Goal: Transaction & Acquisition: Purchase product/service

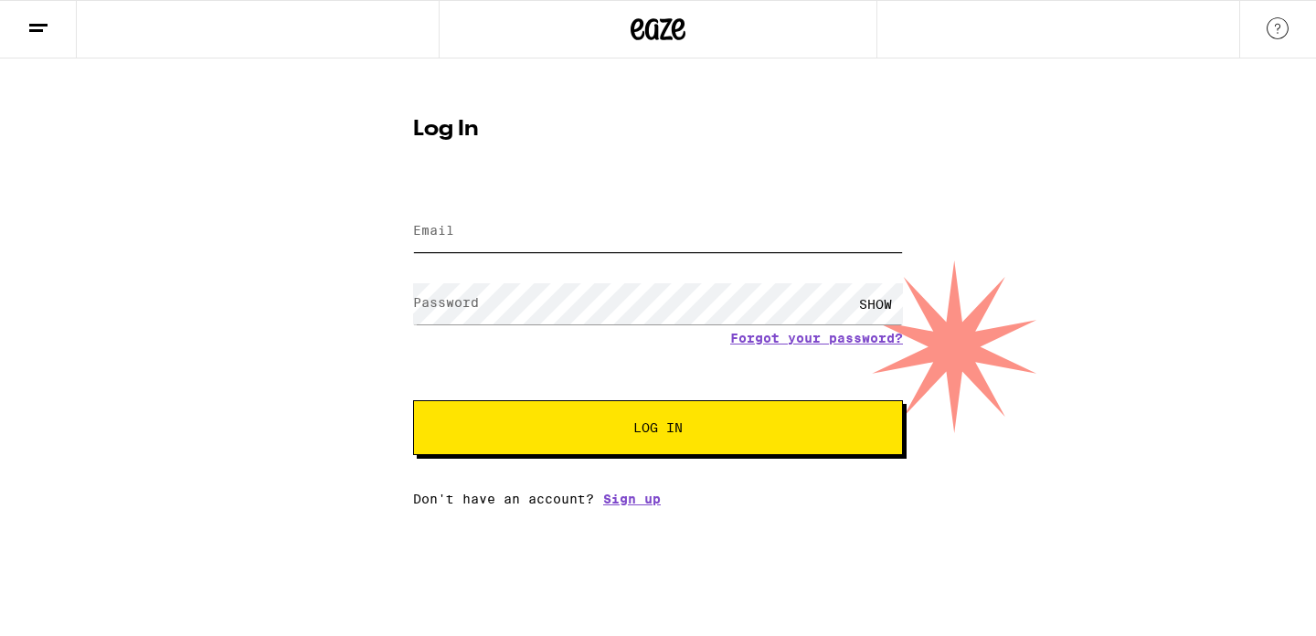
type input "sandracarone@gmail.com"
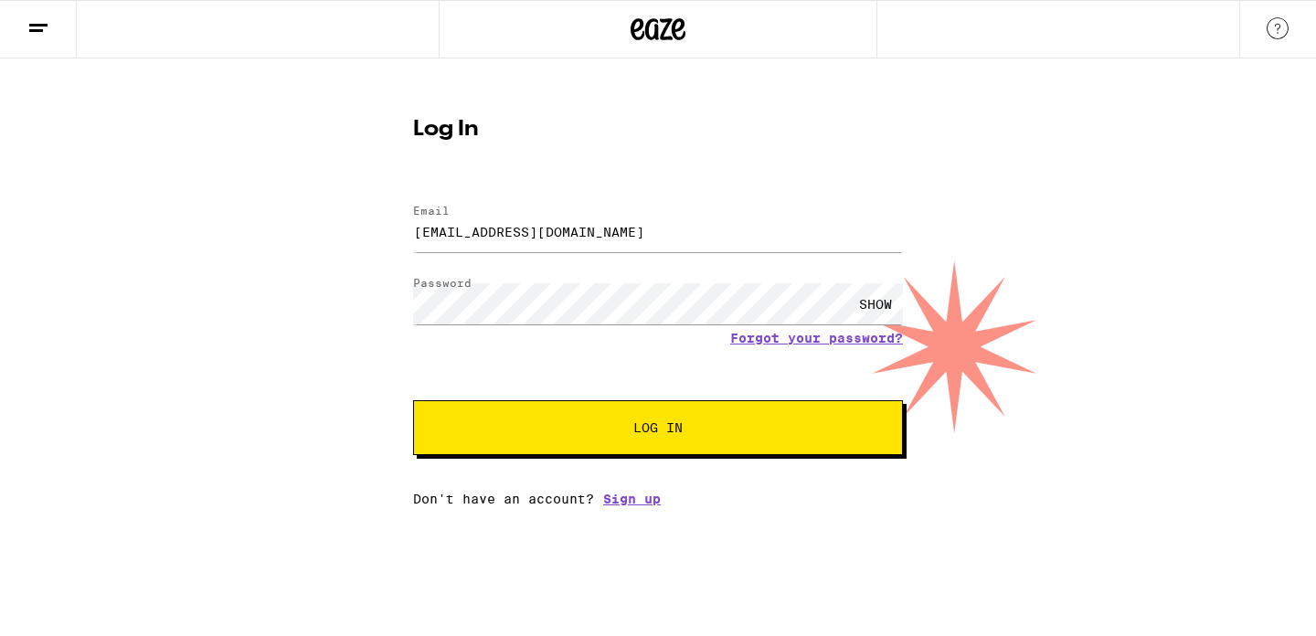
click at [641, 443] on button "Log In" at bounding box center [658, 427] width 490 height 55
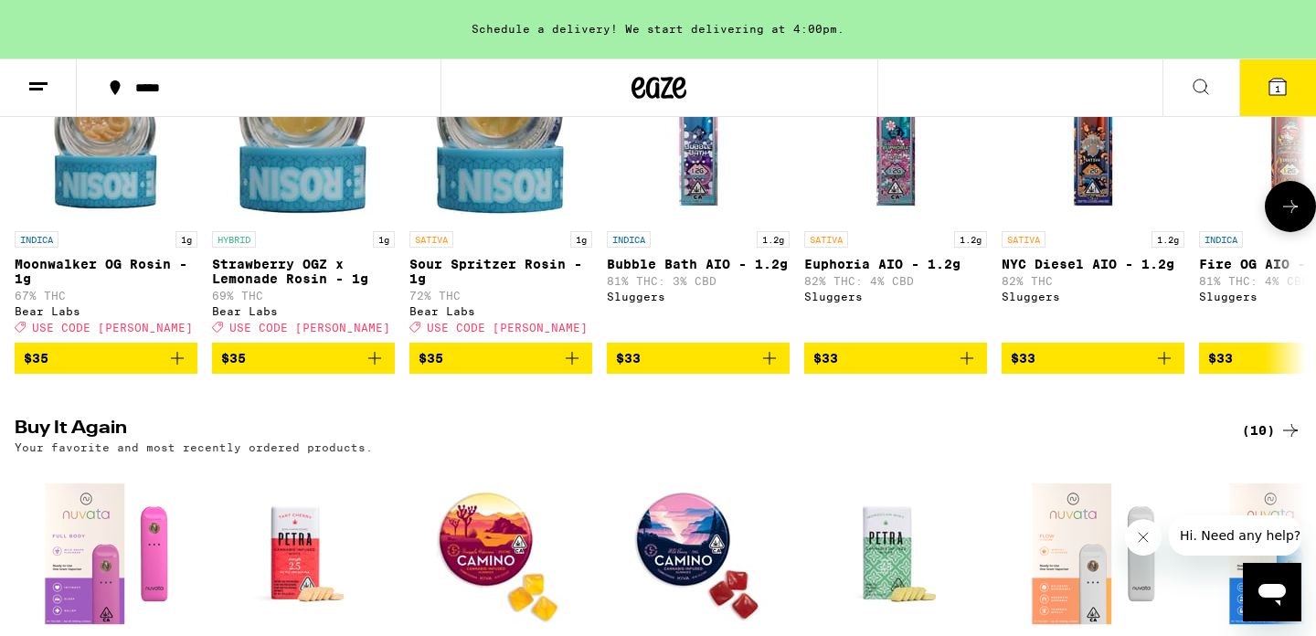
scroll to position [1538, 0]
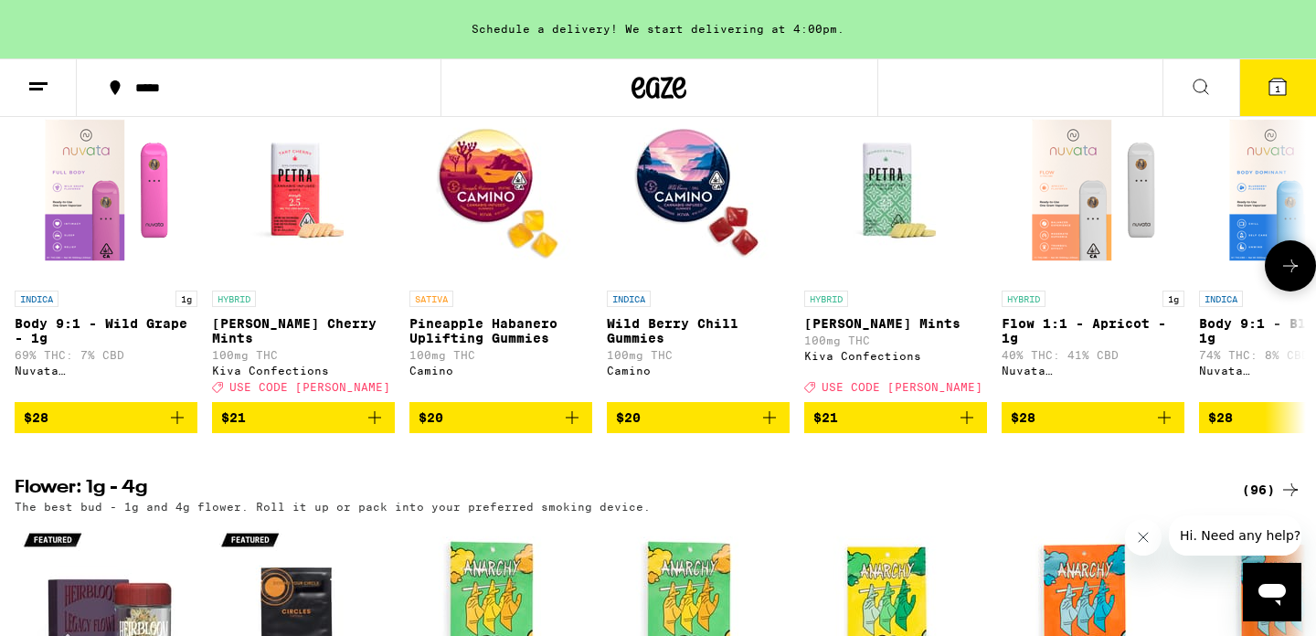
click at [105, 223] on img "Open page for Body 9:1 - Wild Grape - 1g from Nuvata (CA)" at bounding box center [106, 190] width 183 height 183
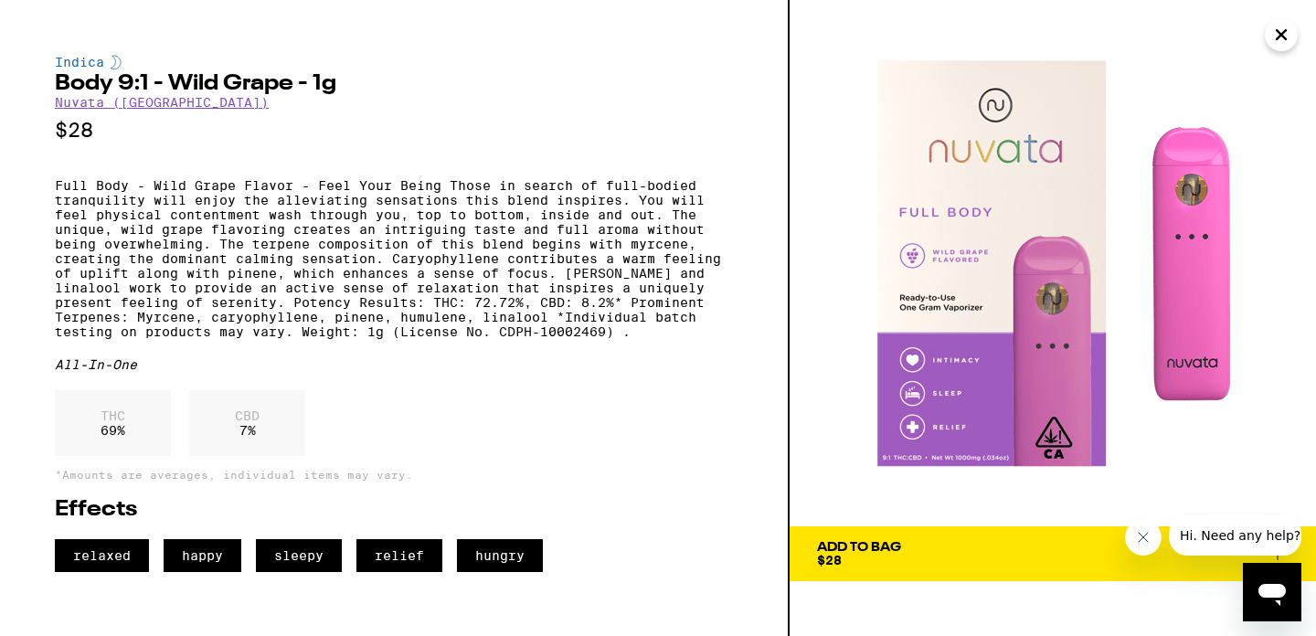
click at [1142, 536] on icon "Close message from company" at bounding box center [1142, 537] width 9 height 9
click at [1280, 35] on icon "Close" at bounding box center [1280, 34] width 9 height 9
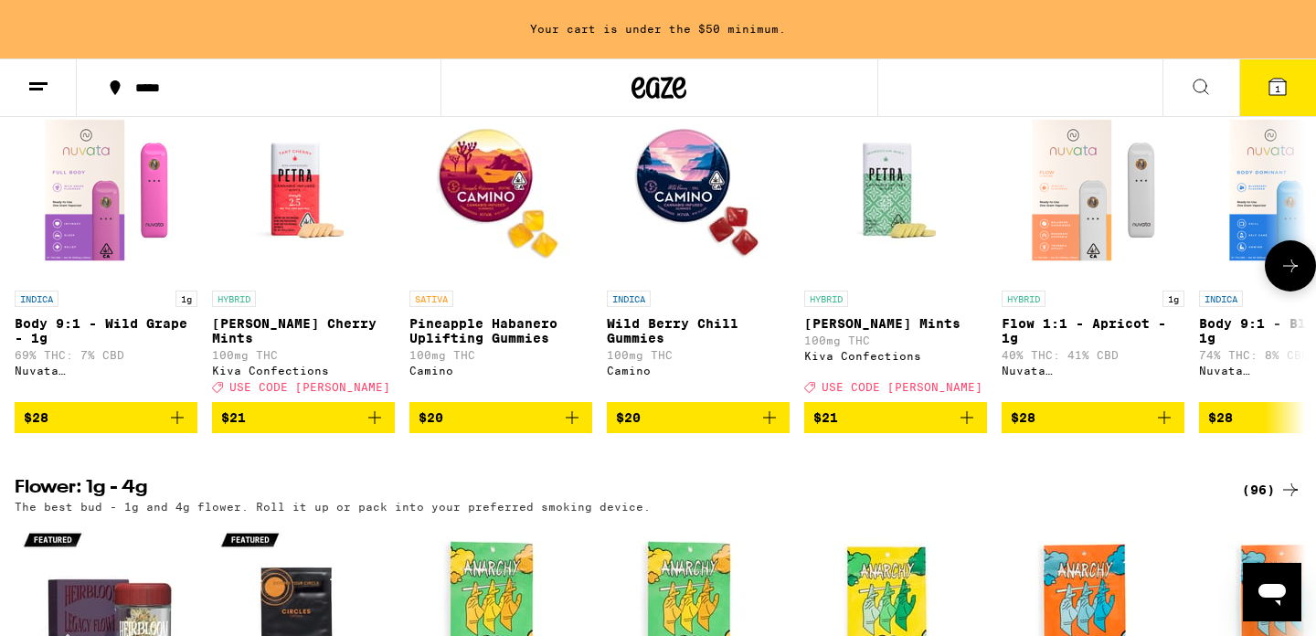
click at [180, 429] on icon "Add to bag" at bounding box center [177, 418] width 22 height 22
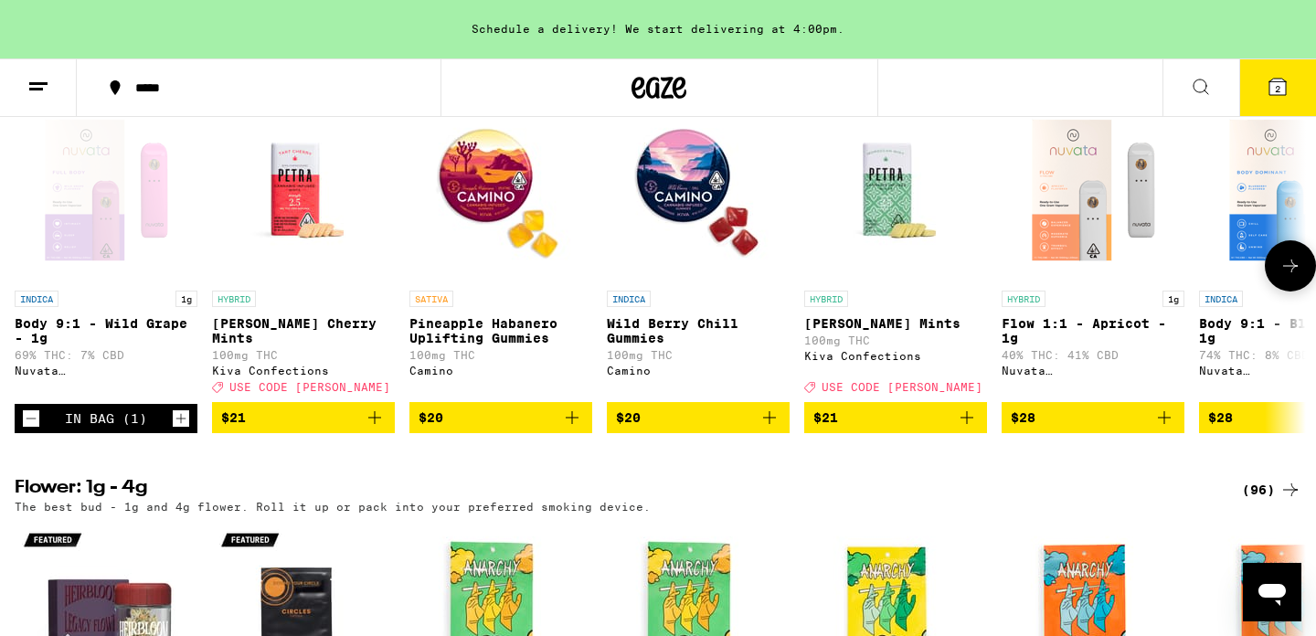
click at [180, 429] on icon "Increment" at bounding box center [181, 418] width 16 height 22
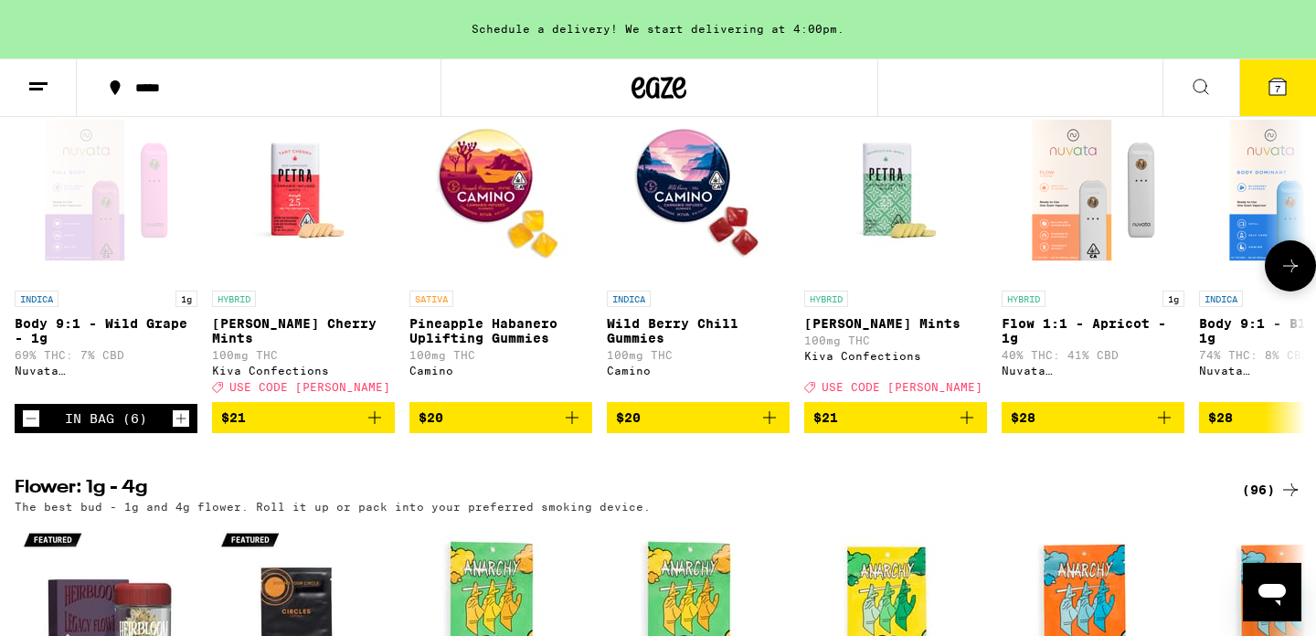
click at [180, 429] on icon "Increment" at bounding box center [181, 418] width 16 height 22
click at [1275, 83] on span "8" at bounding box center [1277, 88] width 5 height 11
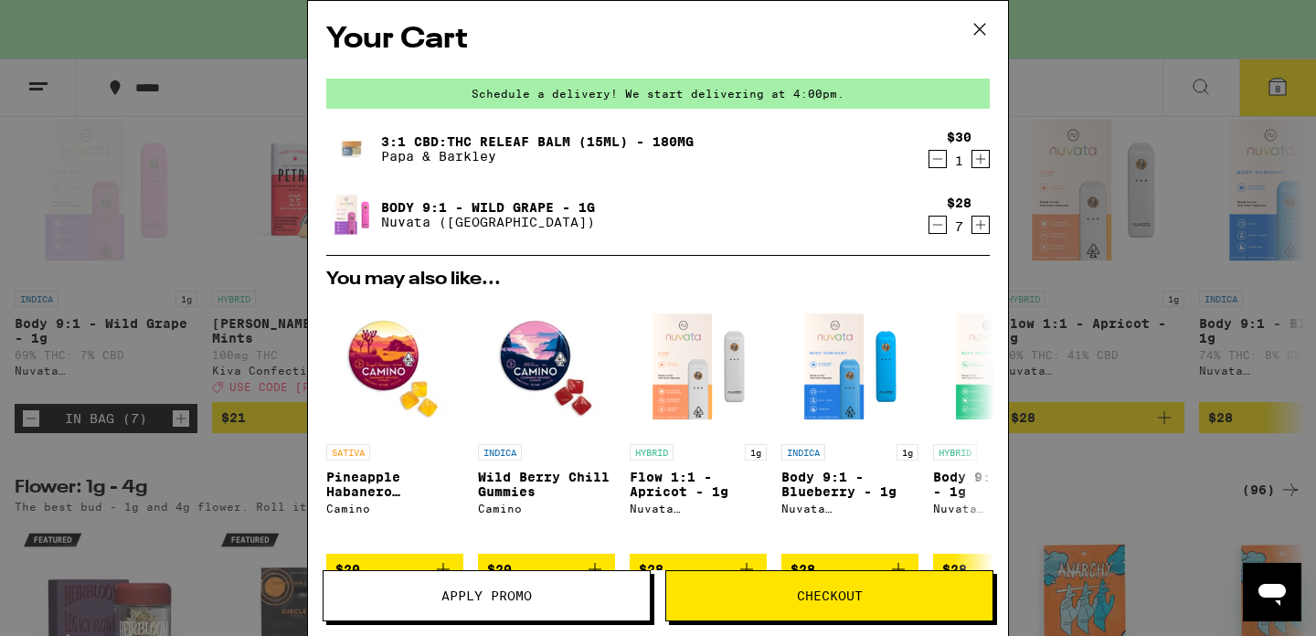
click at [937, 163] on icon "Decrement" at bounding box center [937, 159] width 16 height 22
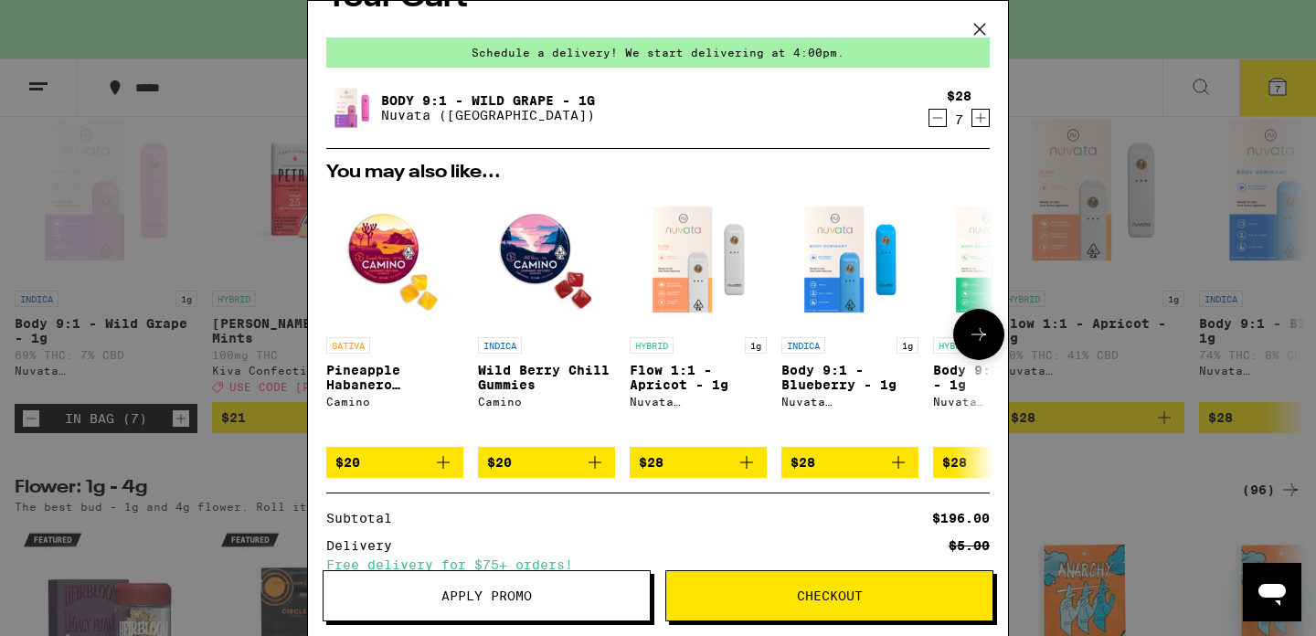
scroll to position [47, 0]
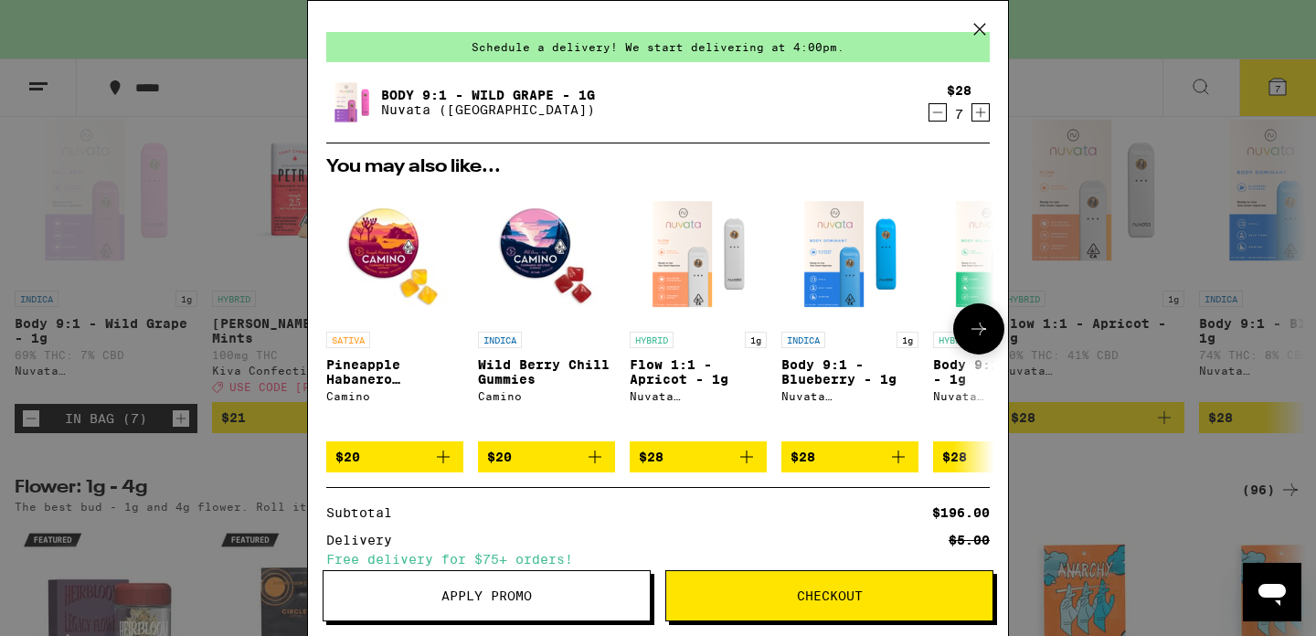
click at [984, 330] on icon at bounding box center [979, 329] width 22 height 22
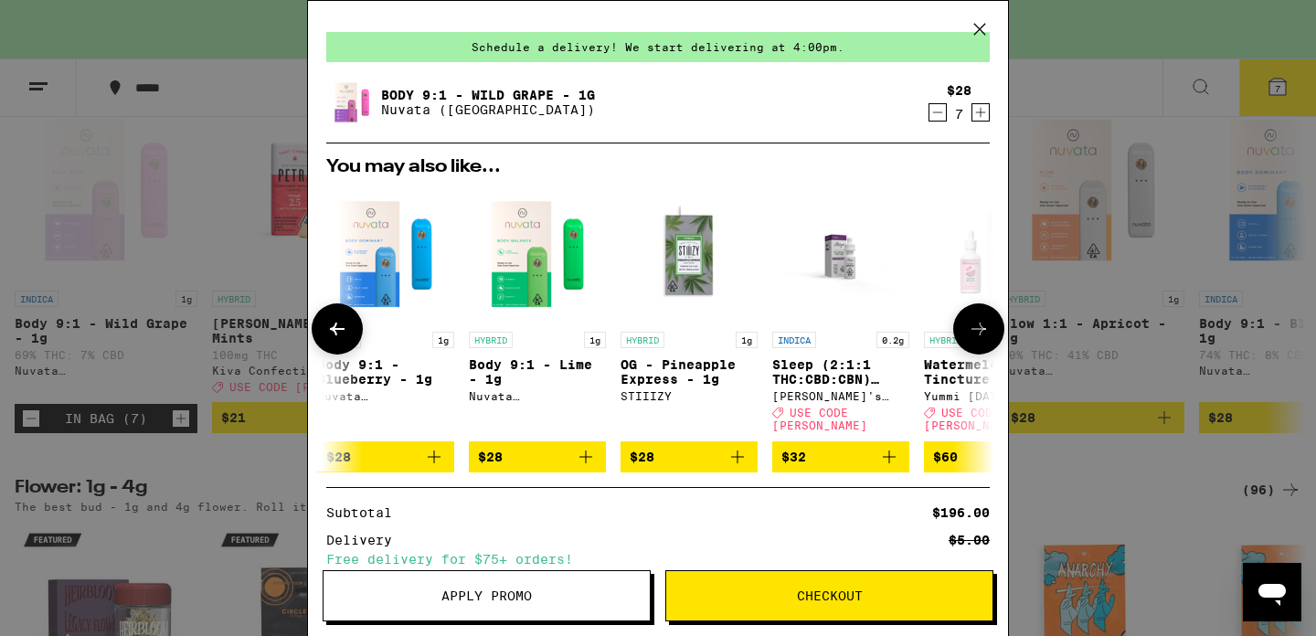
click at [984, 330] on icon at bounding box center [979, 329] width 22 height 22
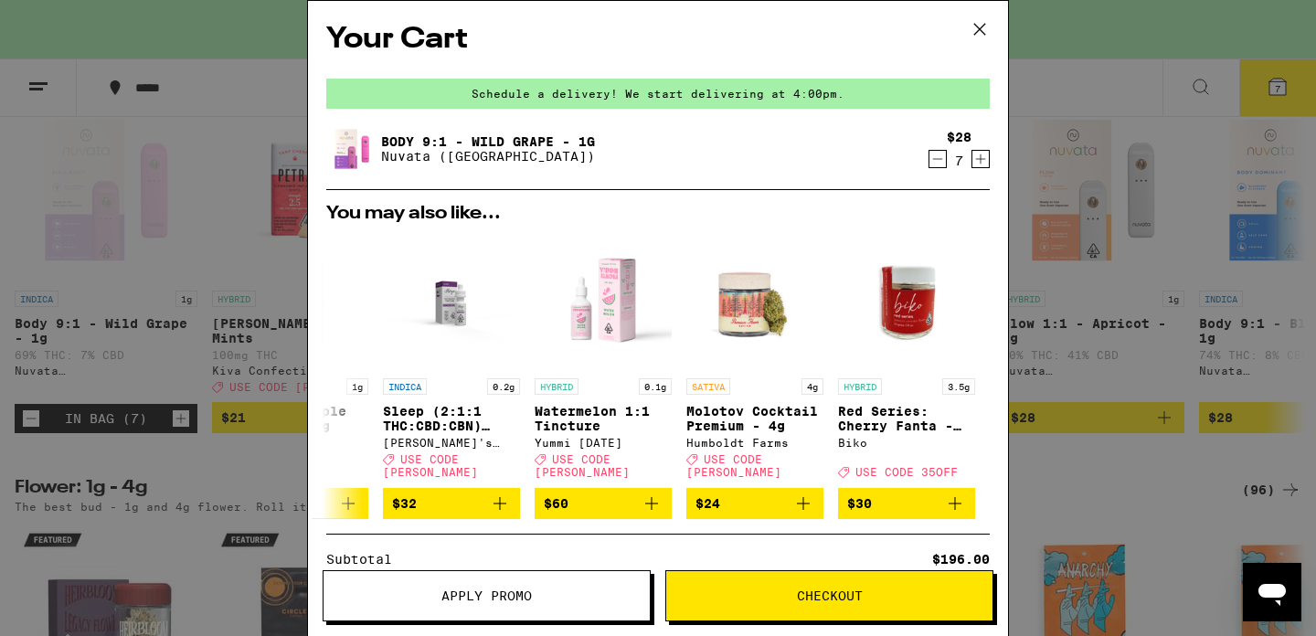
scroll to position [0, 0]
click at [977, 159] on icon "Increment" at bounding box center [980, 159] width 16 height 22
click at [981, 28] on icon at bounding box center [979, 29] width 27 height 27
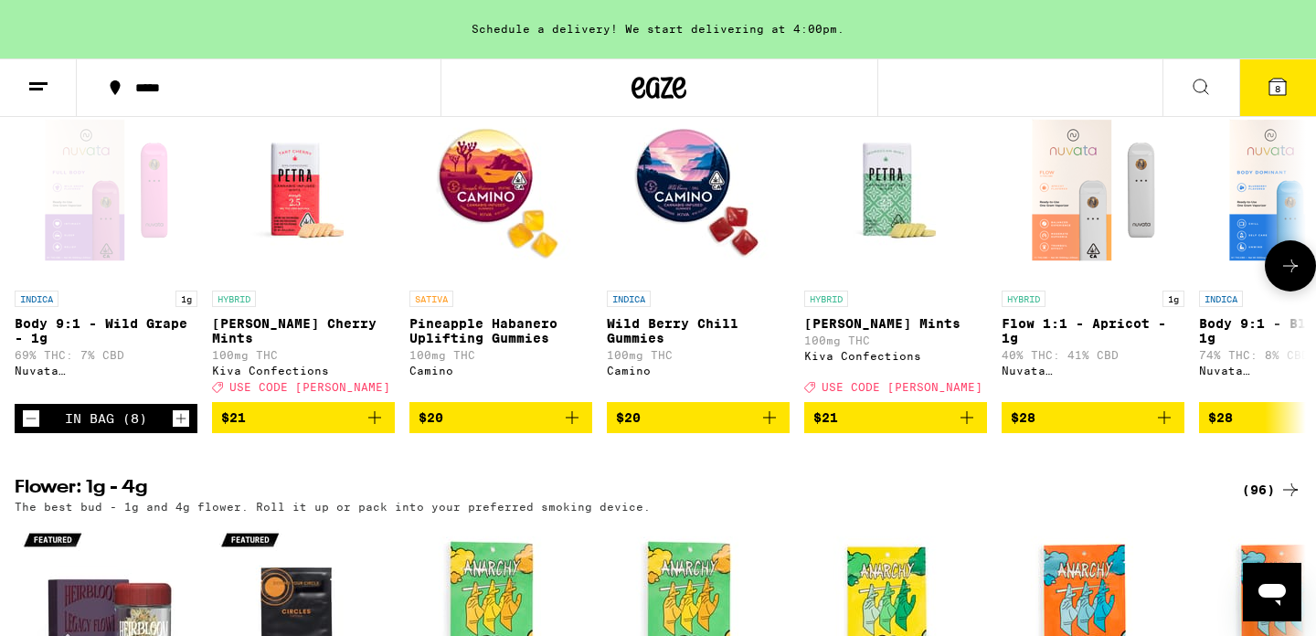
click at [373, 429] on icon "Add to bag" at bounding box center [375, 418] width 22 height 22
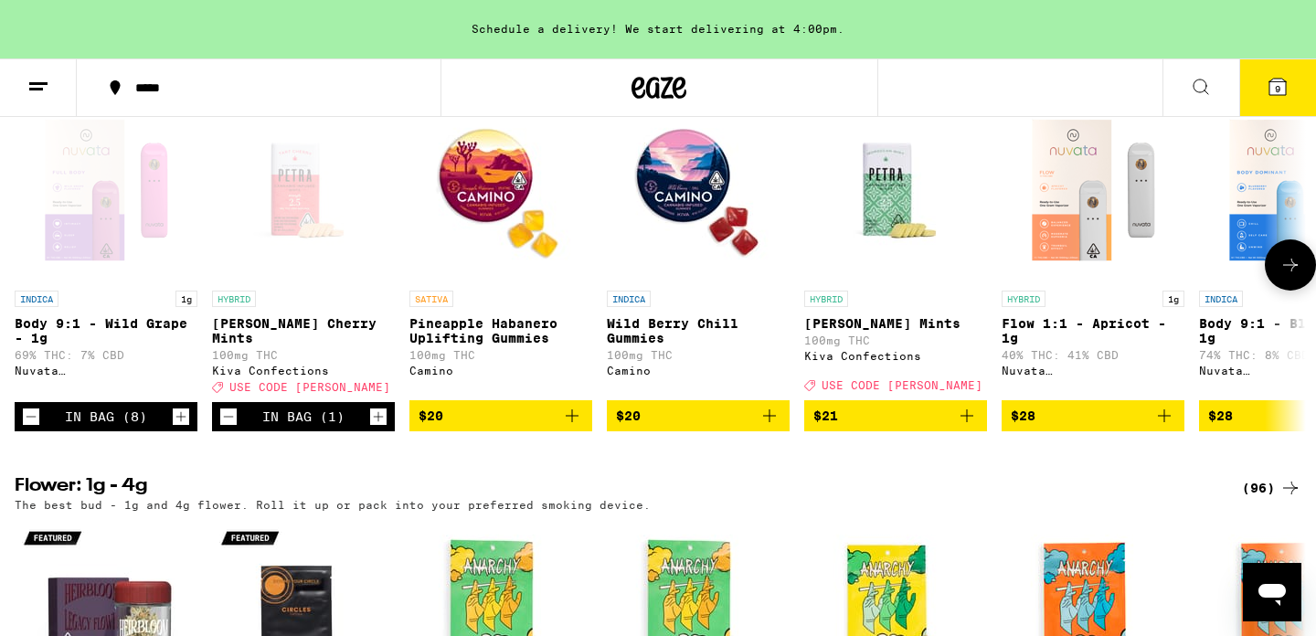
click at [1295, 276] on icon at bounding box center [1290, 265] width 22 height 22
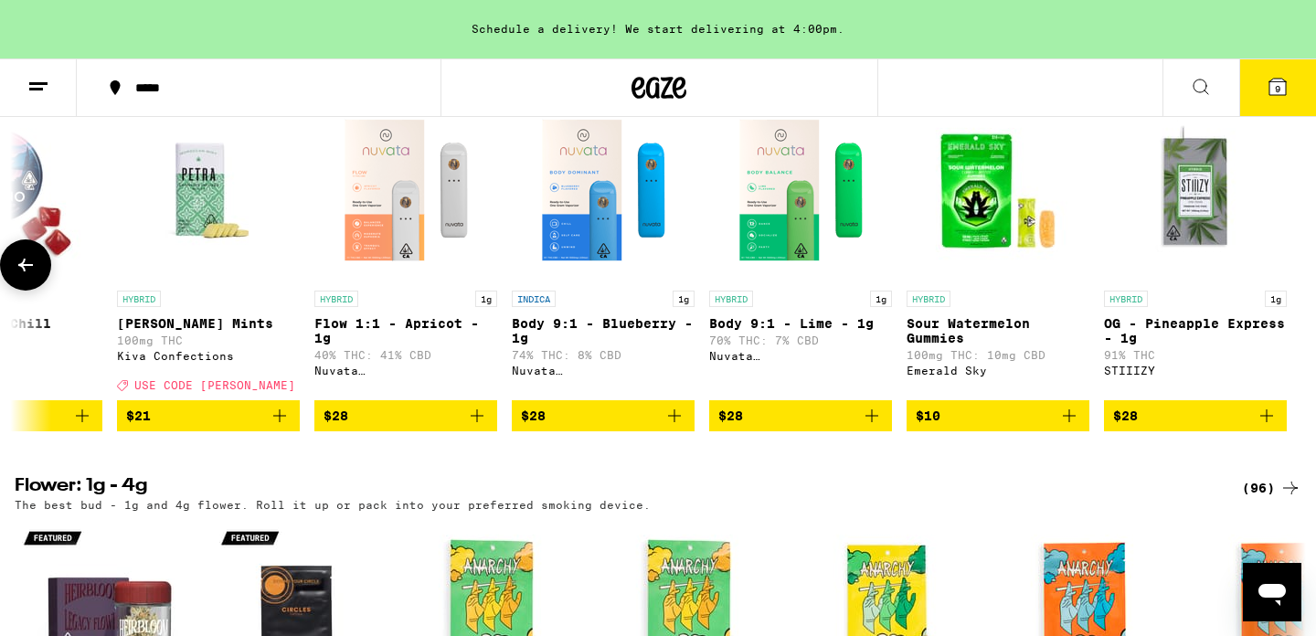
click at [1295, 291] on div at bounding box center [1290, 264] width 51 height 51
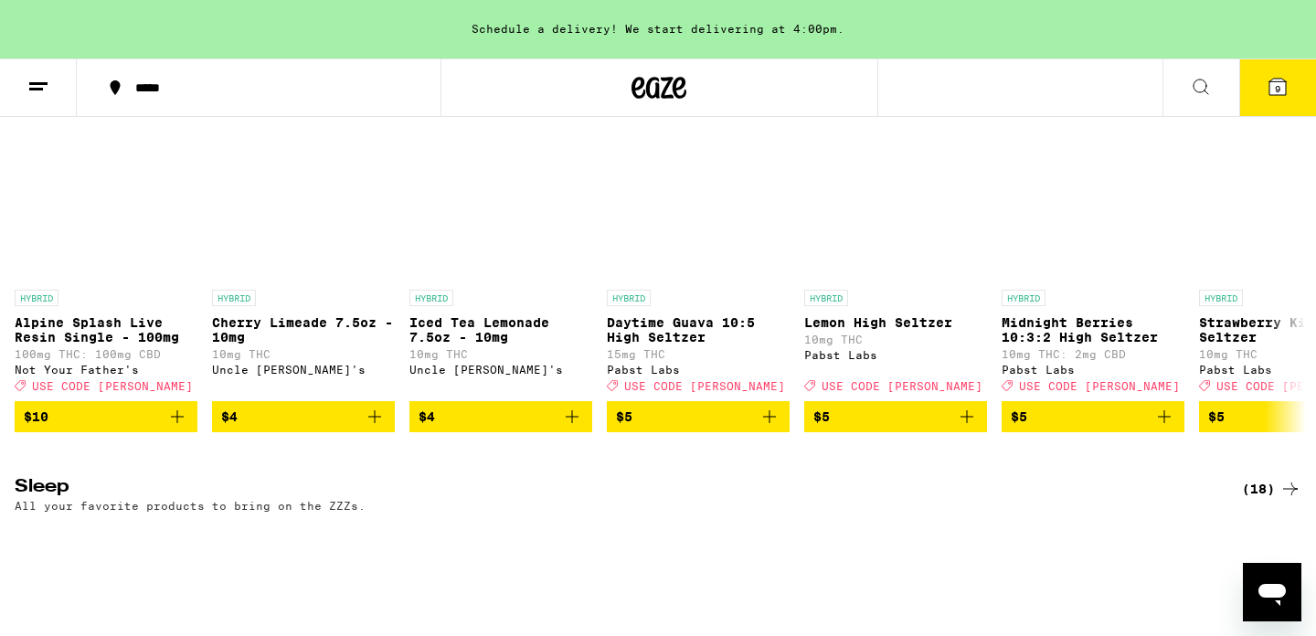
scroll to position [6337, 0]
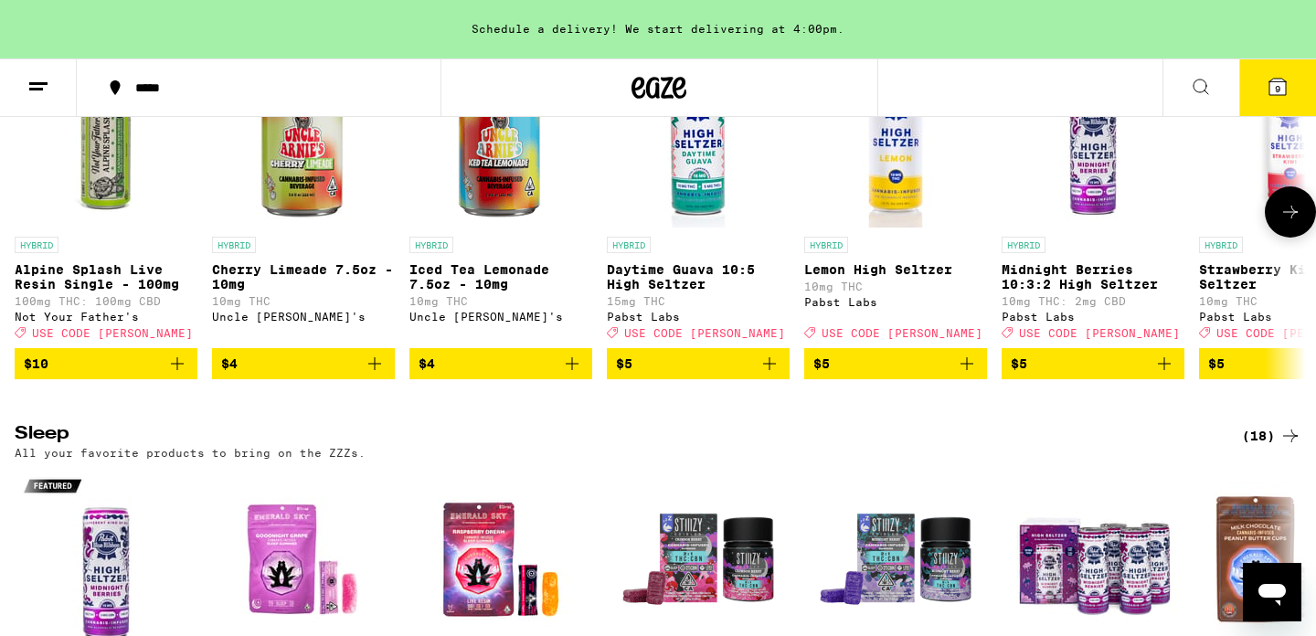
click at [1296, 223] on icon at bounding box center [1290, 212] width 22 height 22
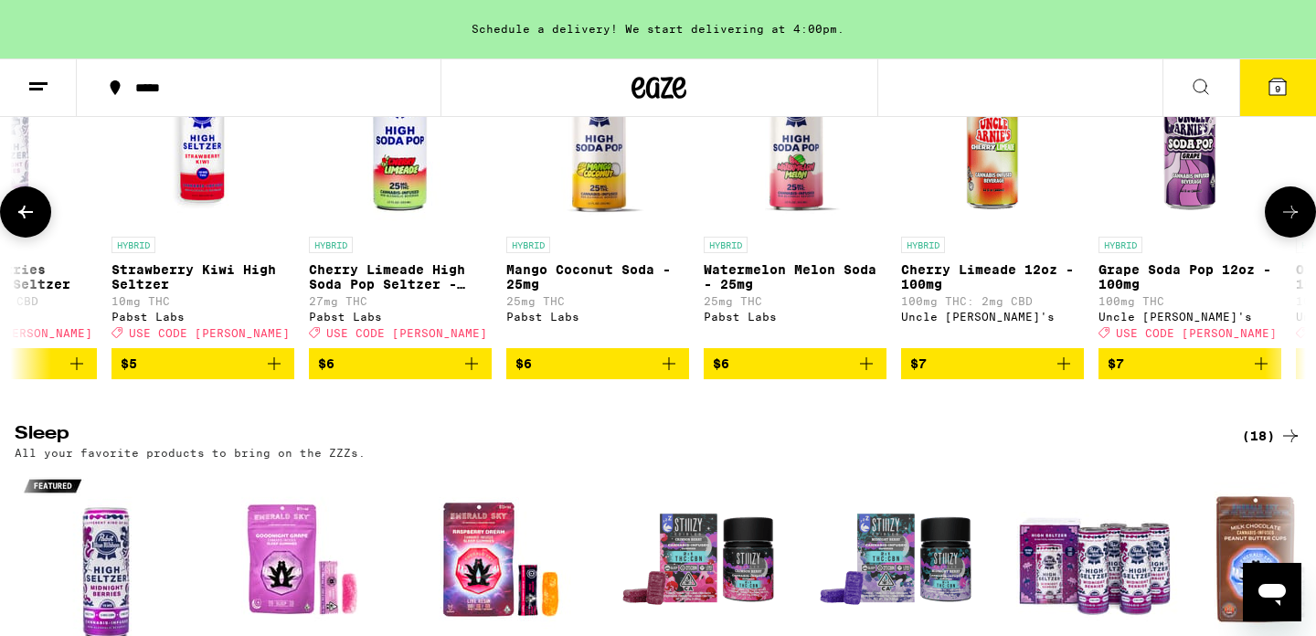
click at [1296, 223] on icon at bounding box center [1290, 212] width 22 height 22
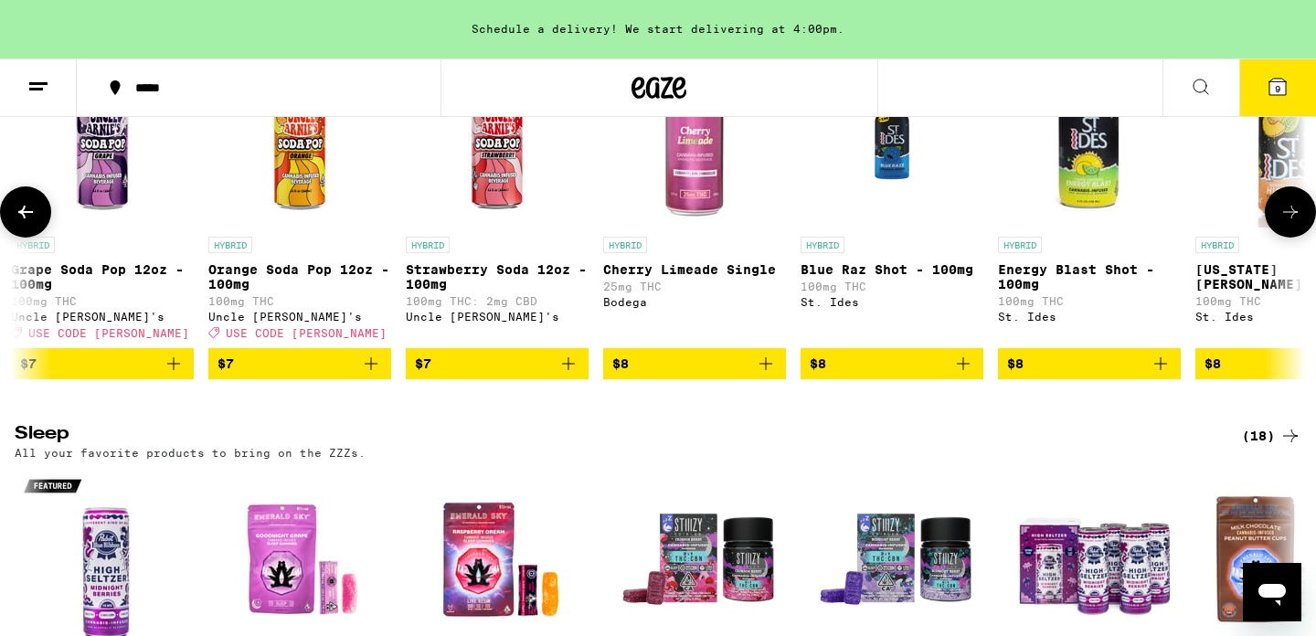
click at [1296, 223] on icon at bounding box center [1290, 212] width 22 height 22
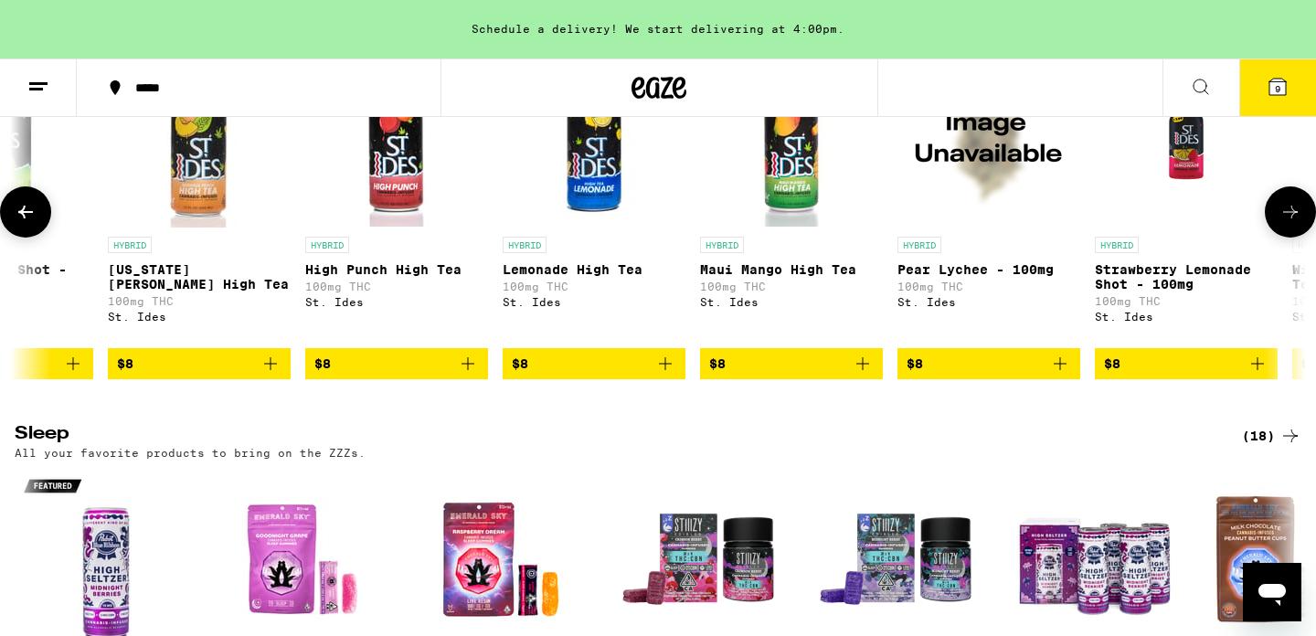
click at [1296, 223] on icon at bounding box center [1290, 212] width 22 height 22
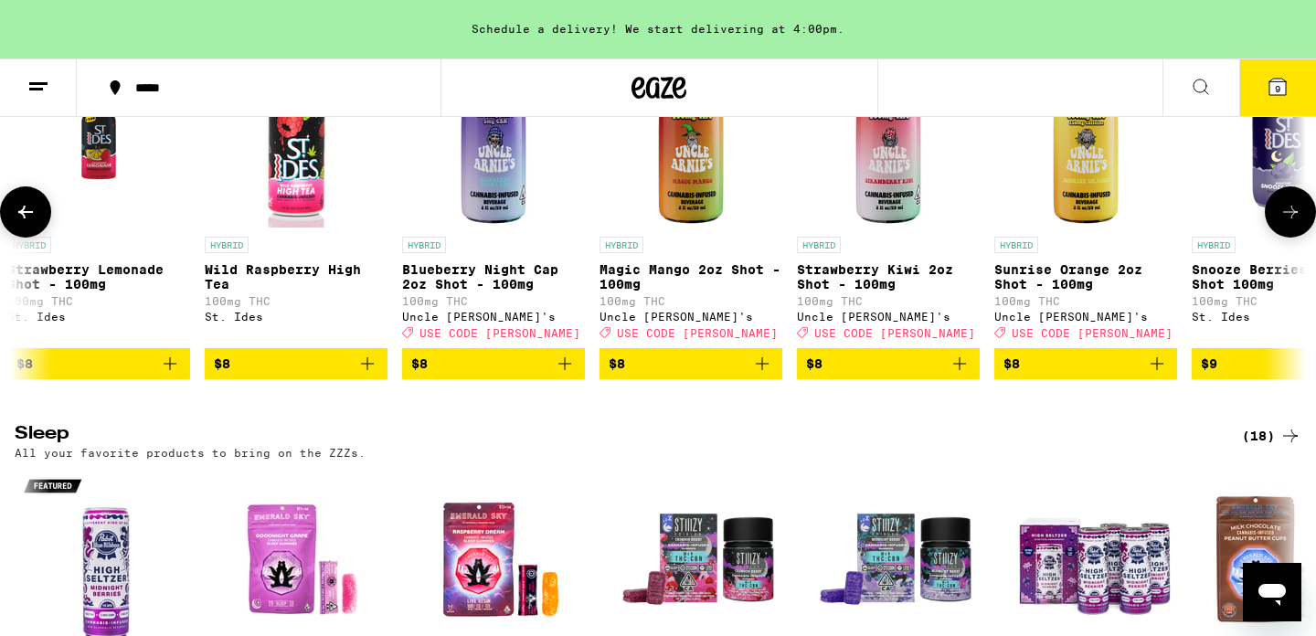
click at [1296, 223] on icon at bounding box center [1290, 212] width 22 height 22
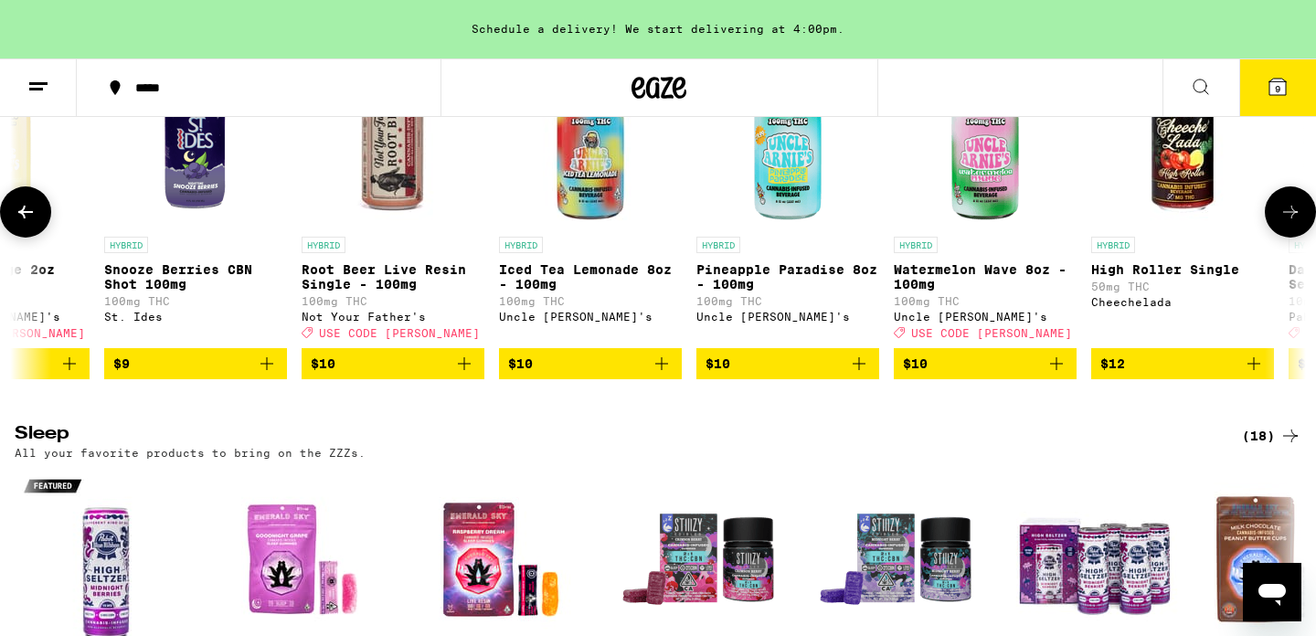
click at [1296, 223] on icon at bounding box center [1290, 212] width 22 height 22
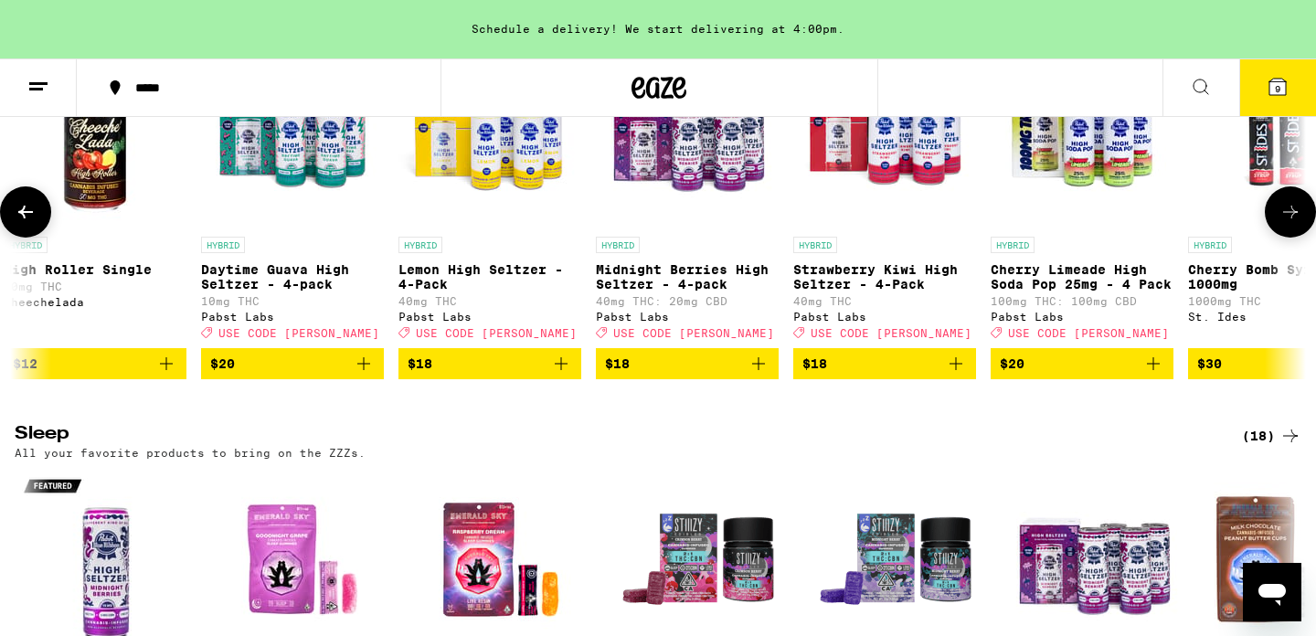
click at [1296, 223] on icon at bounding box center [1290, 212] width 22 height 22
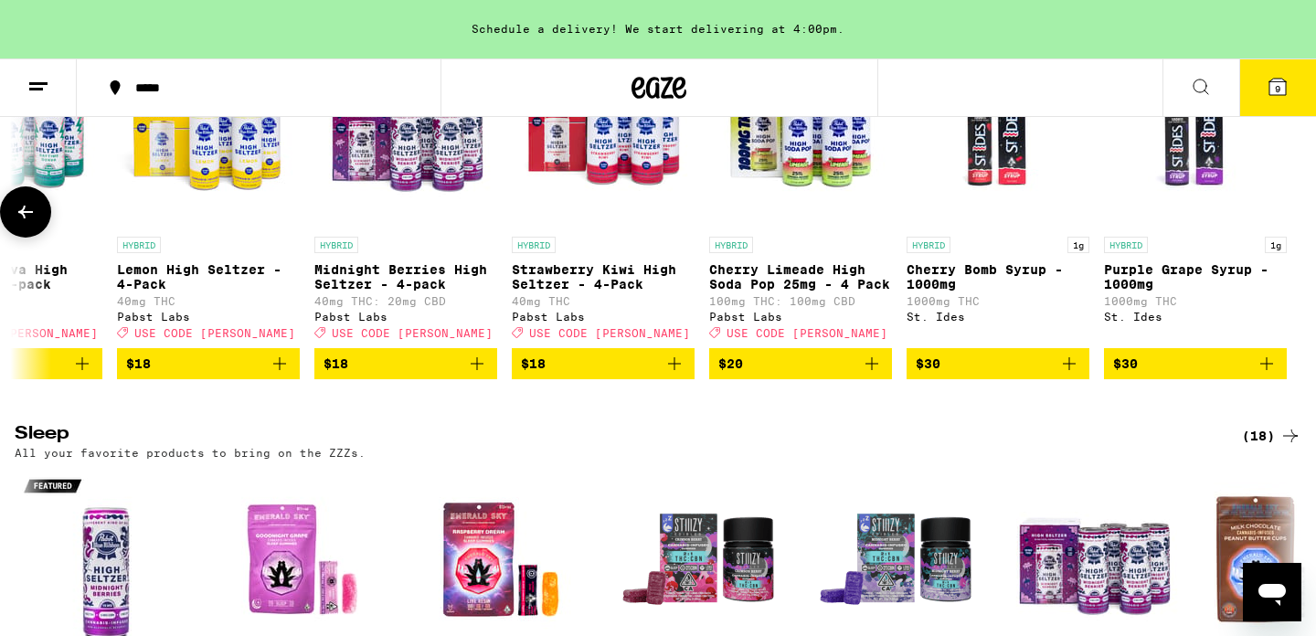
click at [1296, 238] on div at bounding box center [1290, 211] width 51 height 51
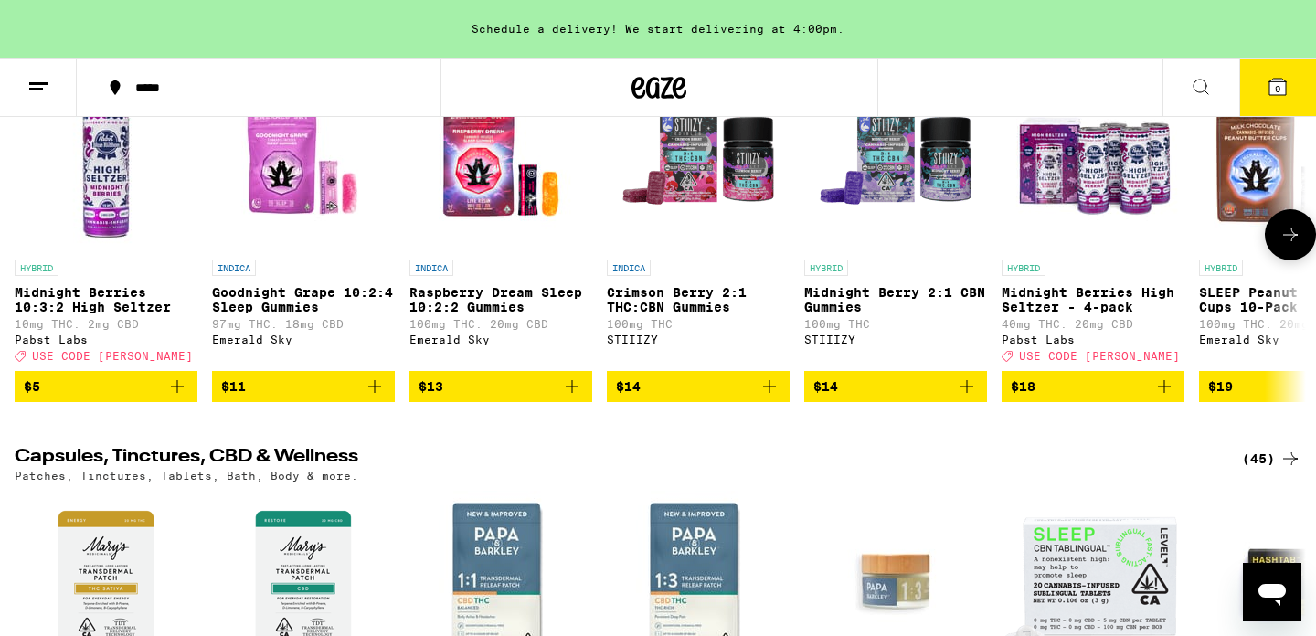
scroll to position [6738, 0]
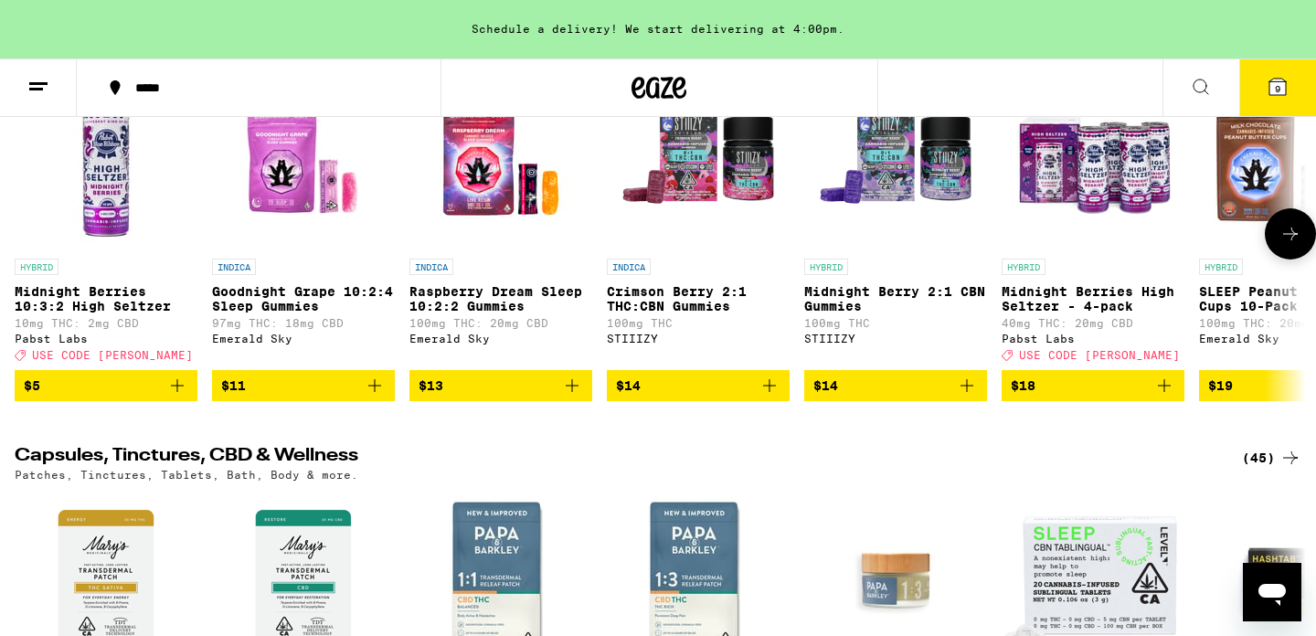
click at [1285, 245] on icon at bounding box center [1290, 234] width 22 height 22
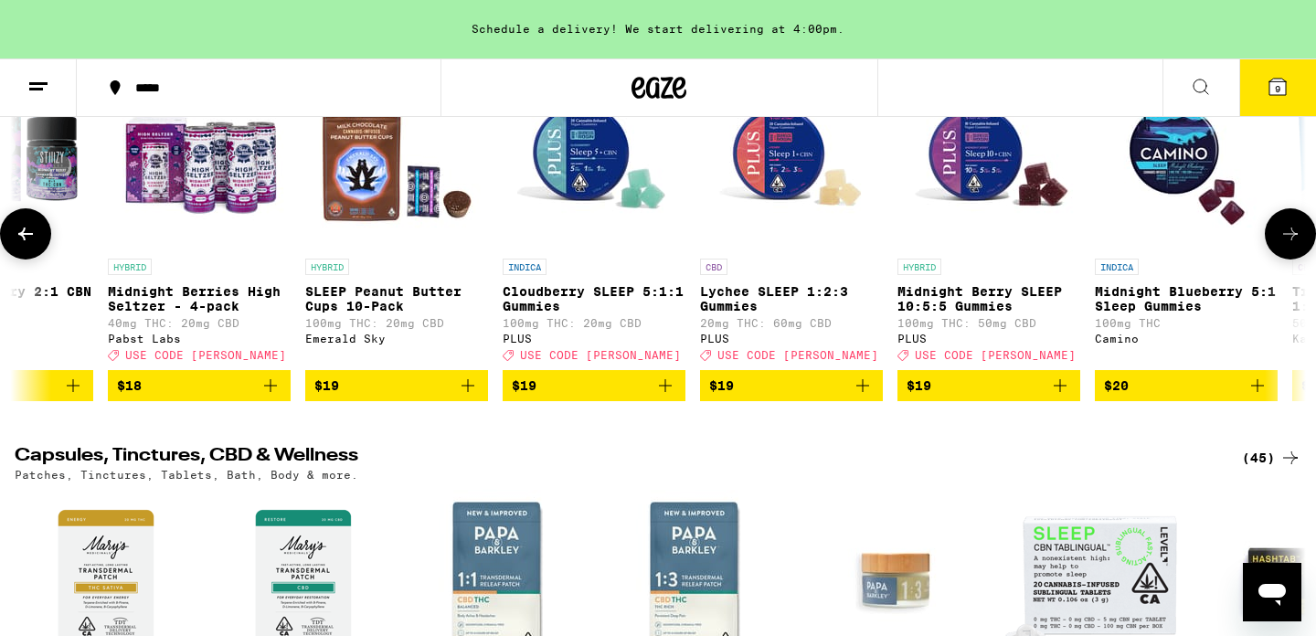
scroll to position [0, 1087]
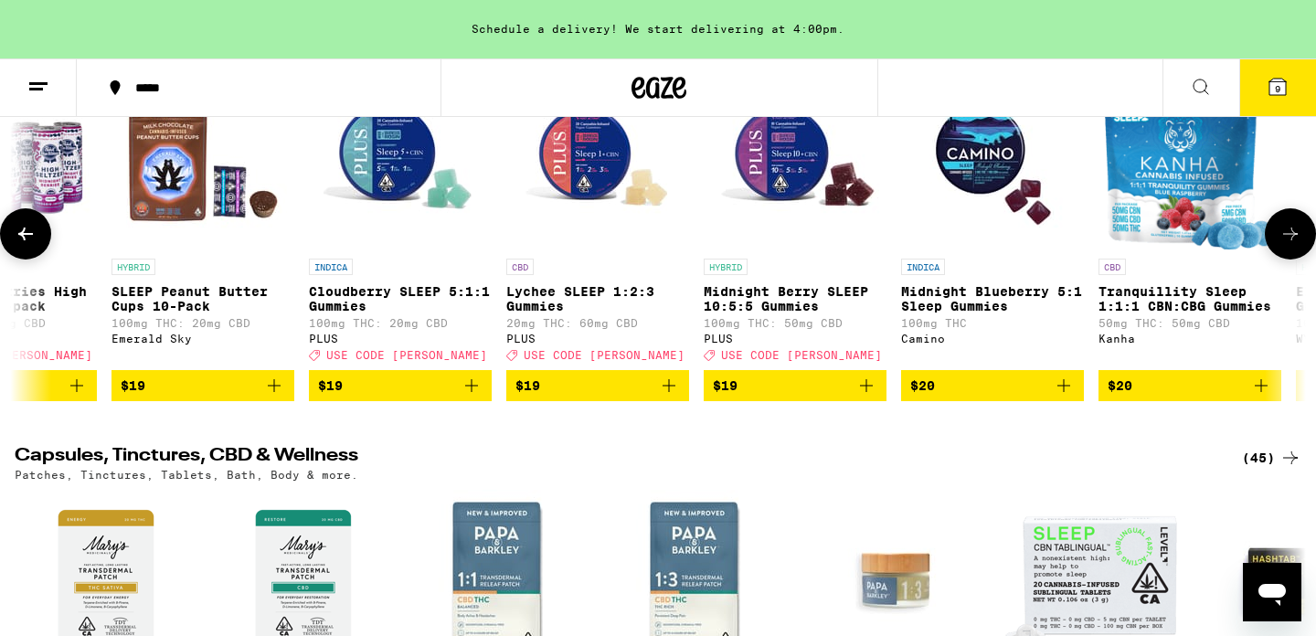
click at [1285, 245] on icon at bounding box center [1290, 234] width 22 height 22
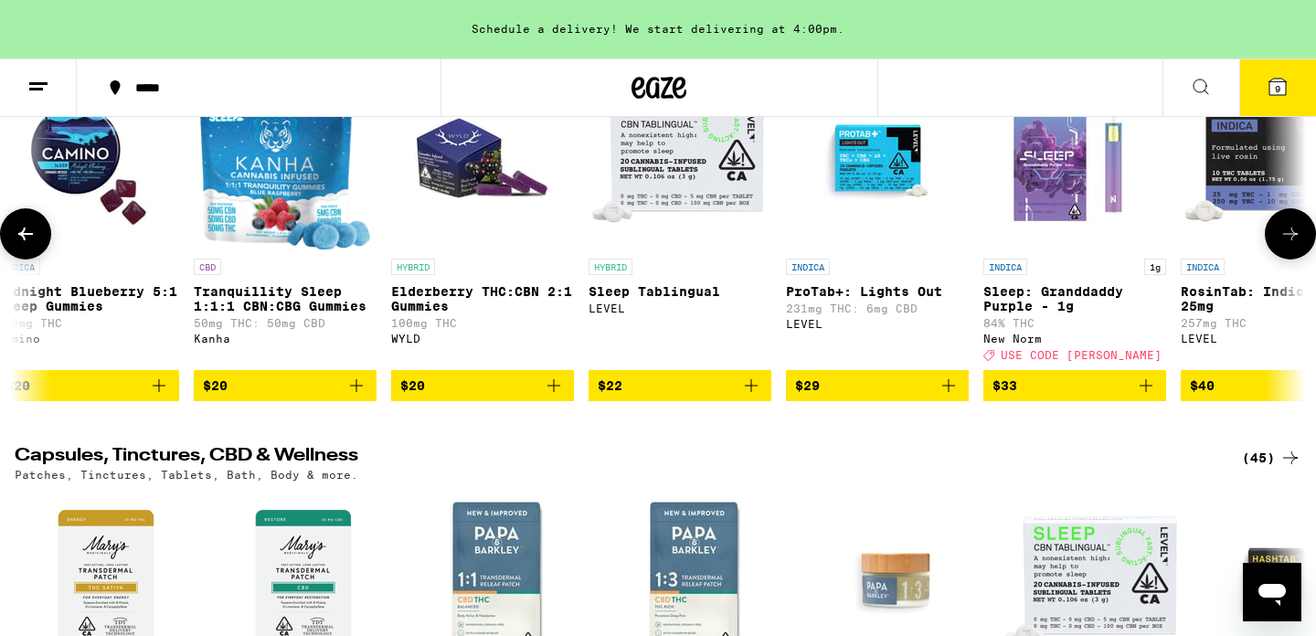
scroll to position [0, 2175]
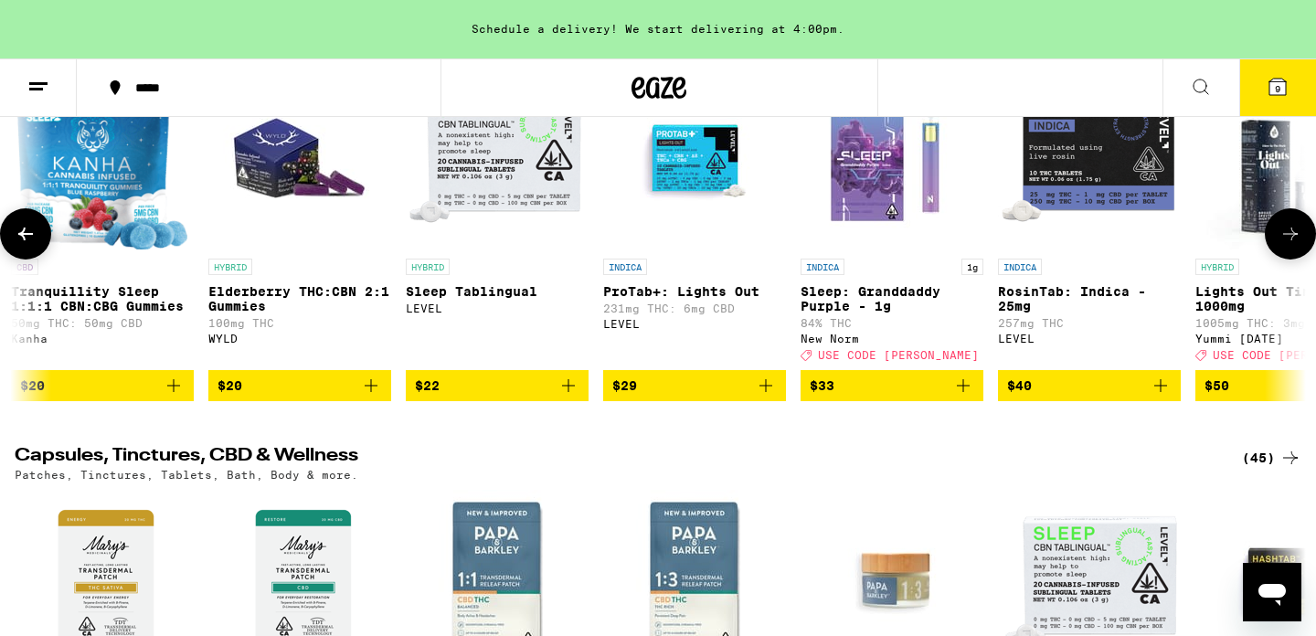
click at [1285, 245] on icon at bounding box center [1290, 234] width 22 height 22
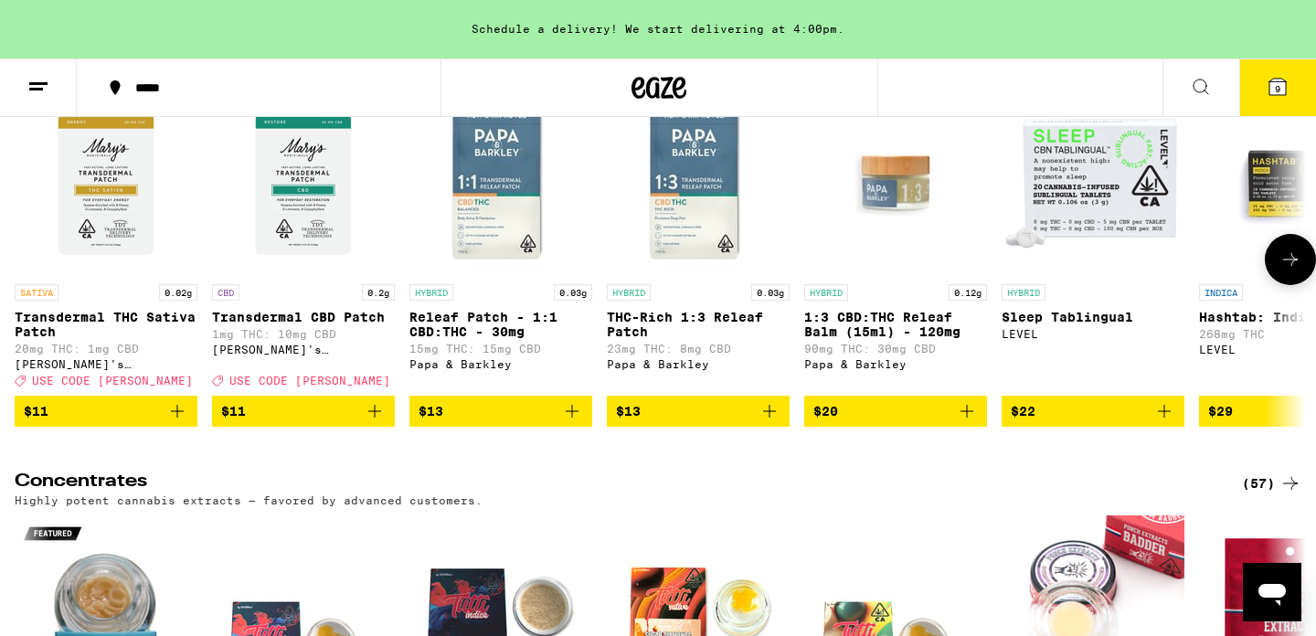
scroll to position [7137, 0]
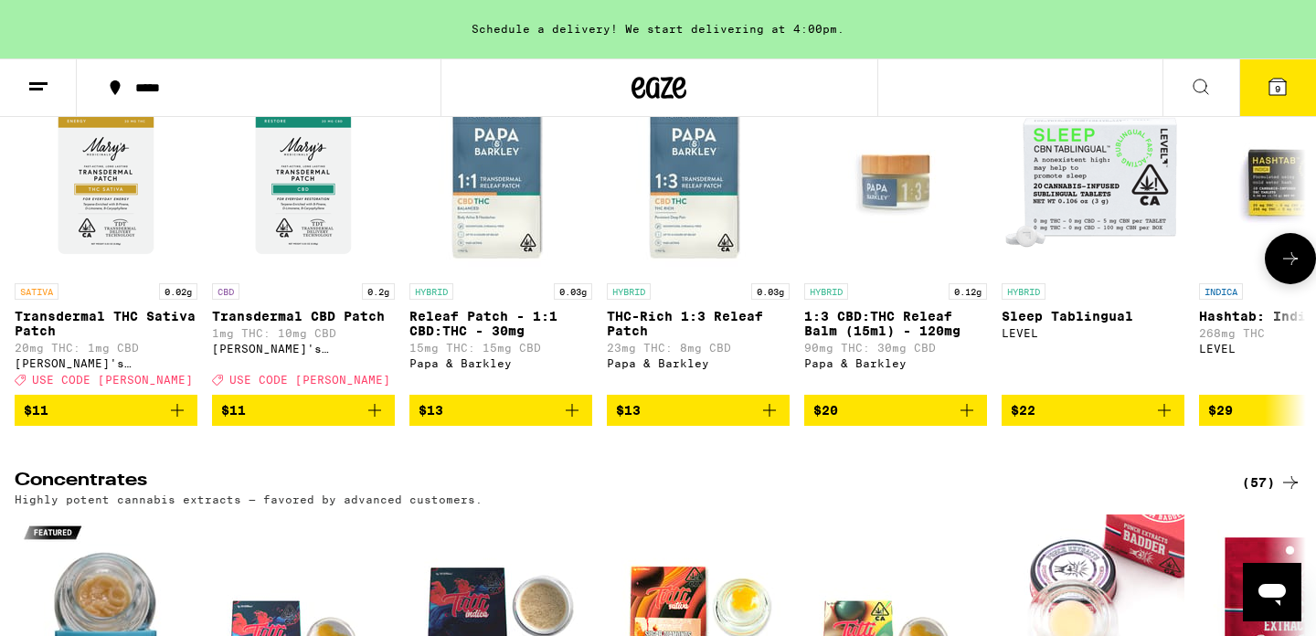
click at [1290, 270] on icon at bounding box center [1290, 259] width 22 height 22
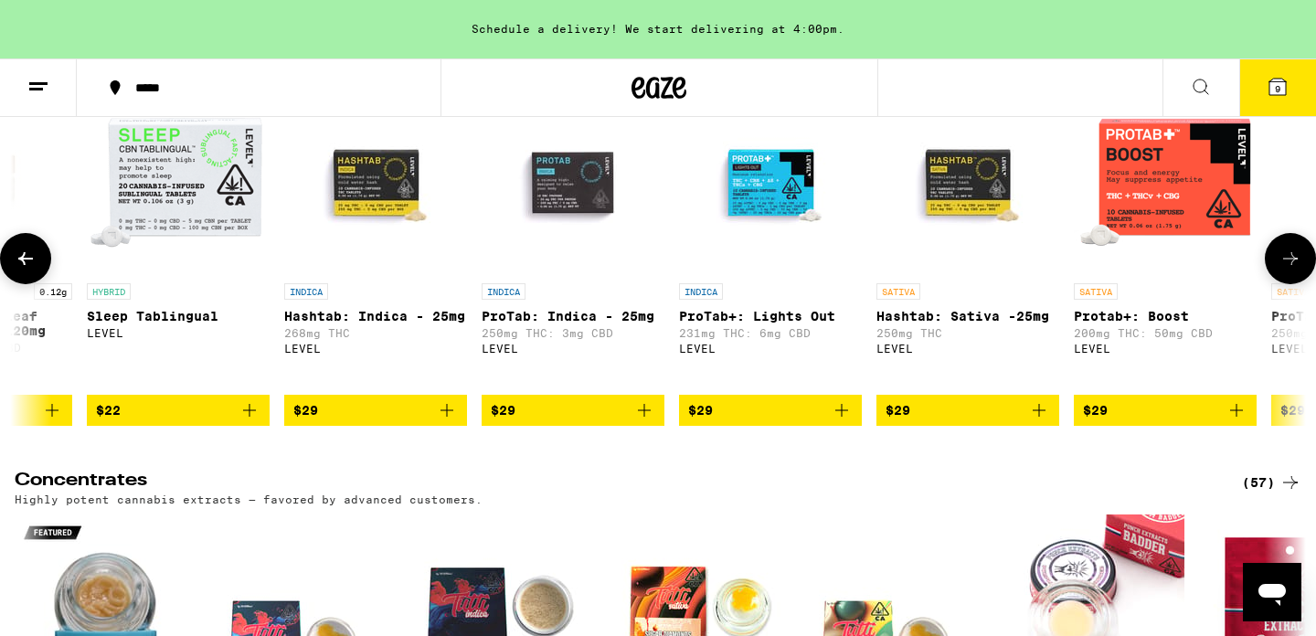
scroll to position [0, 1087]
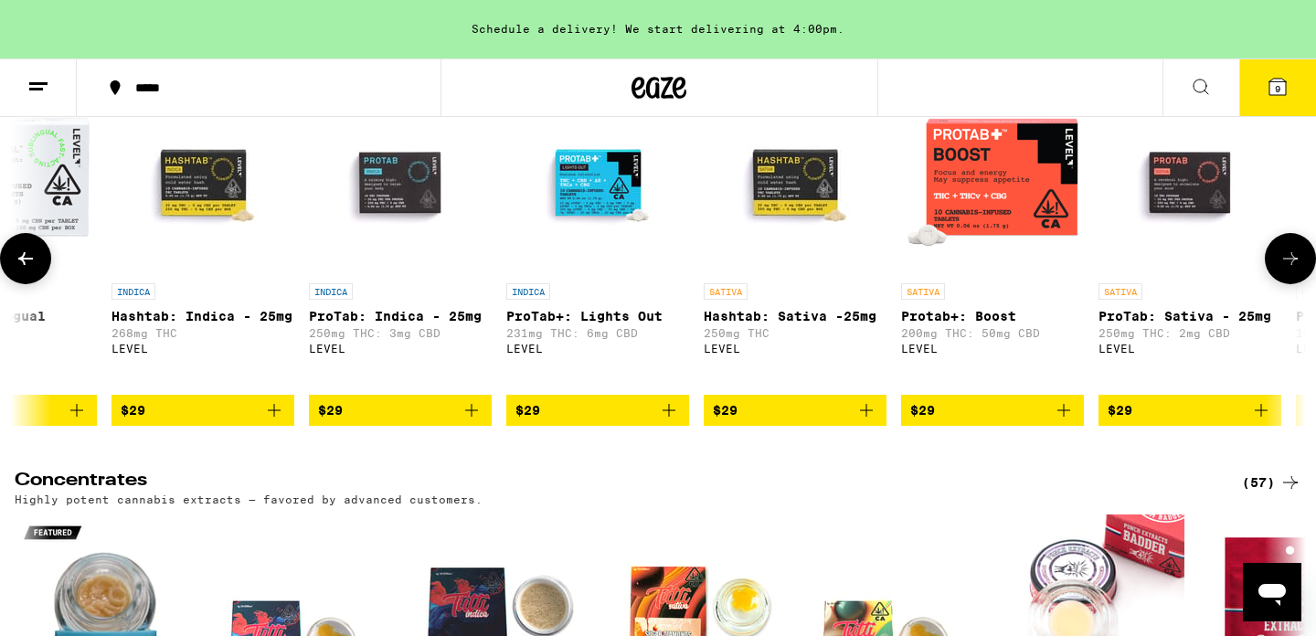
click at [1290, 270] on icon at bounding box center [1290, 259] width 22 height 22
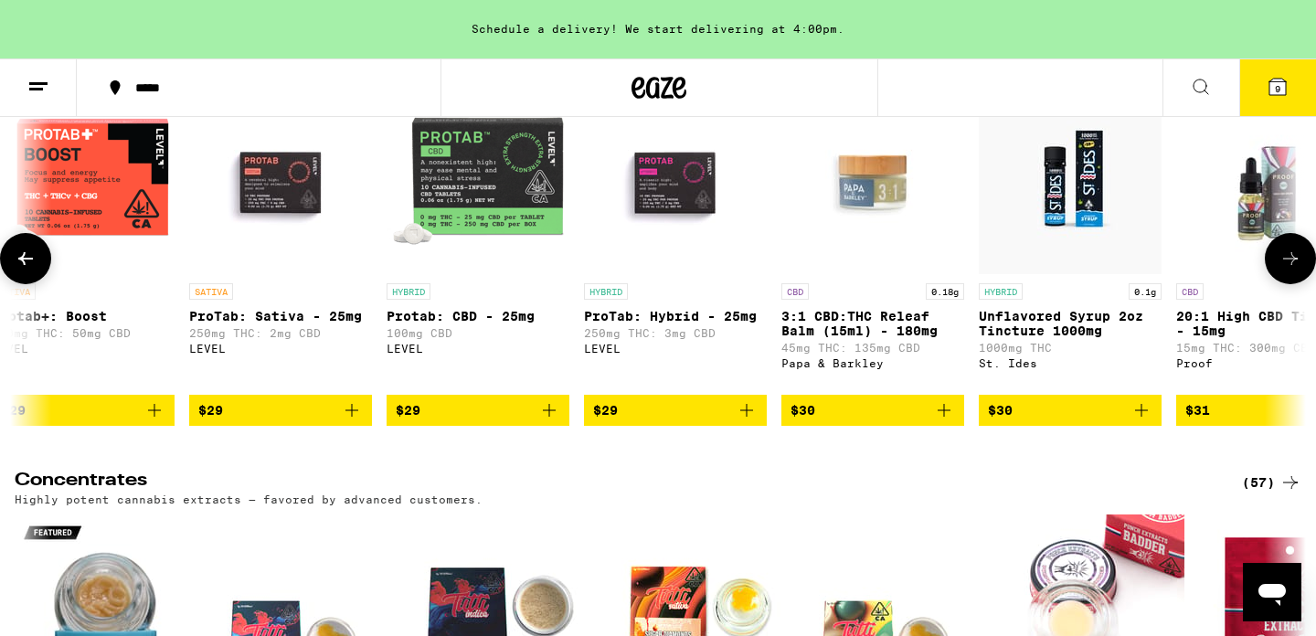
scroll to position [0, 2175]
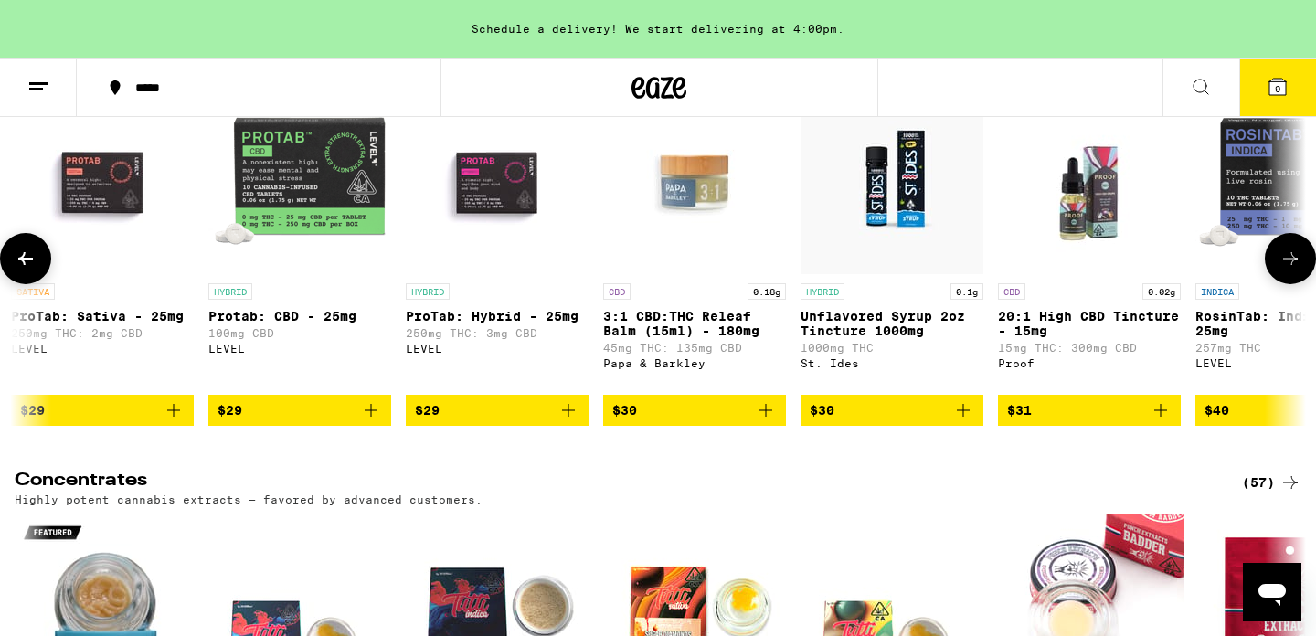
click at [1290, 270] on icon at bounding box center [1290, 259] width 22 height 22
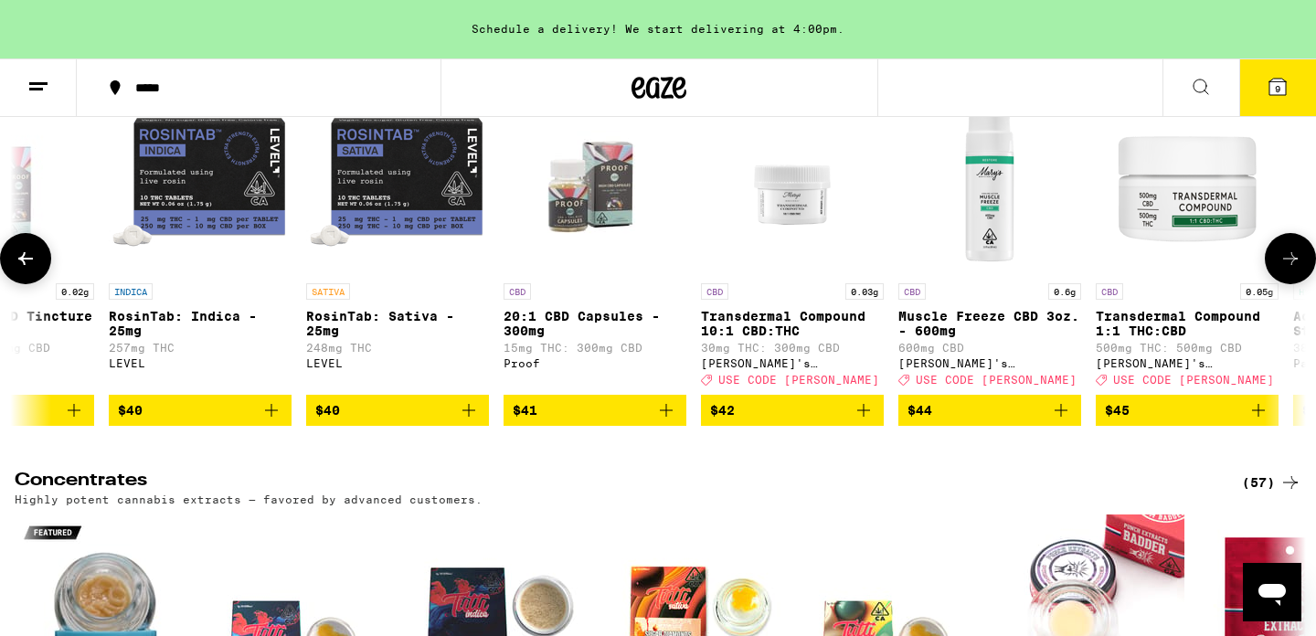
scroll to position [0, 3262]
click at [1290, 270] on icon at bounding box center [1290, 259] width 22 height 22
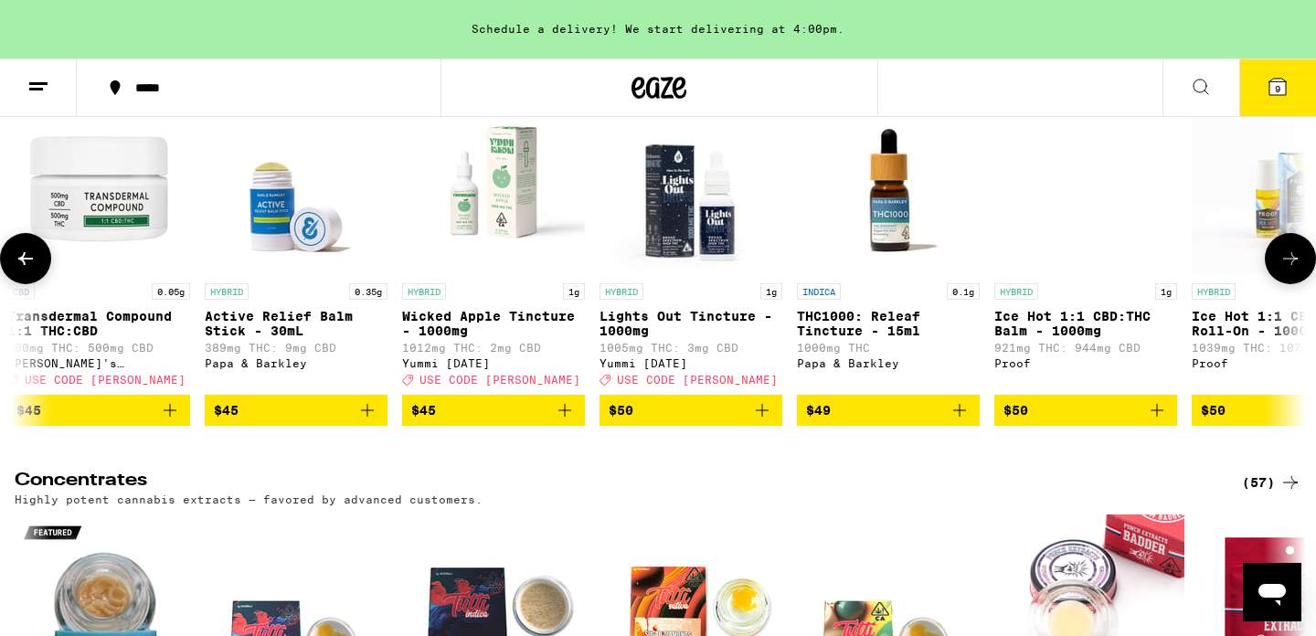
click at [1290, 270] on icon at bounding box center [1290, 259] width 22 height 22
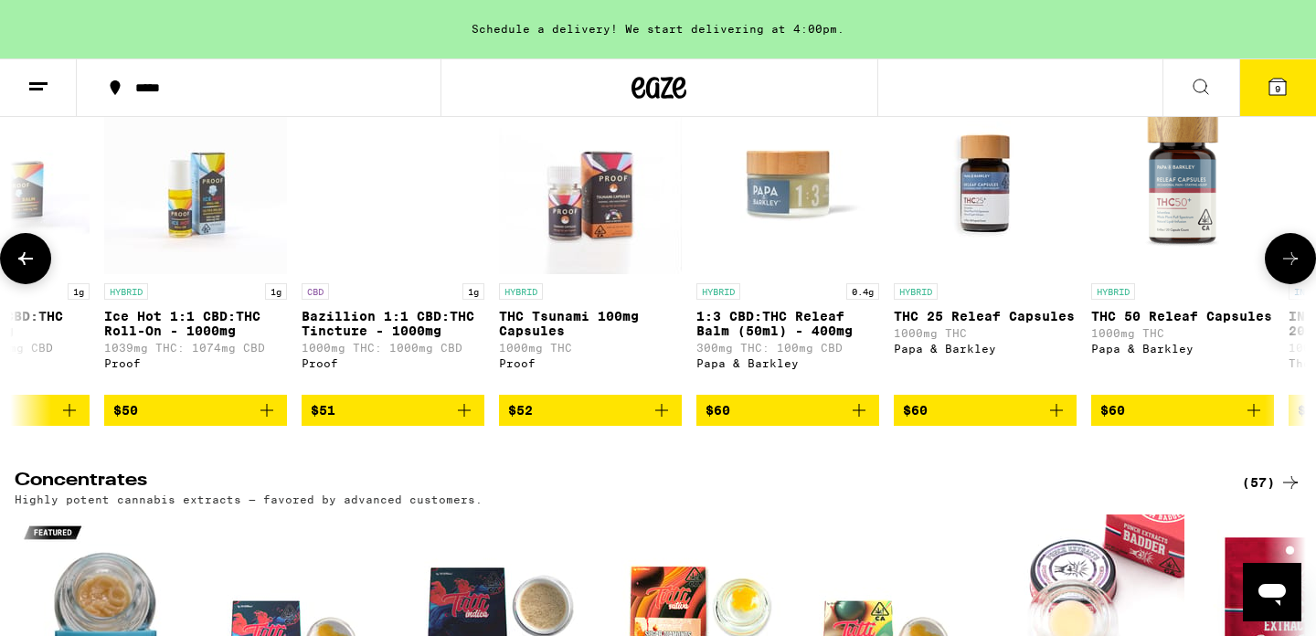
click at [1290, 270] on icon at bounding box center [1290, 259] width 22 height 22
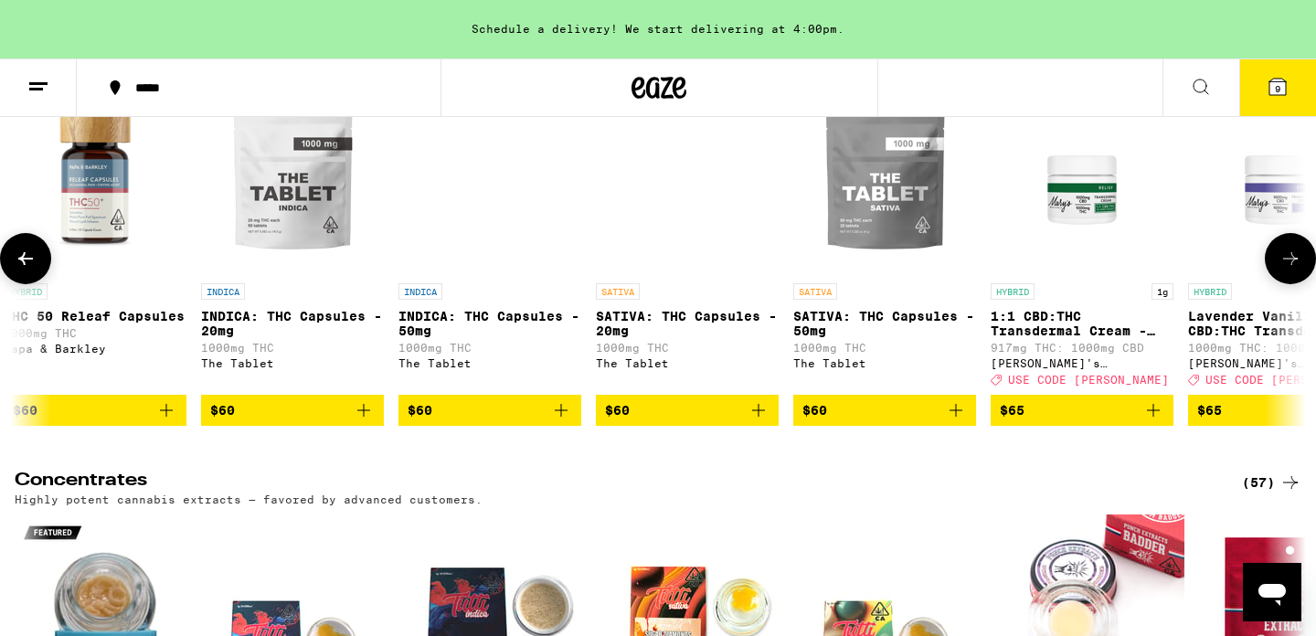
click at [1290, 270] on icon at bounding box center [1290, 259] width 22 height 22
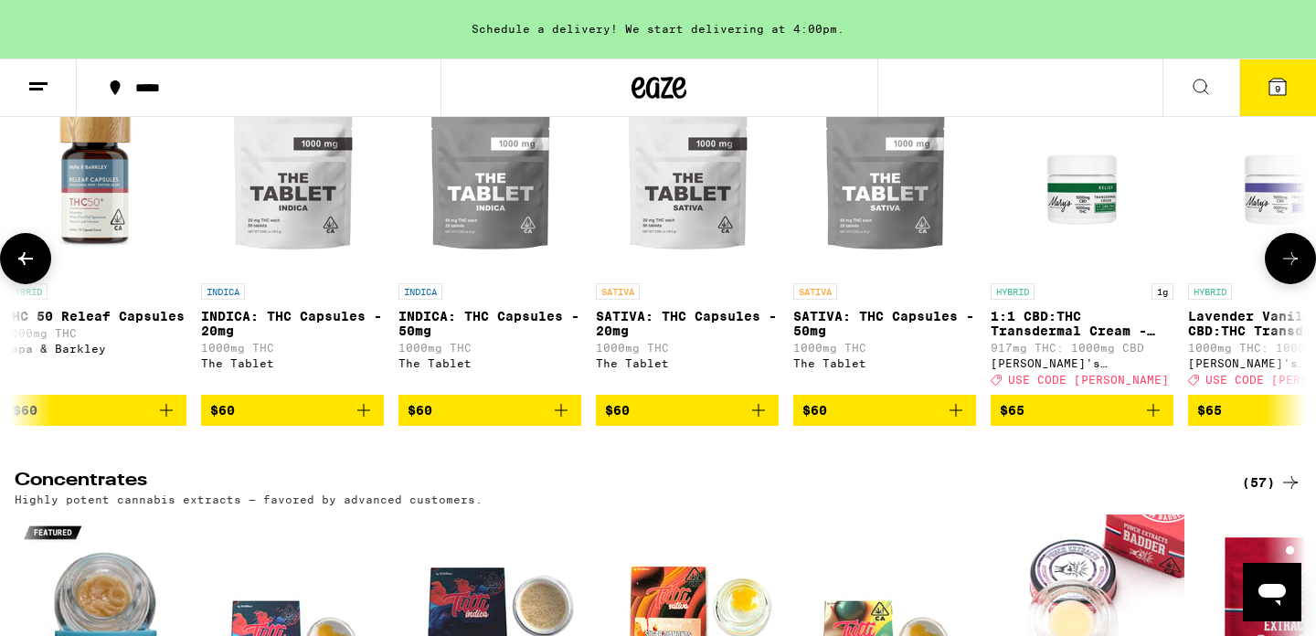
scroll to position [0, 7594]
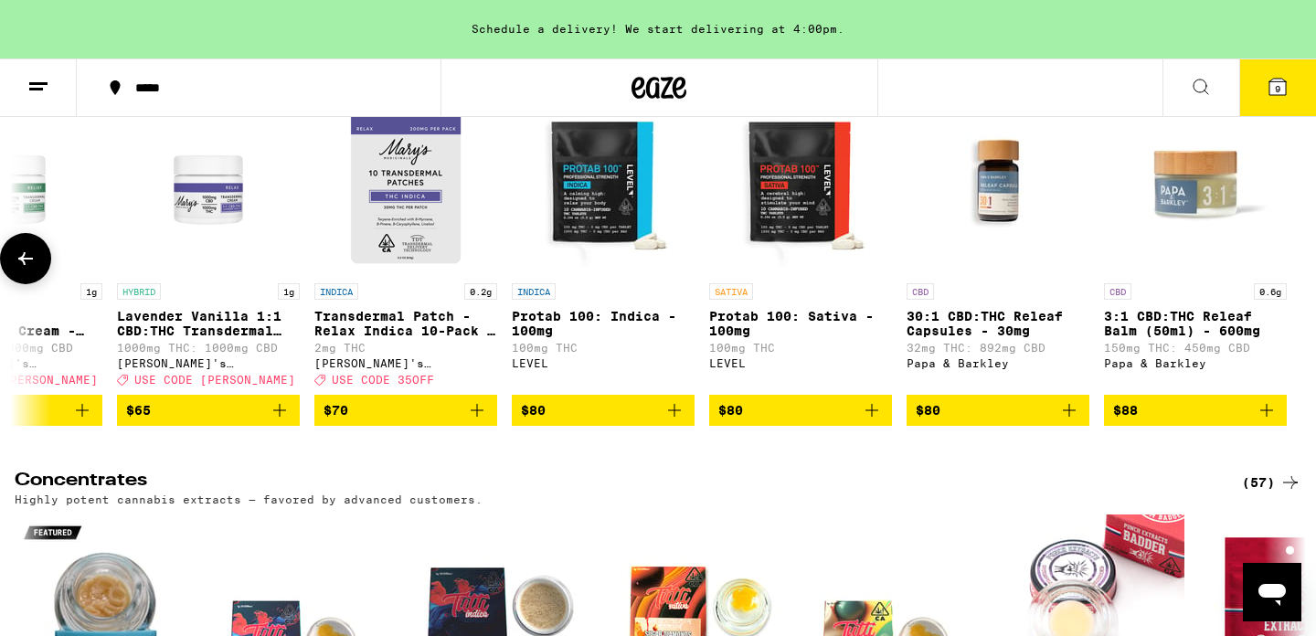
click at [1290, 284] on div at bounding box center [1290, 258] width 51 height 51
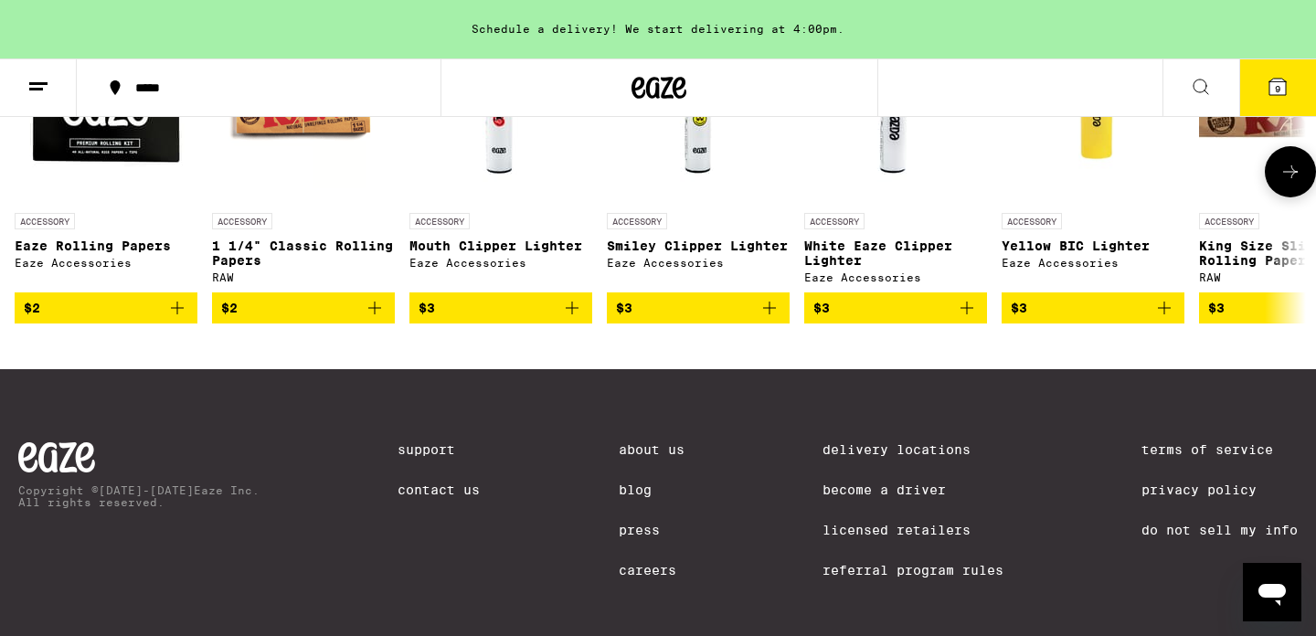
scroll to position [8062, 0]
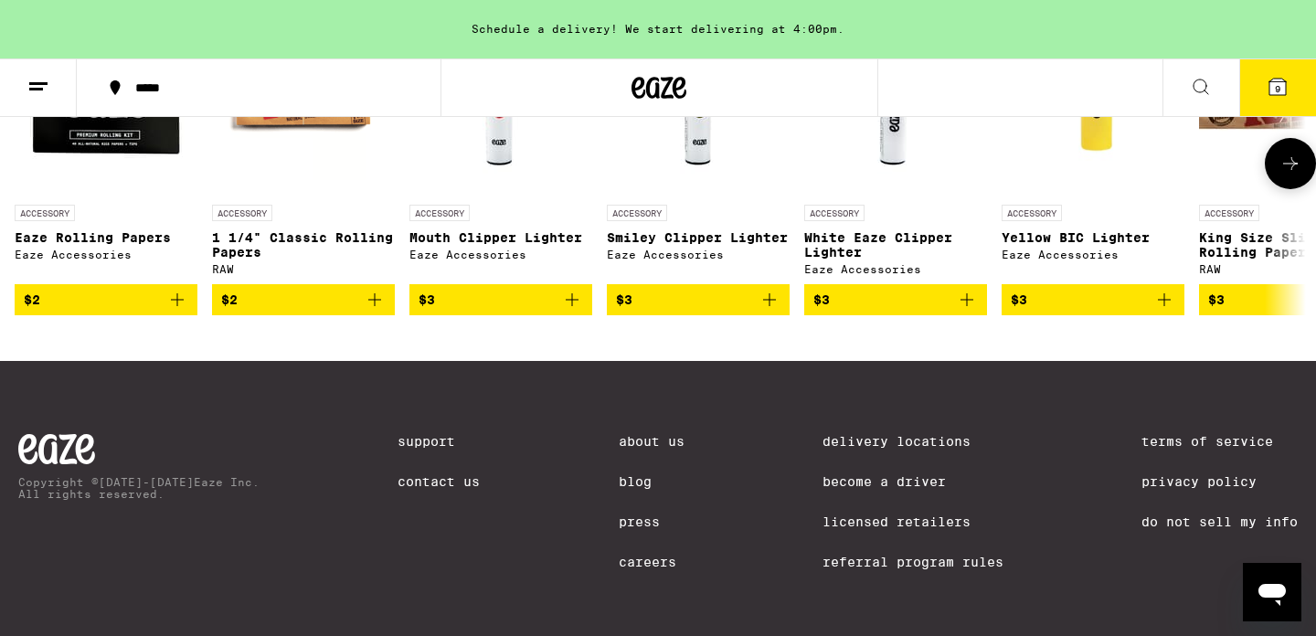
click at [1290, 175] on icon at bounding box center [1290, 164] width 22 height 22
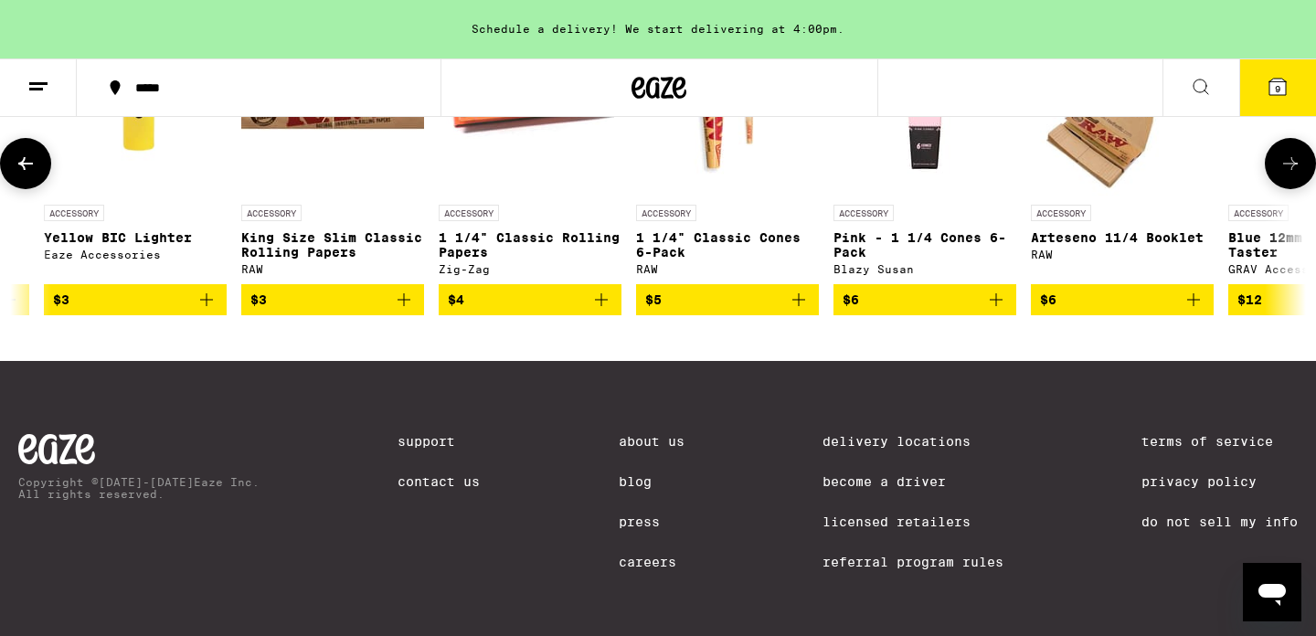
scroll to position [0, 1087]
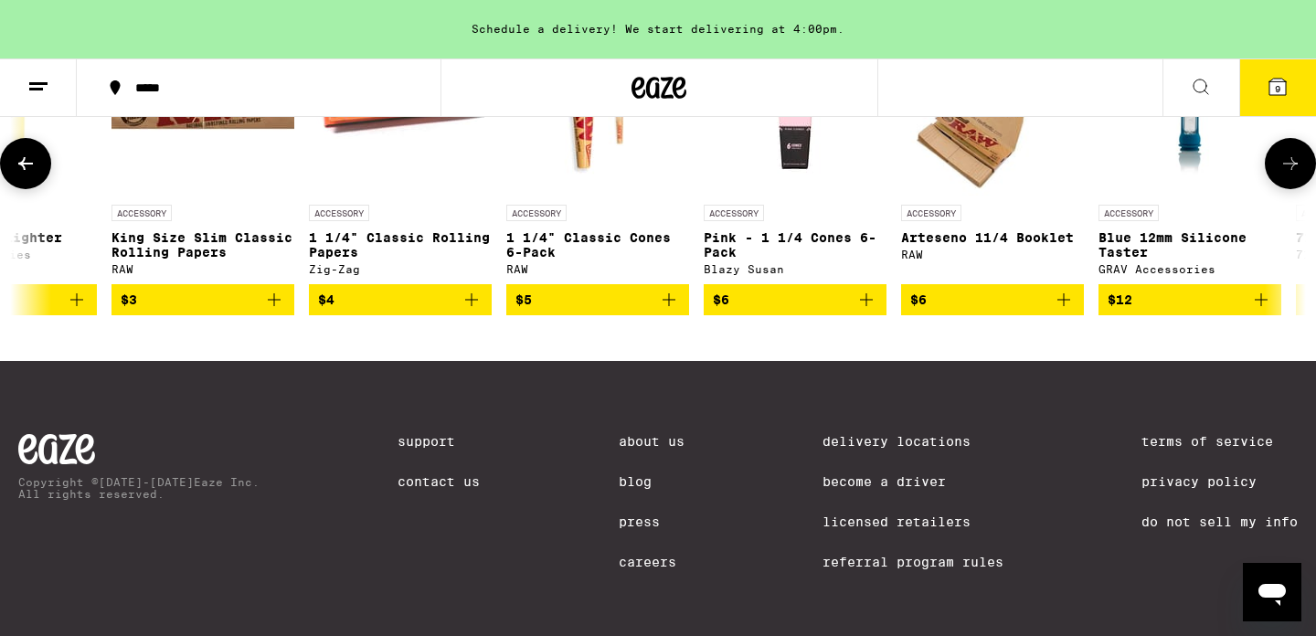
click at [1290, 175] on icon at bounding box center [1290, 164] width 22 height 22
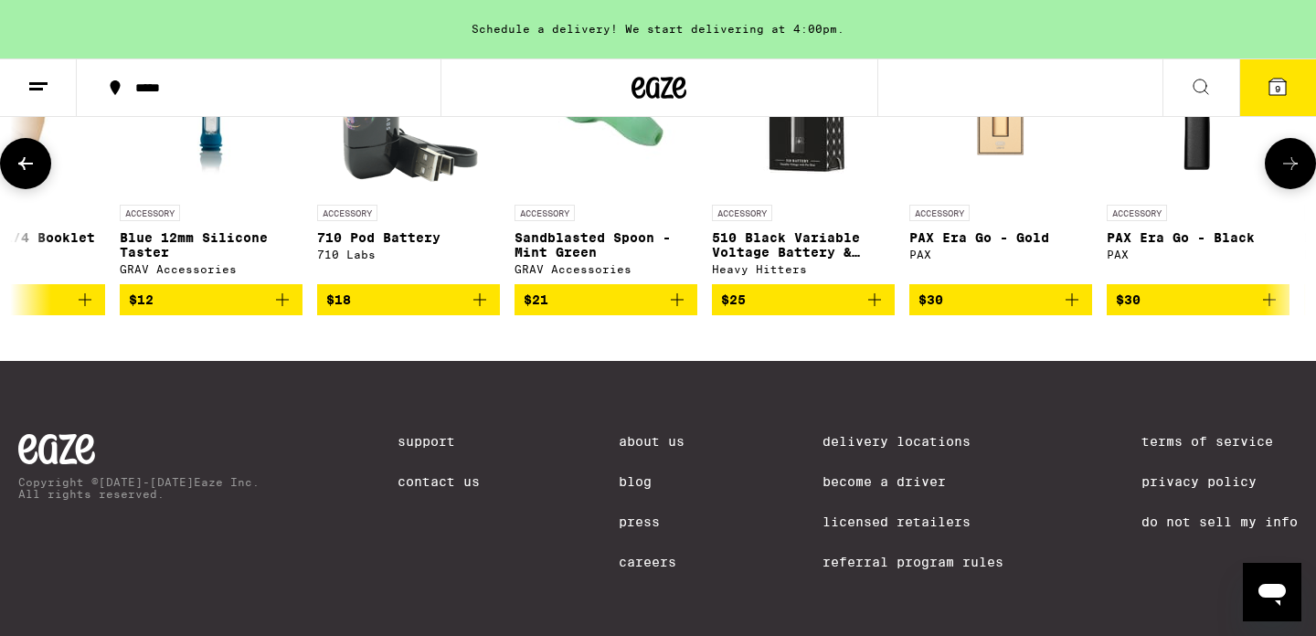
scroll to position [0, 2175]
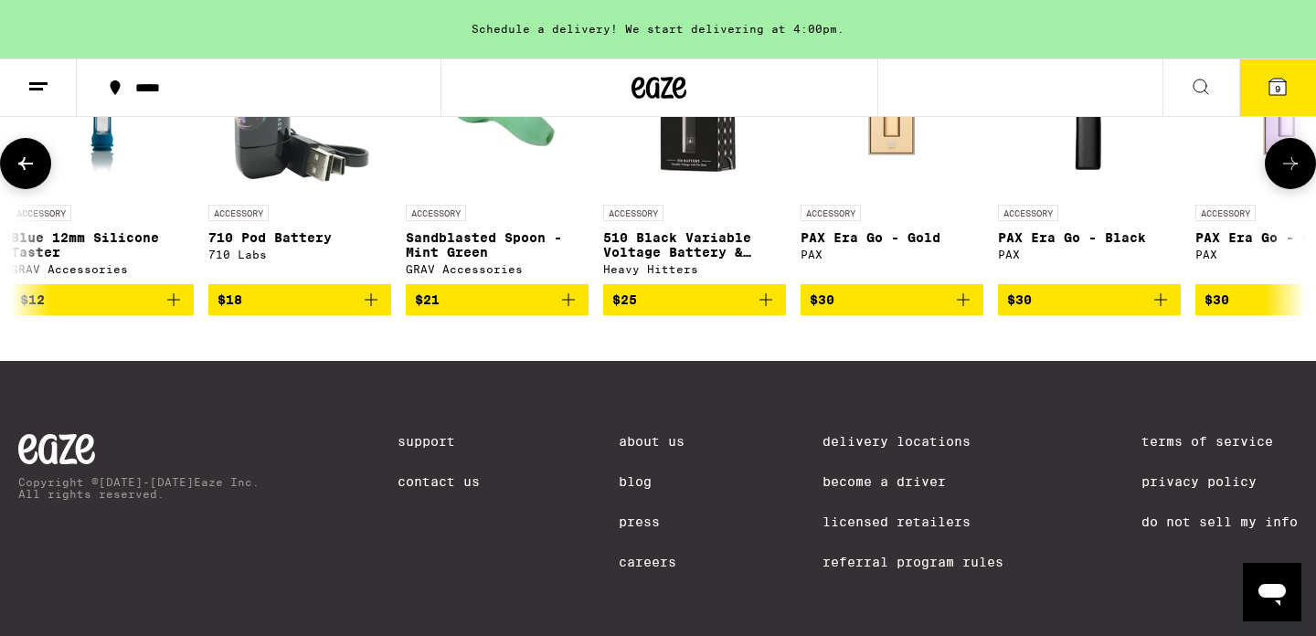
click at [1290, 175] on icon at bounding box center [1290, 164] width 22 height 22
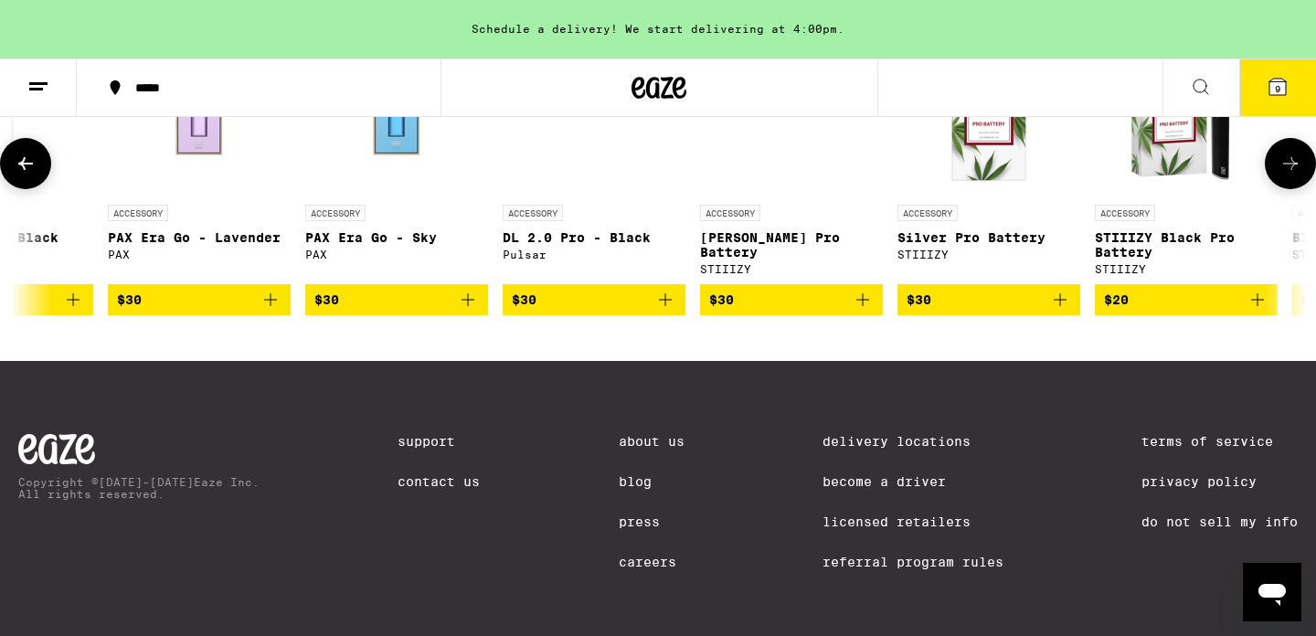
click at [1290, 175] on icon at bounding box center [1290, 164] width 22 height 22
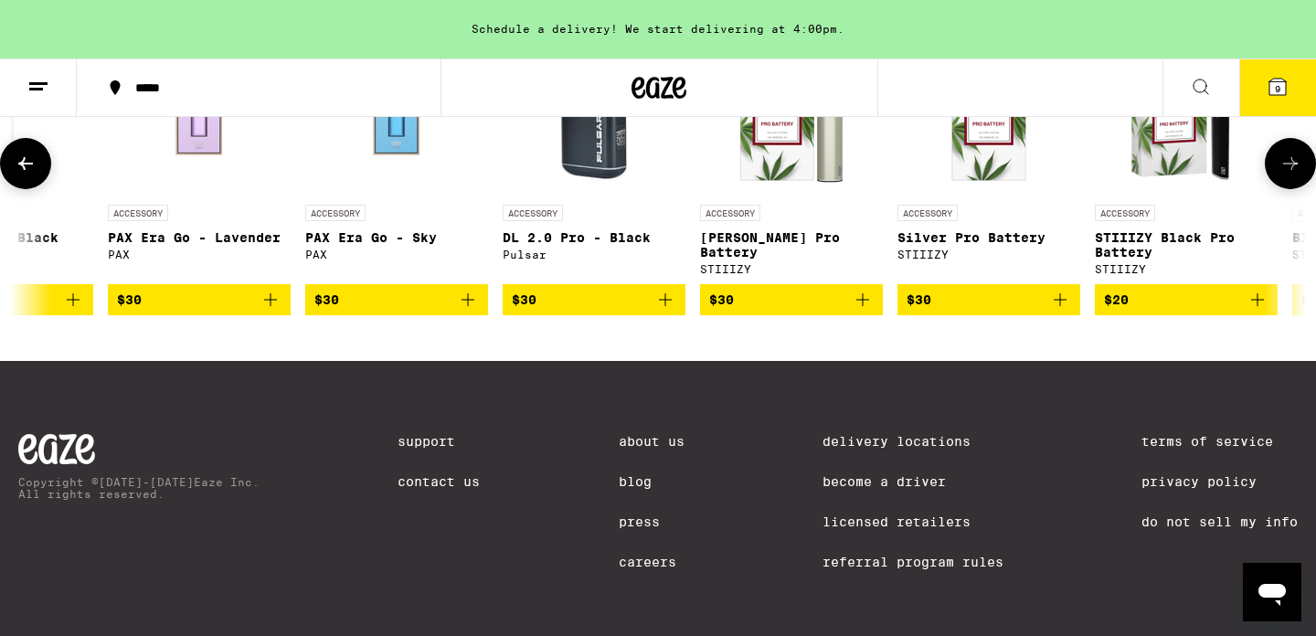
scroll to position [0, 4042]
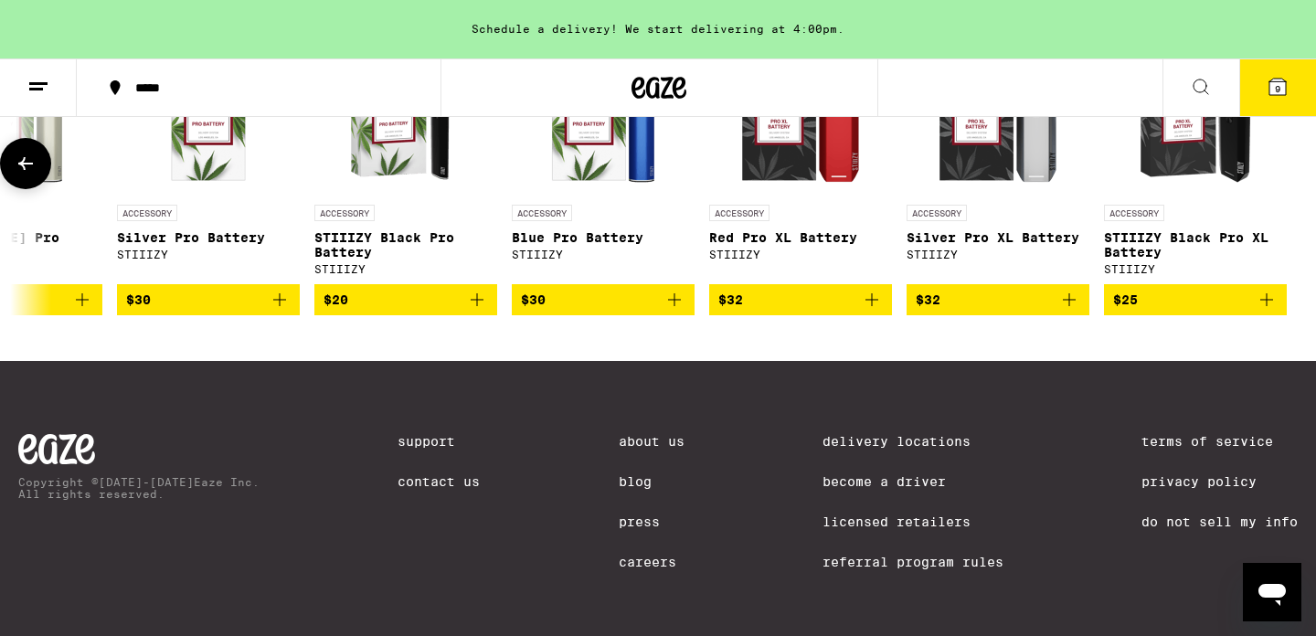
click at [1290, 189] on div at bounding box center [1290, 163] width 51 height 51
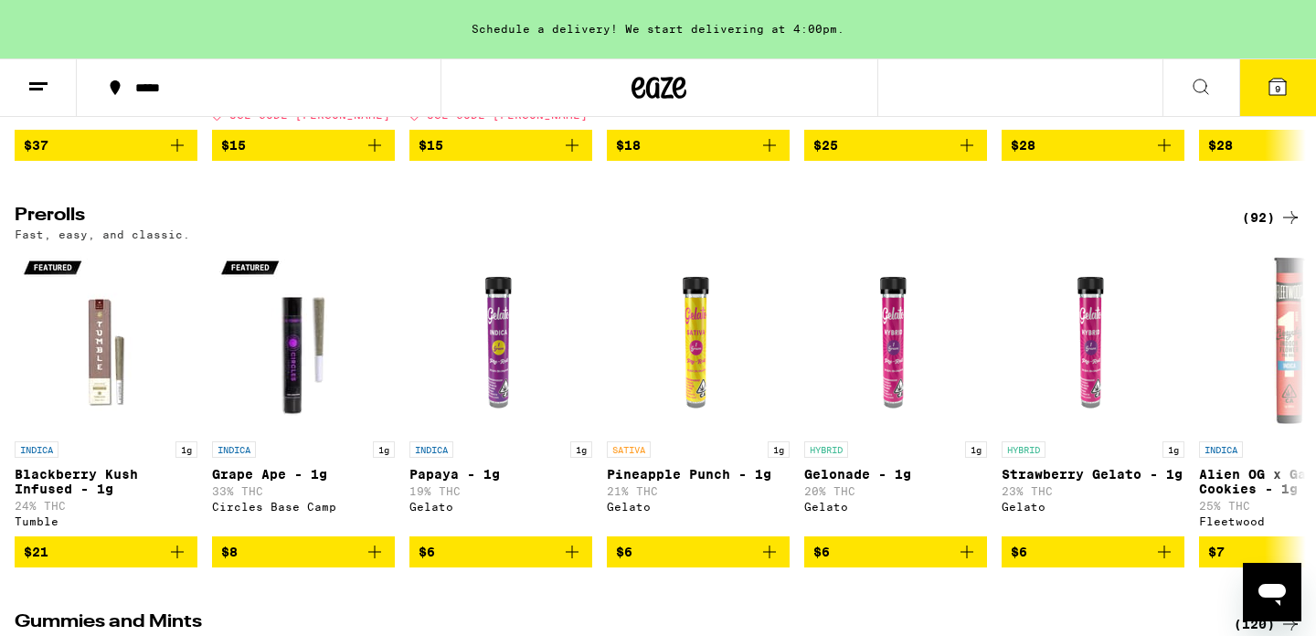
scroll to position [4776, 0]
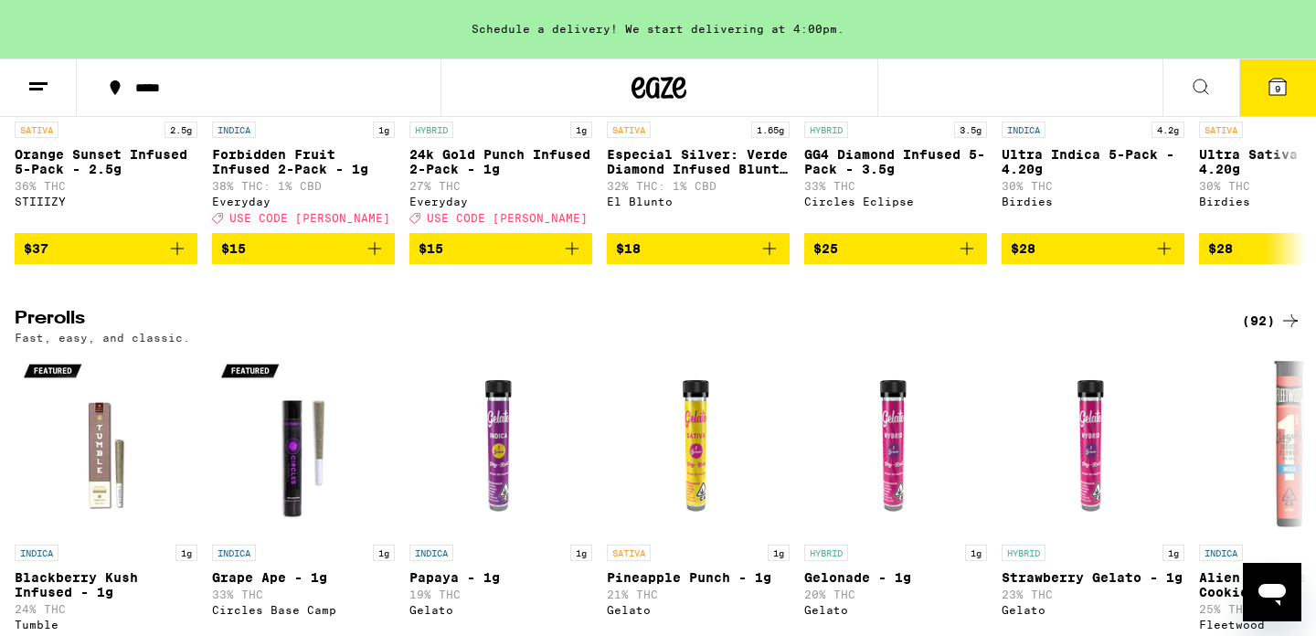
click at [36, 79] on icon at bounding box center [38, 87] width 22 height 22
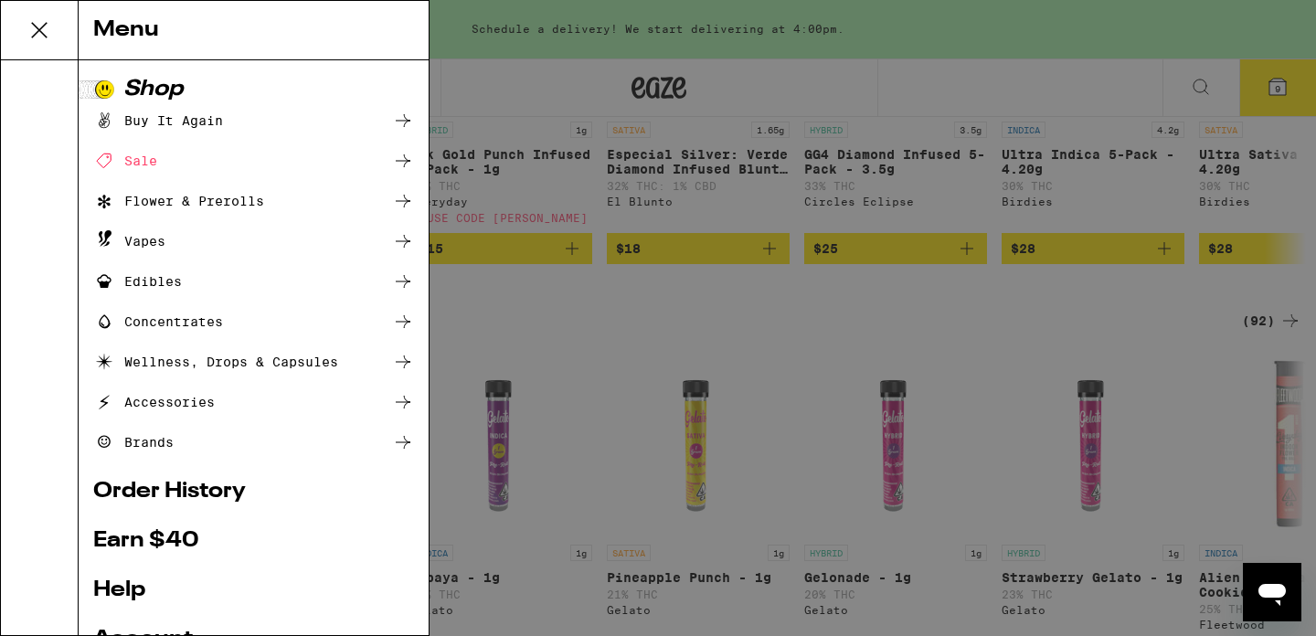
click at [165, 441] on div "Brands" at bounding box center [133, 442] width 80 height 22
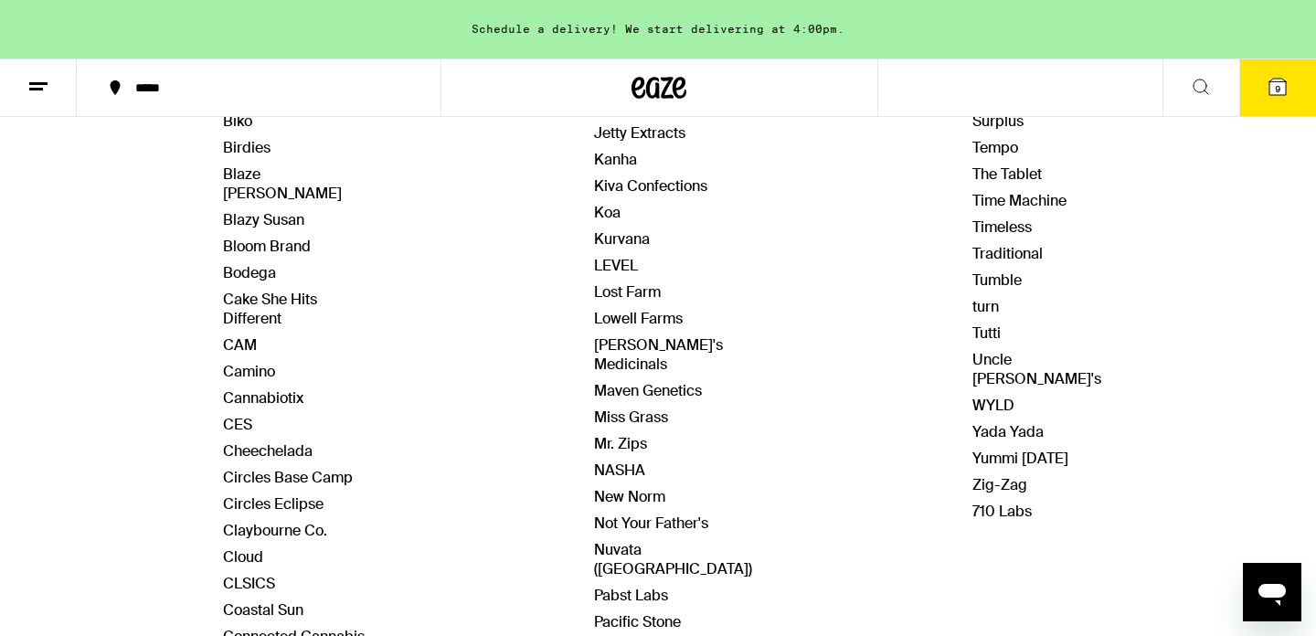
scroll to position [447, 0]
click at [622, 539] on link "Nuvata ([GEOGRAPHIC_DATA])" at bounding box center [673, 558] width 158 height 38
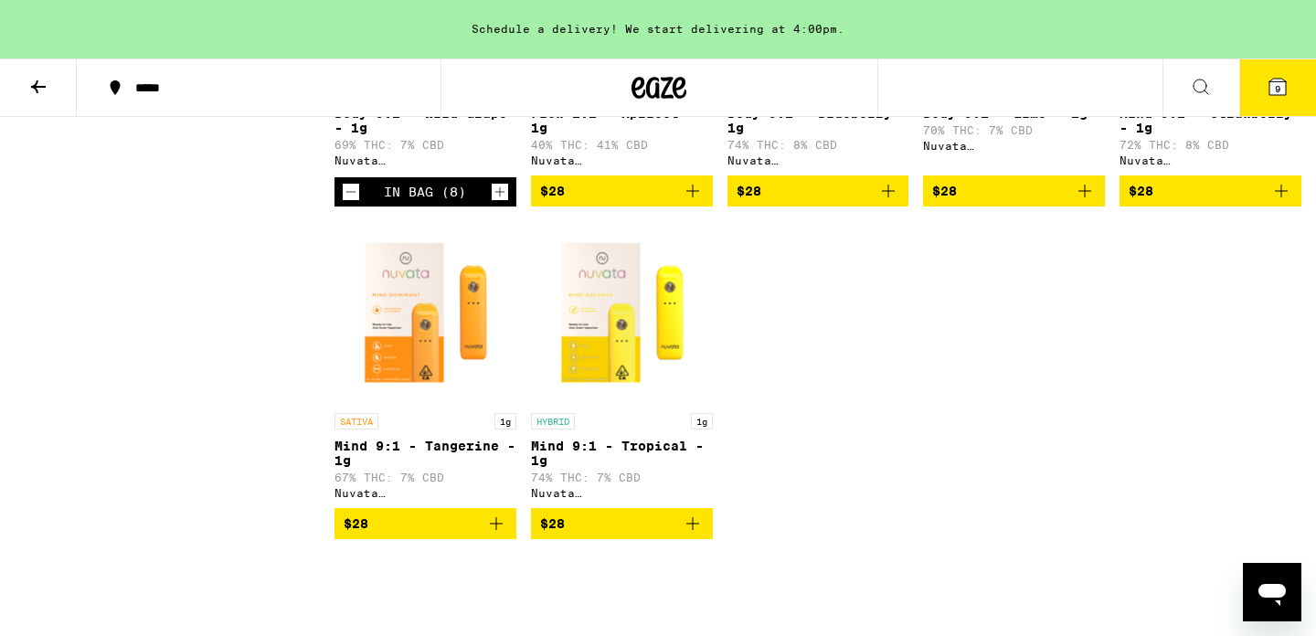
scroll to position [756, 0]
click at [499, 534] on icon "Add to bag" at bounding box center [496, 524] width 22 height 22
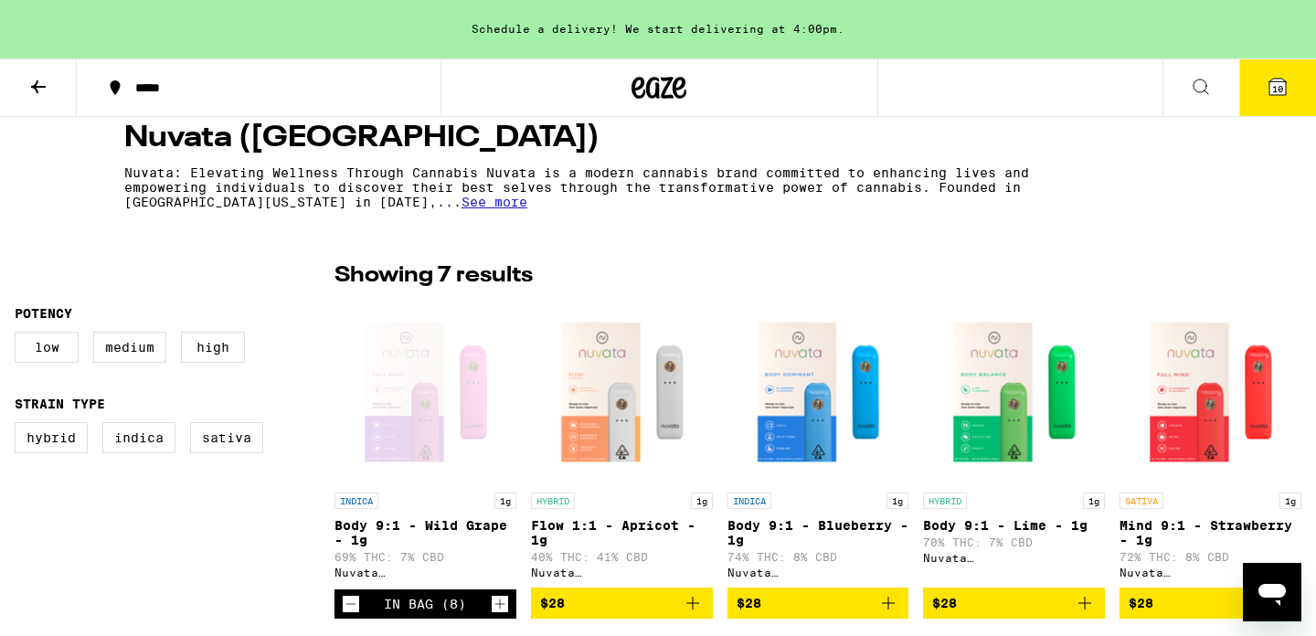
scroll to position [411, 0]
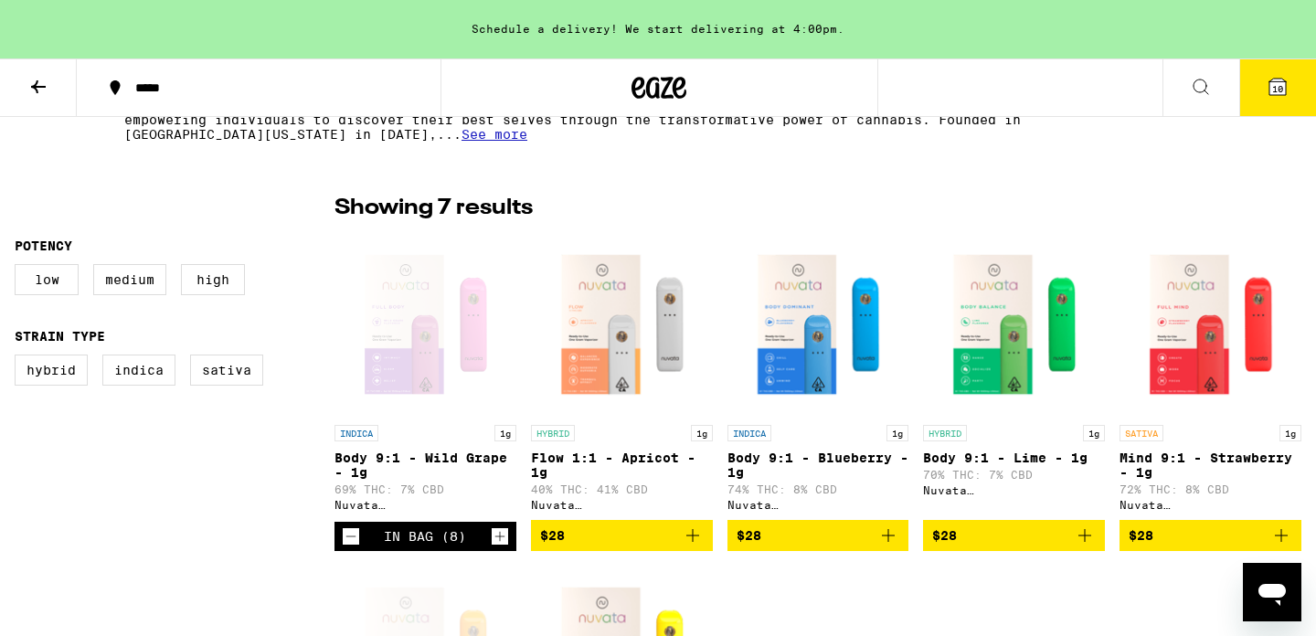
click at [1083, 544] on icon "Add to bag" at bounding box center [1085, 535] width 22 height 22
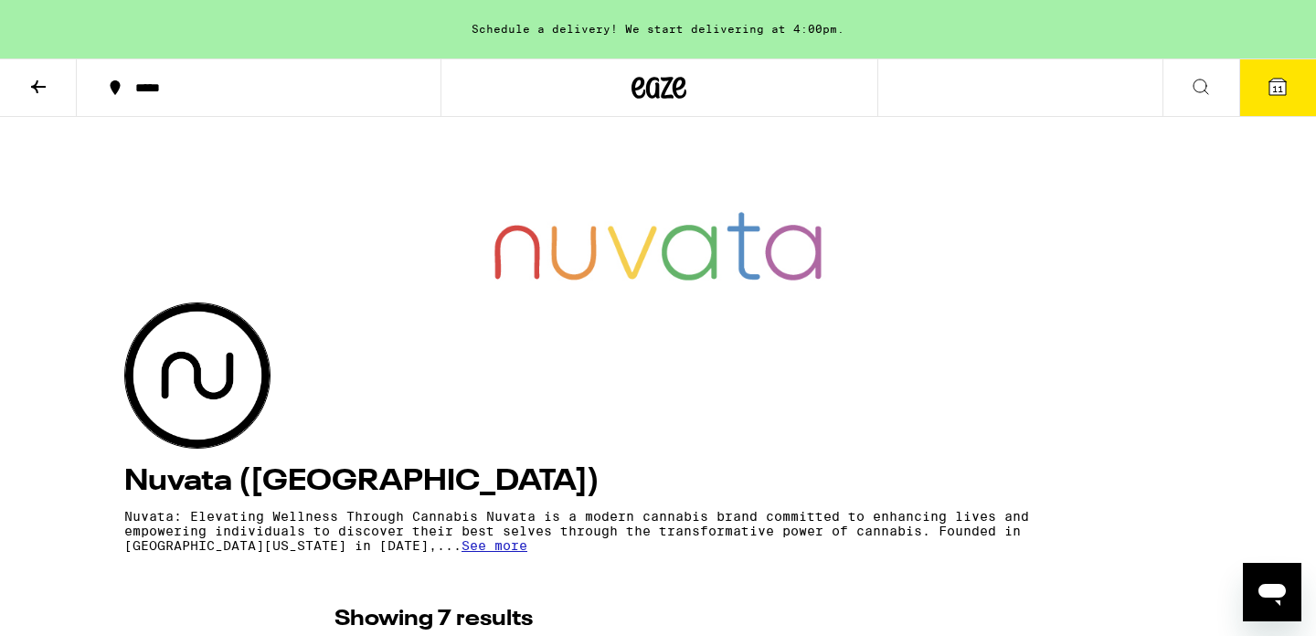
scroll to position [0, 0]
click at [40, 83] on icon at bounding box center [38, 87] width 22 height 22
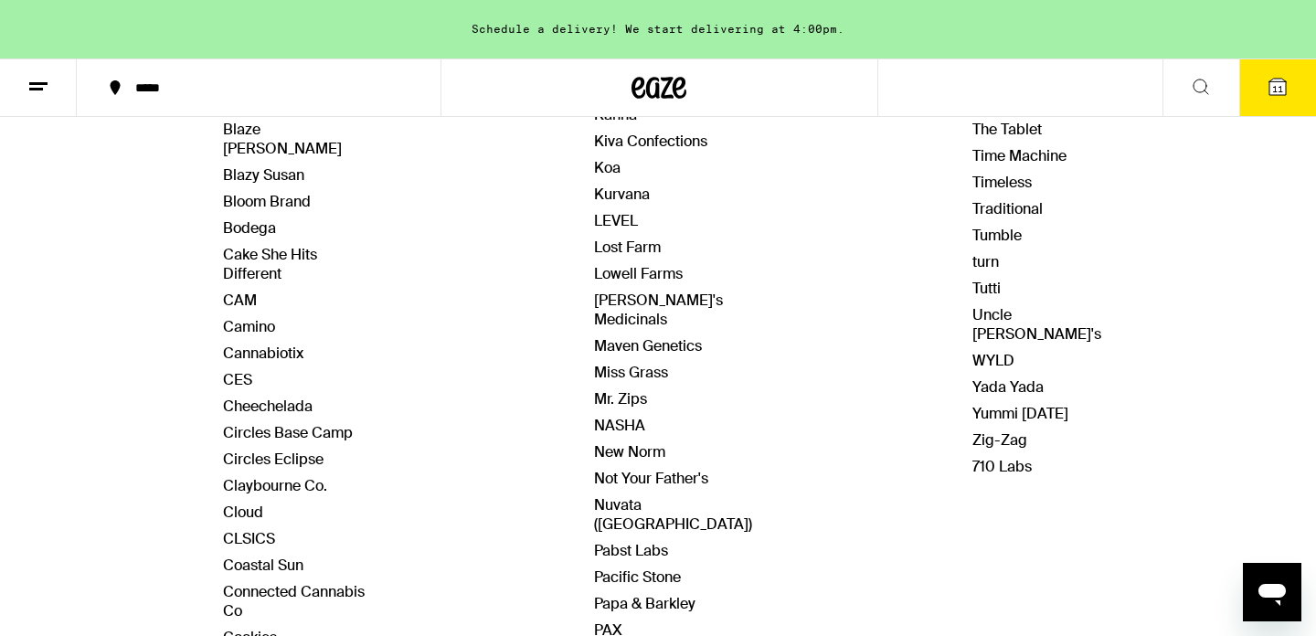
scroll to position [585, 0]
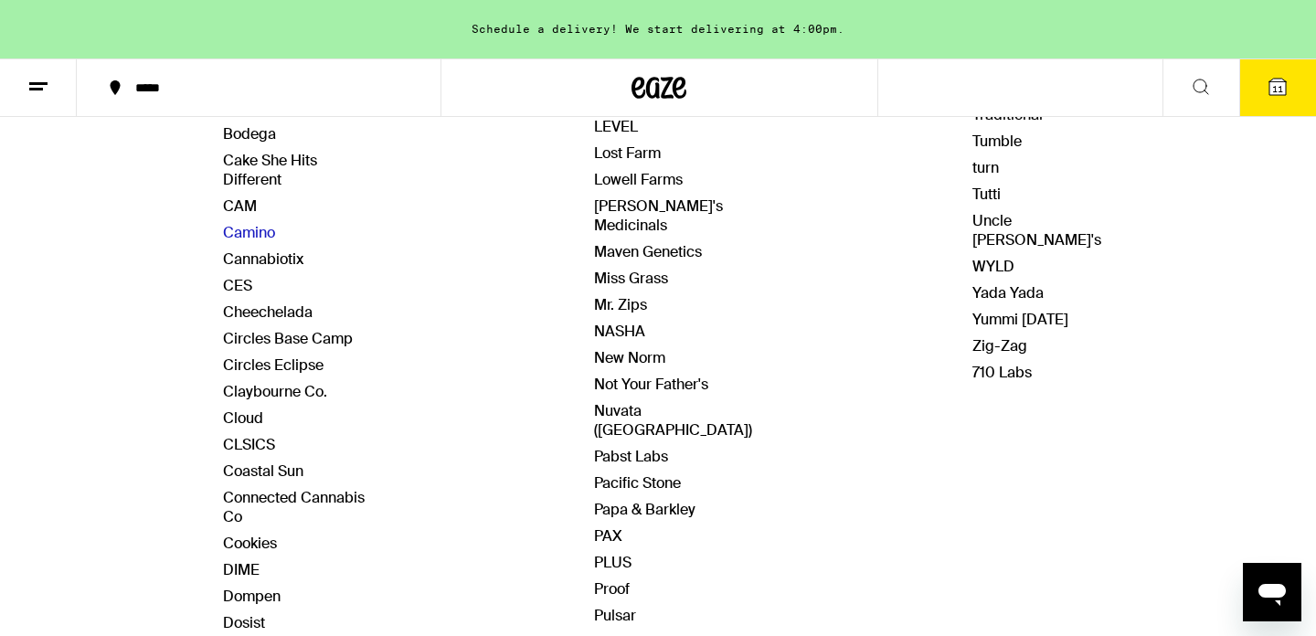
click at [257, 223] on link "Camino" at bounding box center [249, 232] width 52 height 19
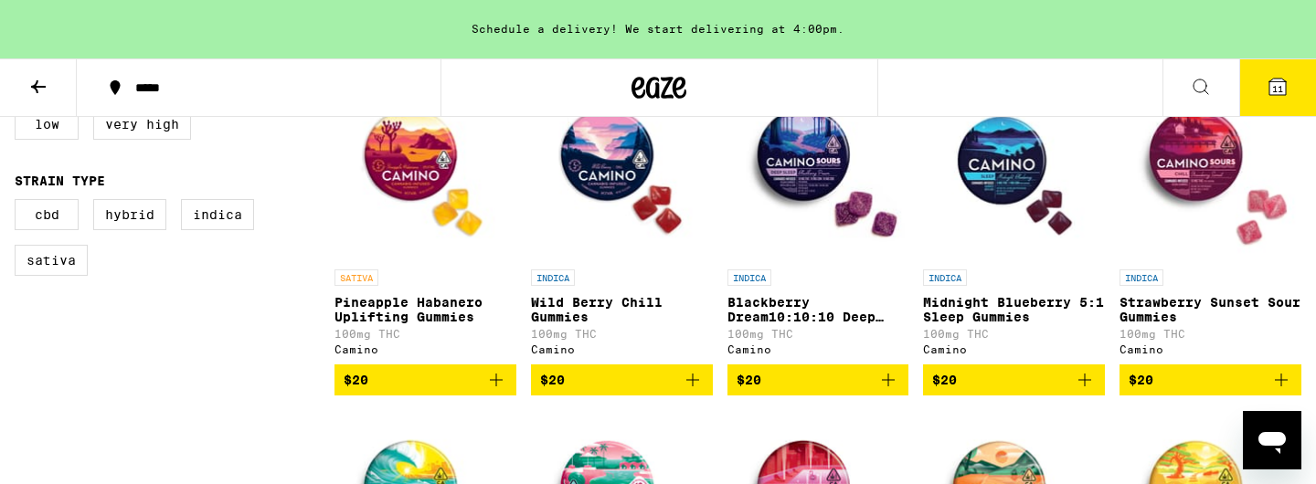
scroll to position [580, 0]
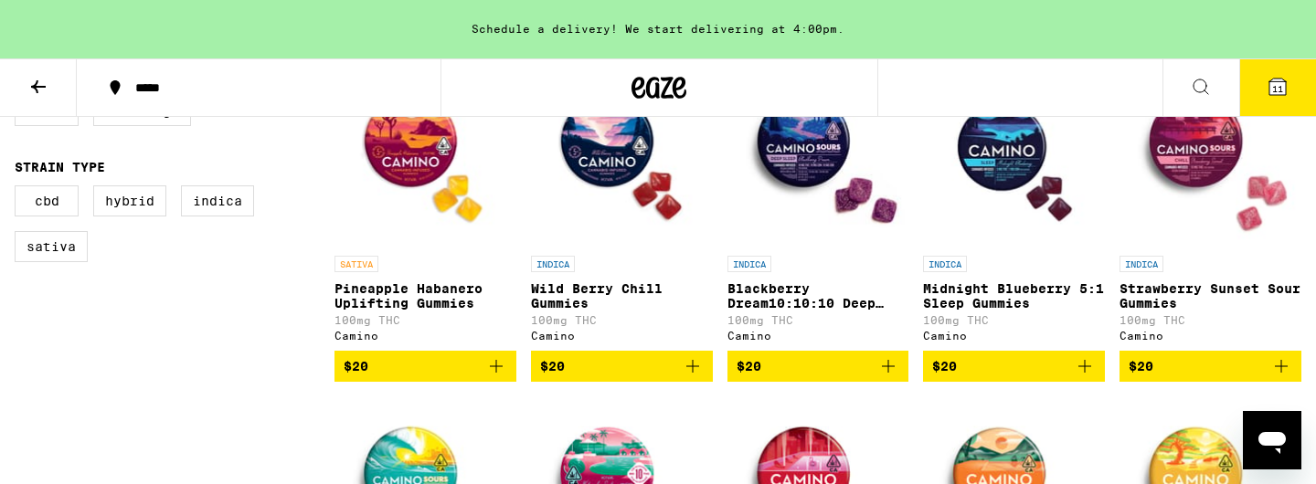
click at [1279, 375] on icon "Add to bag" at bounding box center [1281, 366] width 22 height 22
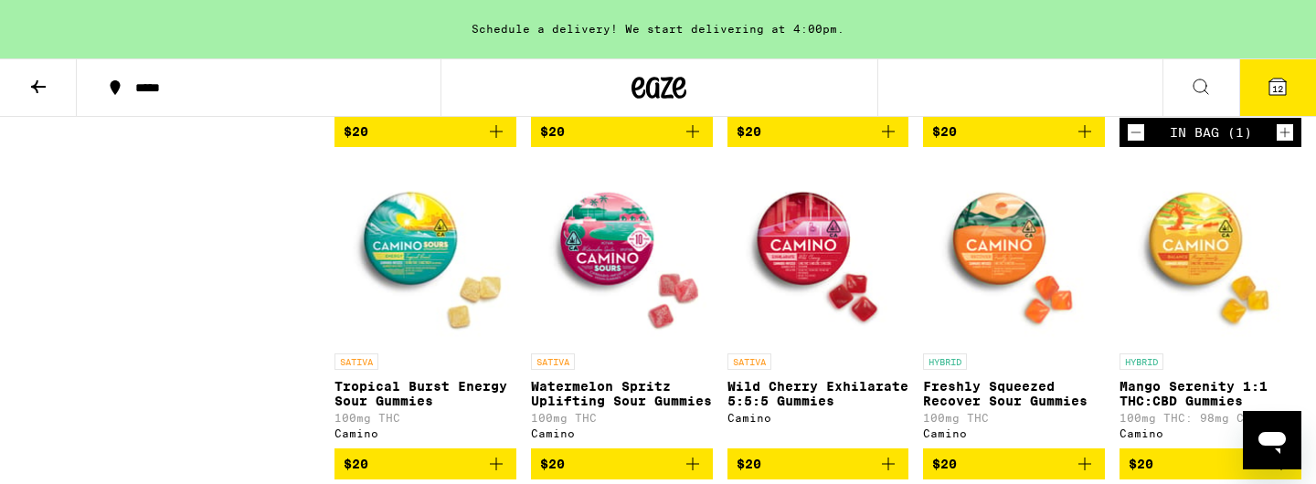
scroll to position [852, 0]
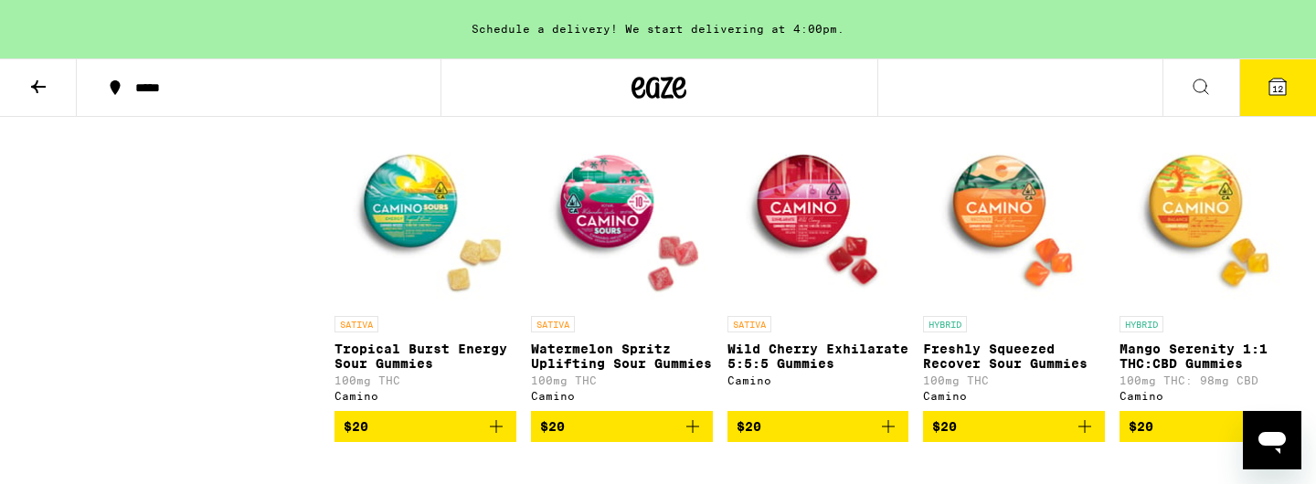
click at [1278, 89] on span "12" at bounding box center [1277, 88] width 11 height 11
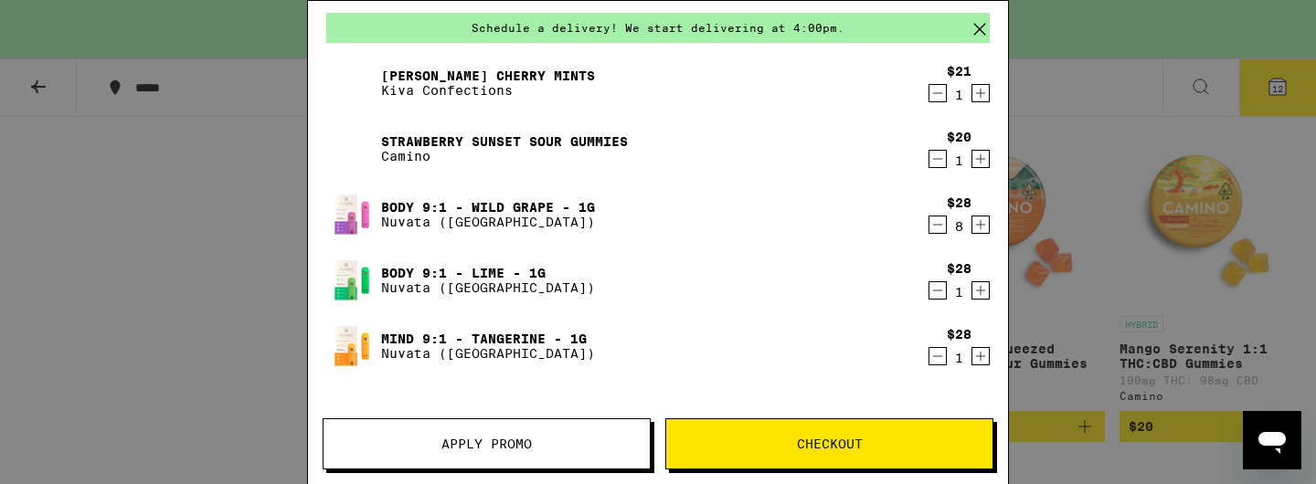
scroll to position [75, 0]
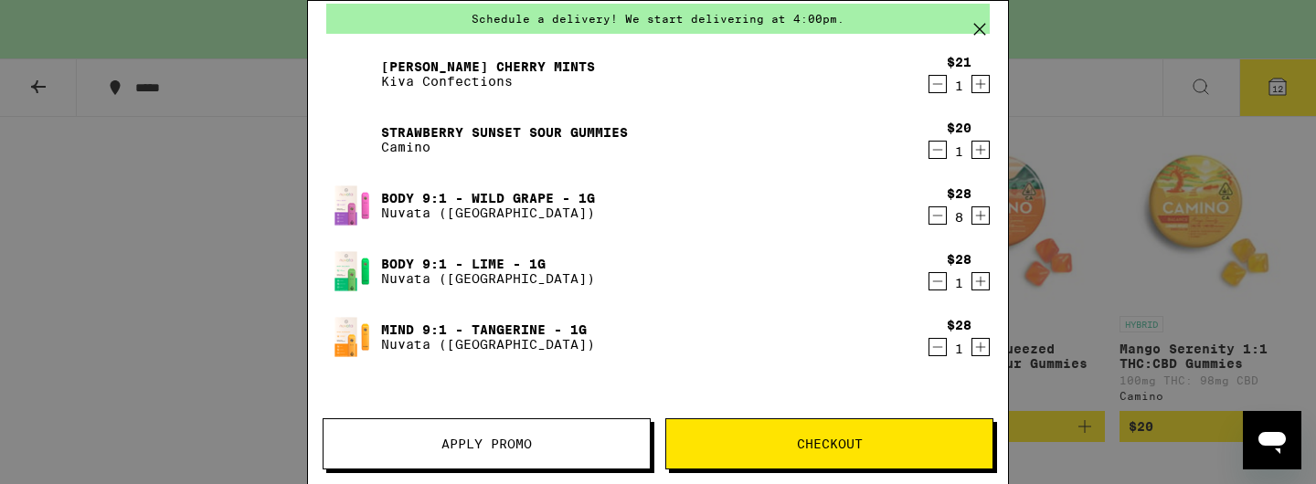
click at [939, 347] on icon "Decrement" at bounding box center [937, 347] width 16 height 22
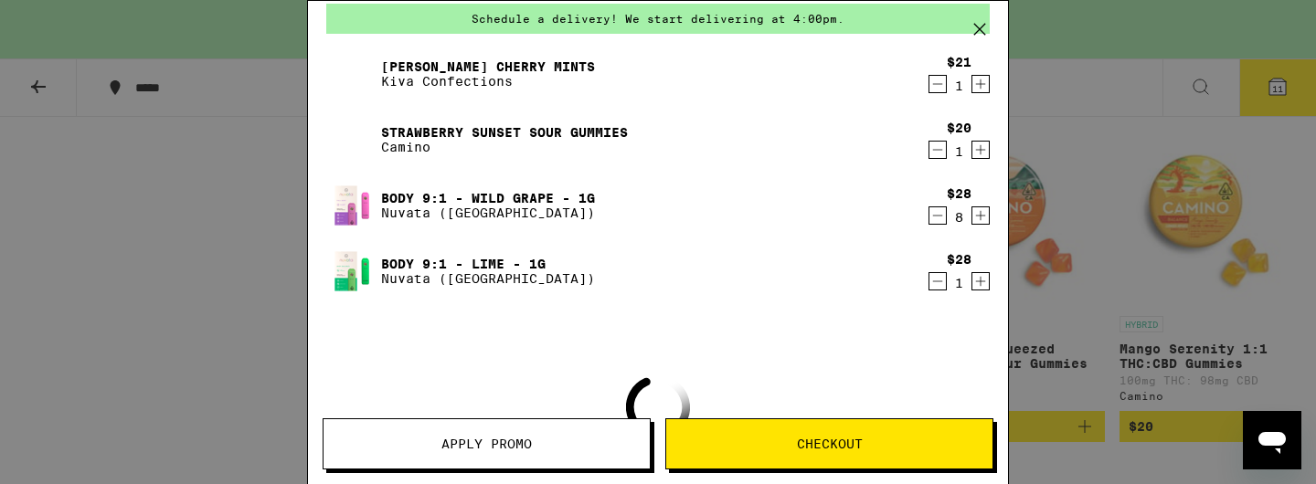
click at [884, 209] on div "Body 9:1 - Wild Grape - 1g Nuvata (CA)" at bounding box center [622, 205] width 593 height 51
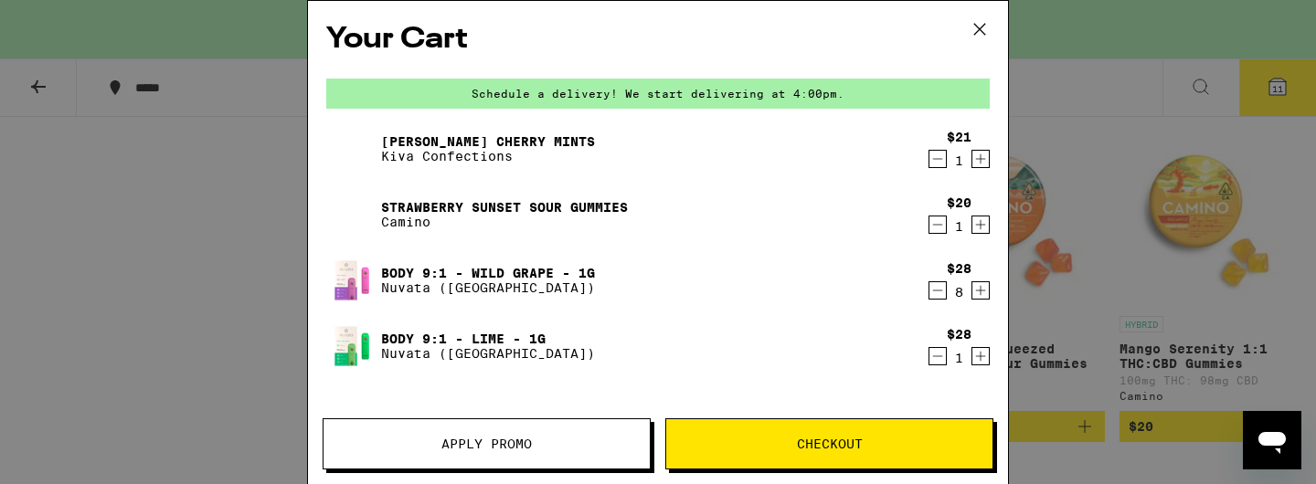
scroll to position [0, 0]
click at [981, 27] on icon at bounding box center [979, 29] width 11 height 11
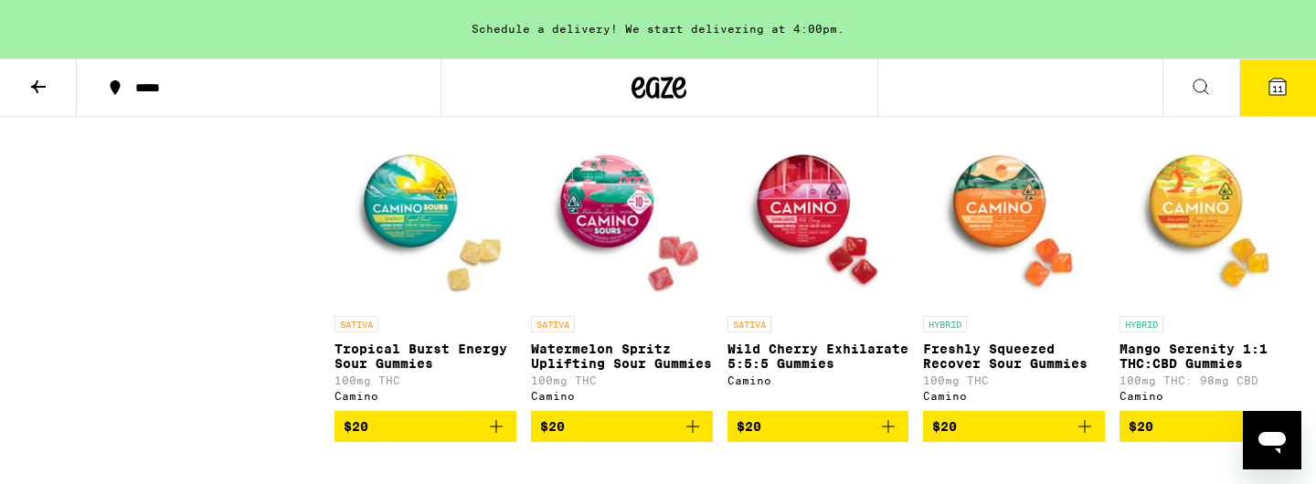
click at [1282, 92] on span "11" at bounding box center [1277, 88] width 11 height 11
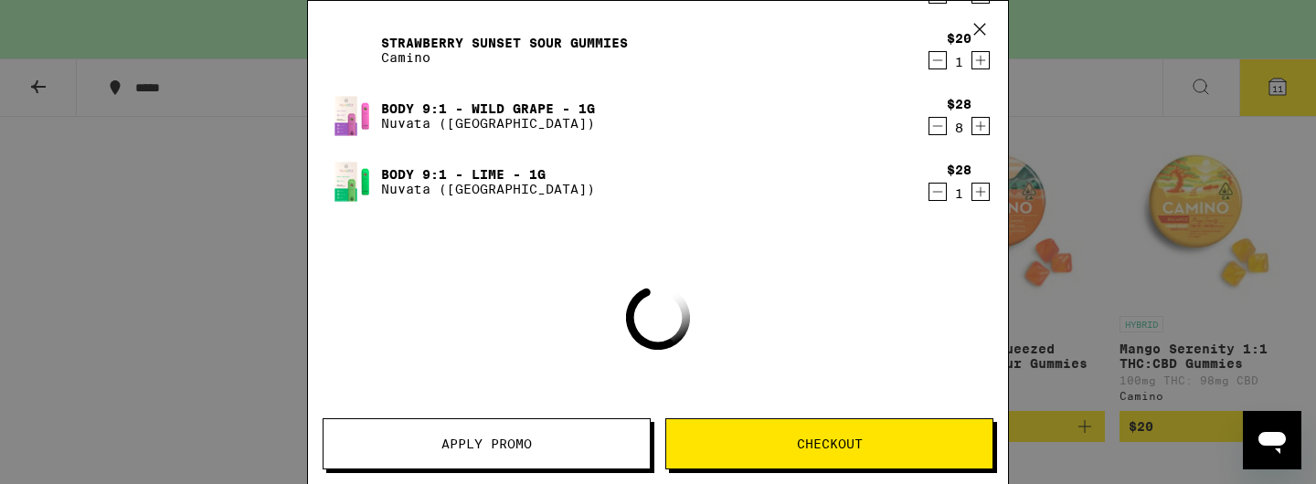
scroll to position [165, 0]
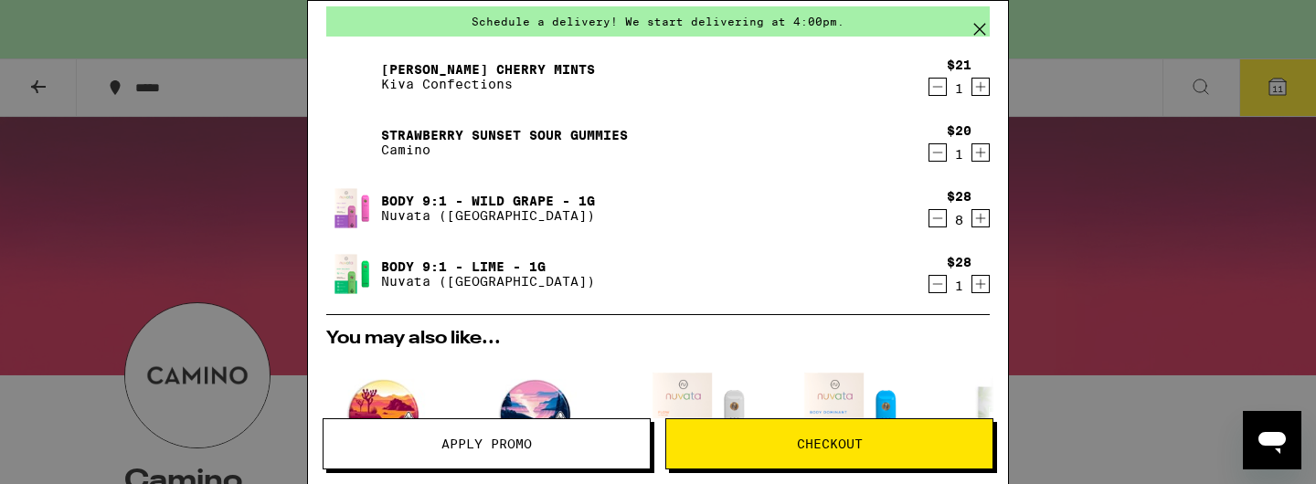
click at [942, 222] on icon "Decrement" at bounding box center [937, 218] width 16 height 22
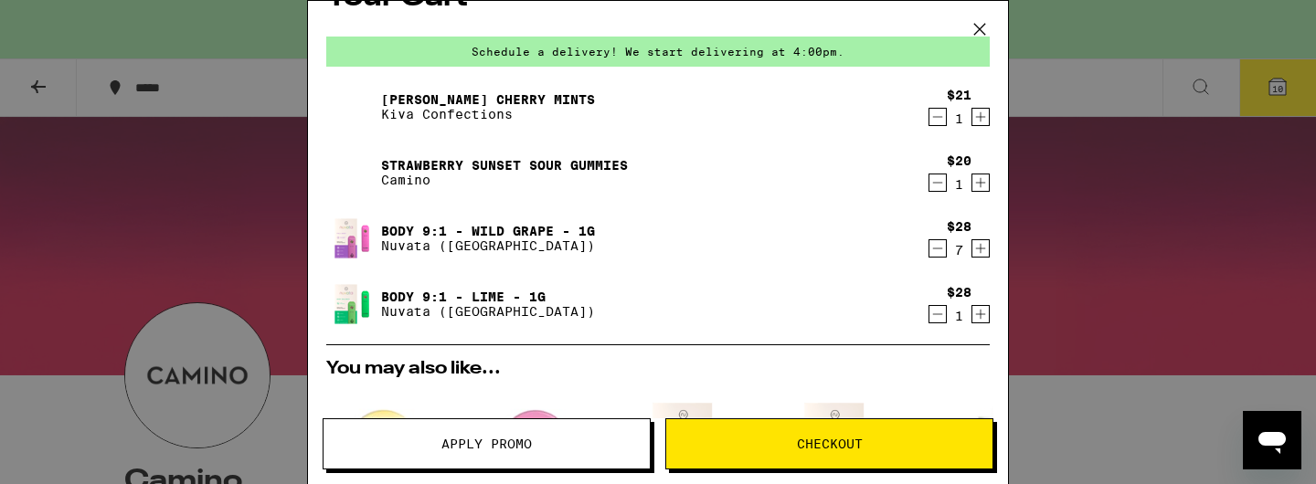
scroll to position [55, 0]
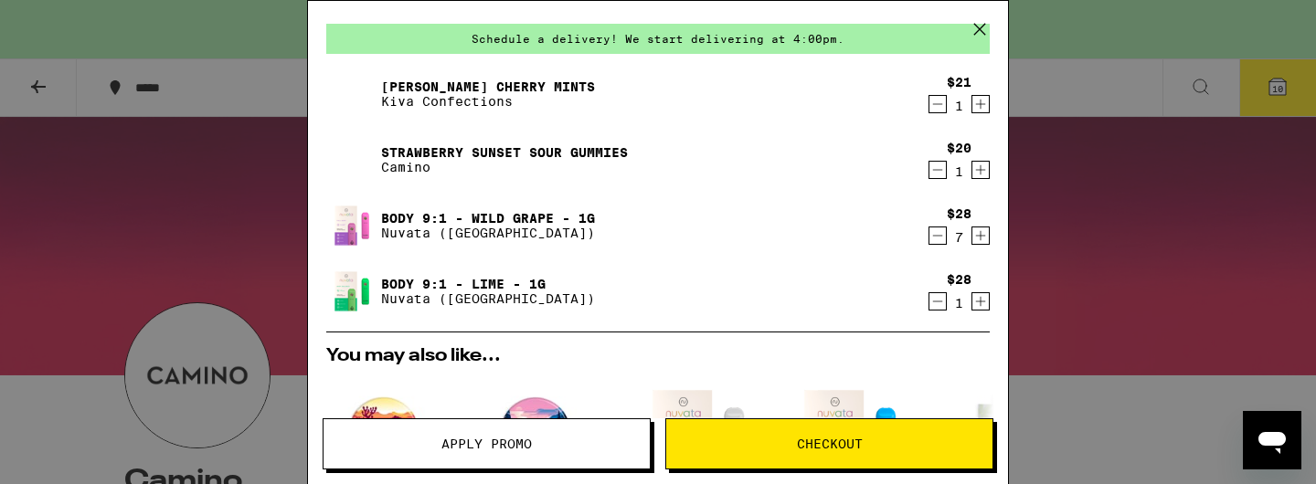
click at [818, 438] on span "Checkout" at bounding box center [830, 444] width 66 height 13
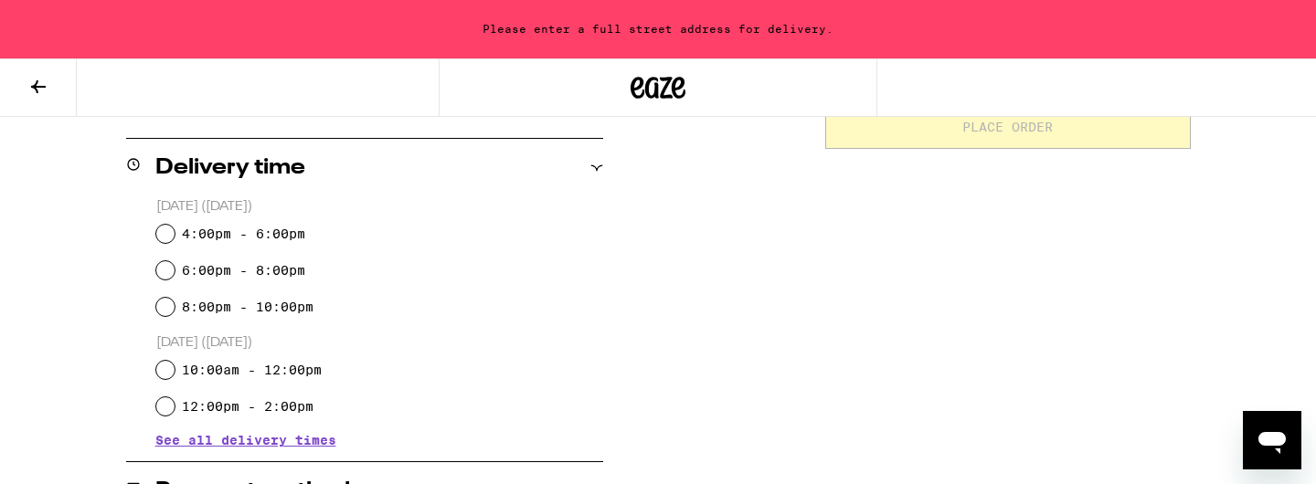
scroll to position [456, 0]
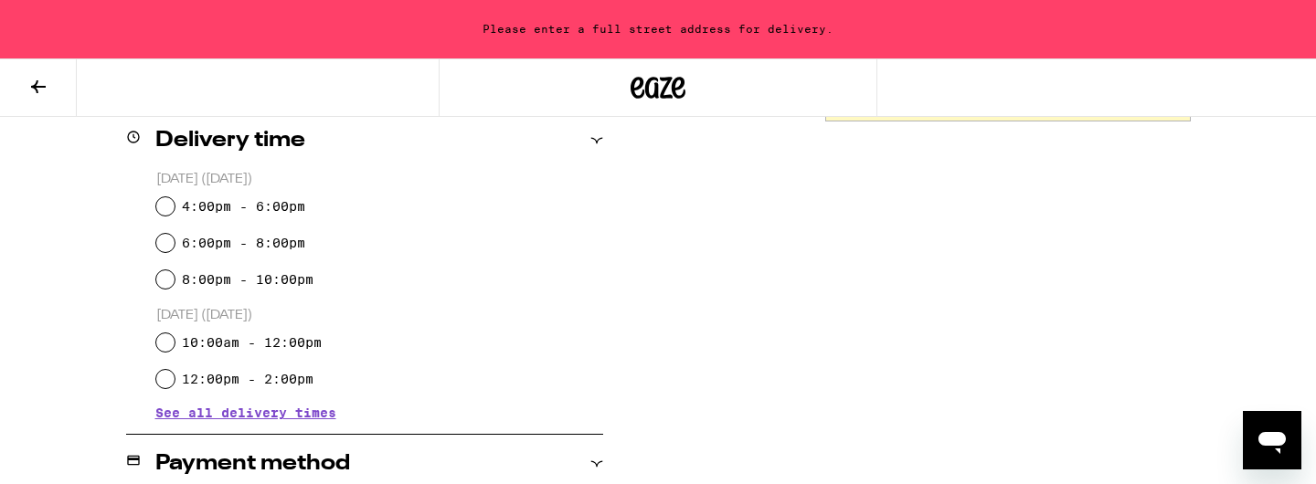
click at [168, 206] on input "4:00pm - 6:00pm" at bounding box center [165, 206] width 18 height 18
radio input "true"
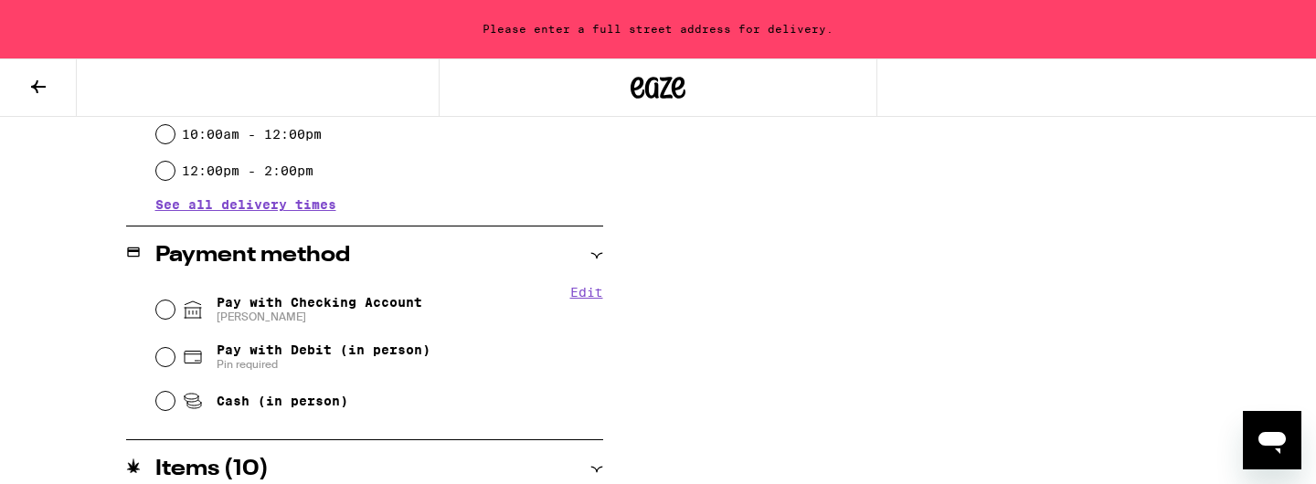
scroll to position [668, 0]
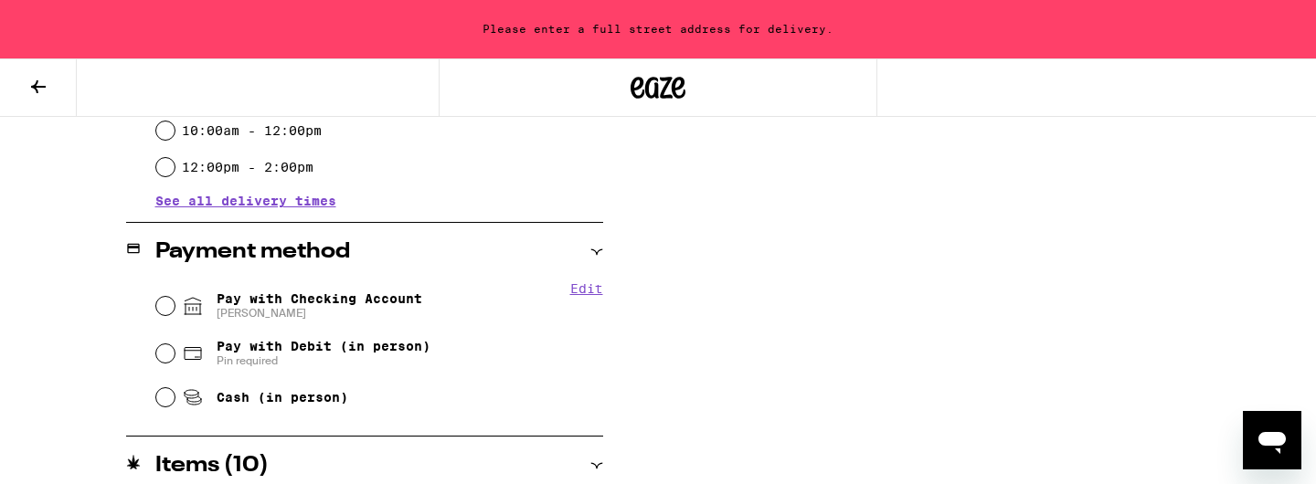
click at [169, 304] on input "Pay with Checking Account [PERSON_NAME]" at bounding box center [165, 306] width 18 height 18
radio input "true"
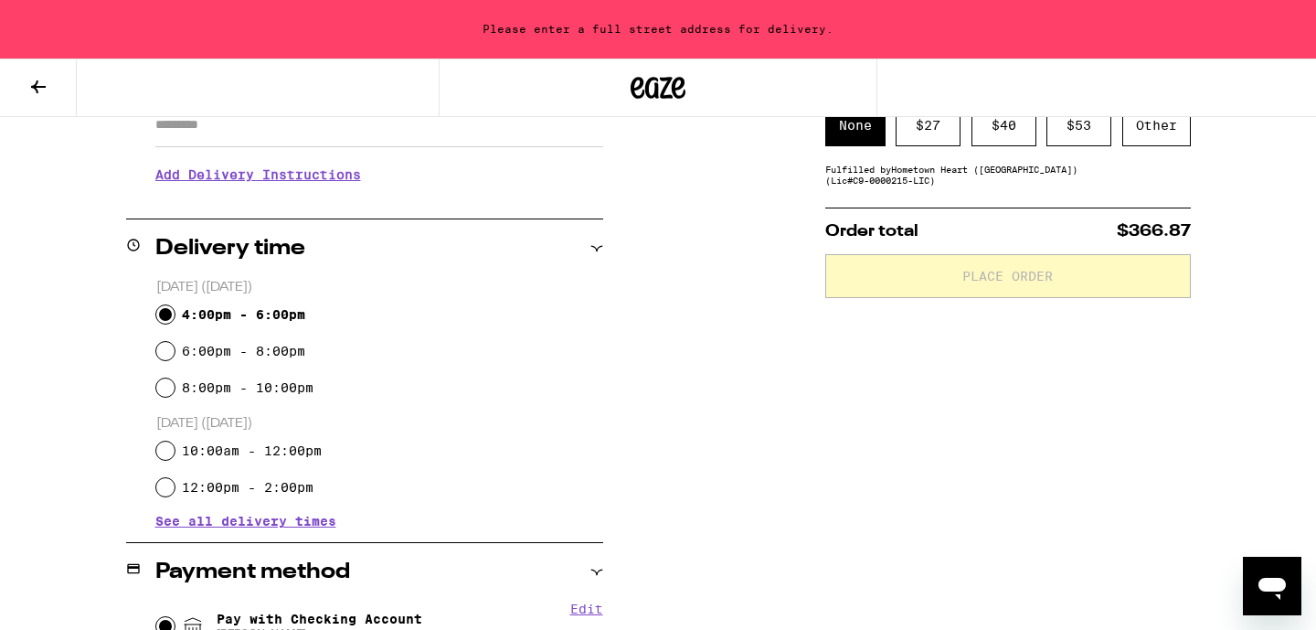
scroll to position [111, 0]
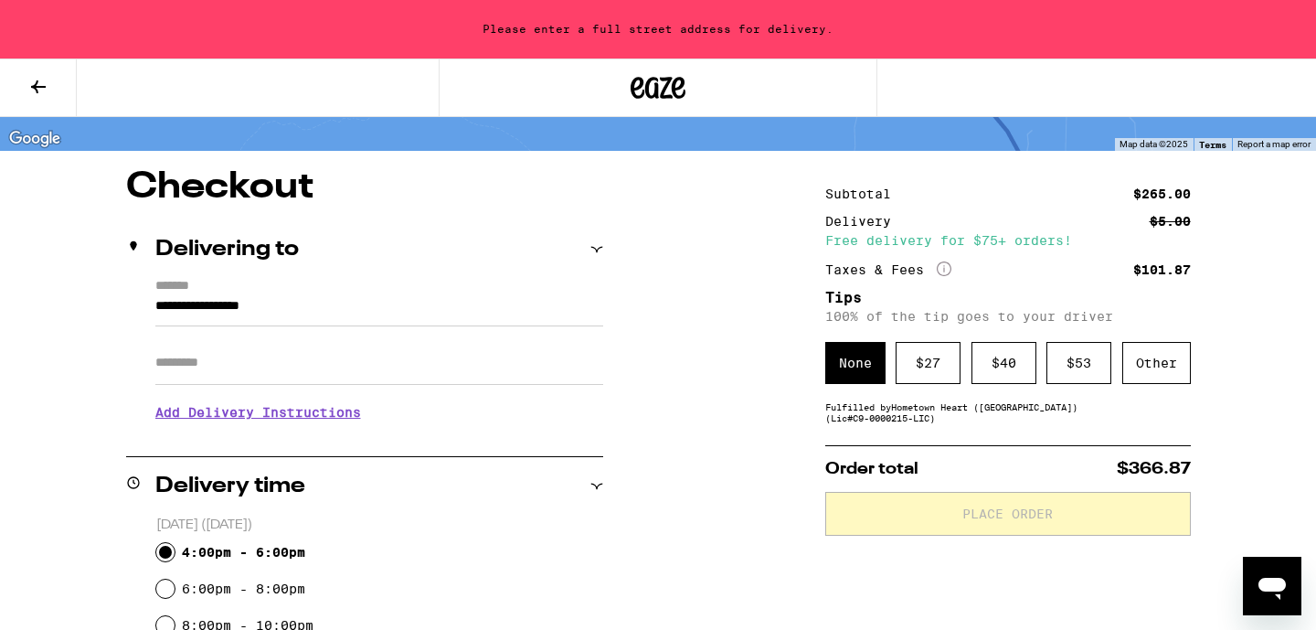
click at [253, 312] on input "**********" at bounding box center [379, 310] width 448 height 31
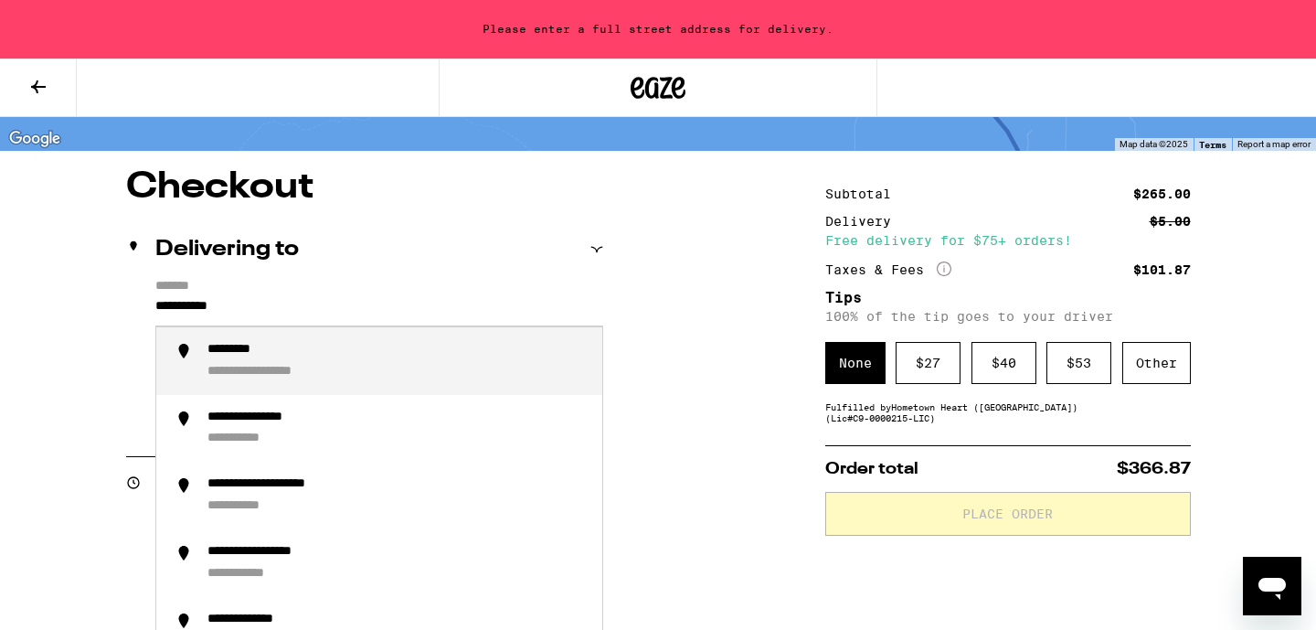
click at [263, 370] on div "**********" at bounding box center [281, 372] width 149 height 16
type input "**********"
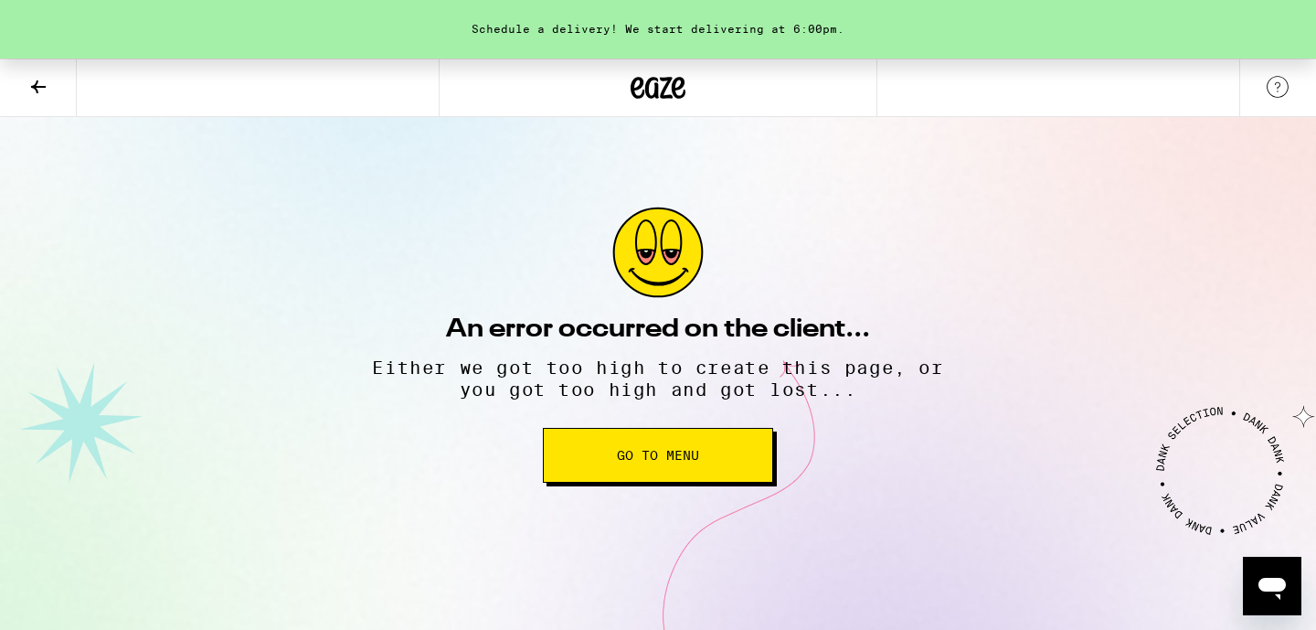
scroll to position [0, 0]
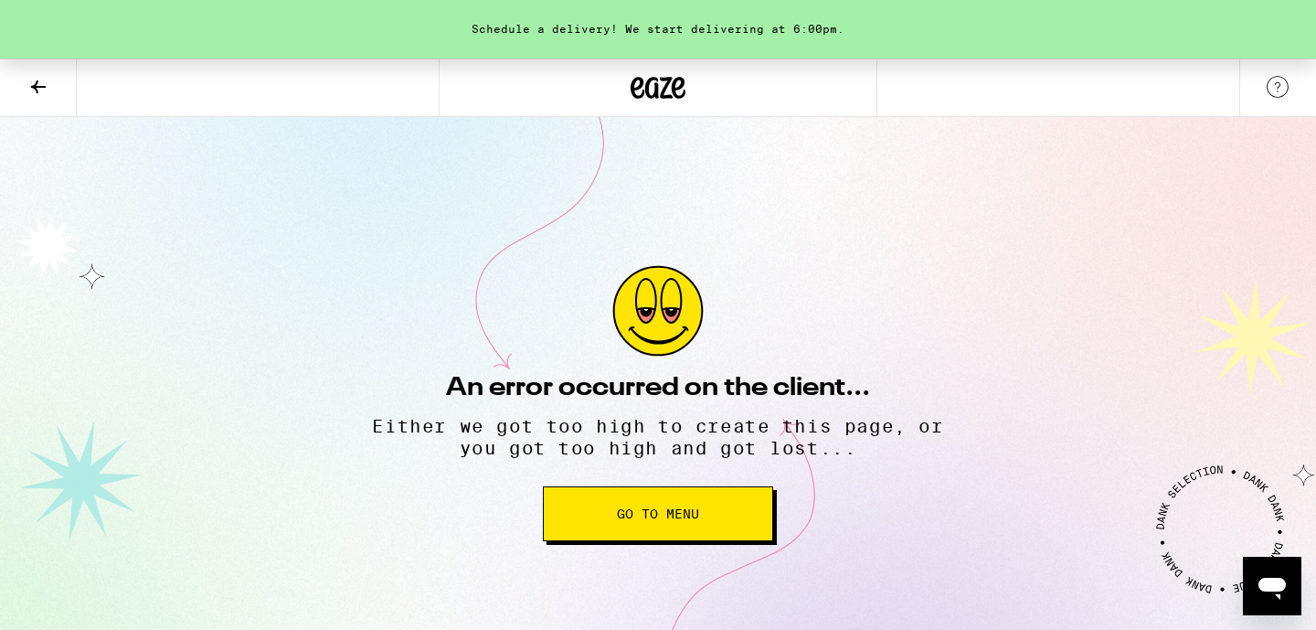
click at [682, 483] on span "Go to Menu" at bounding box center [658, 513] width 82 height 13
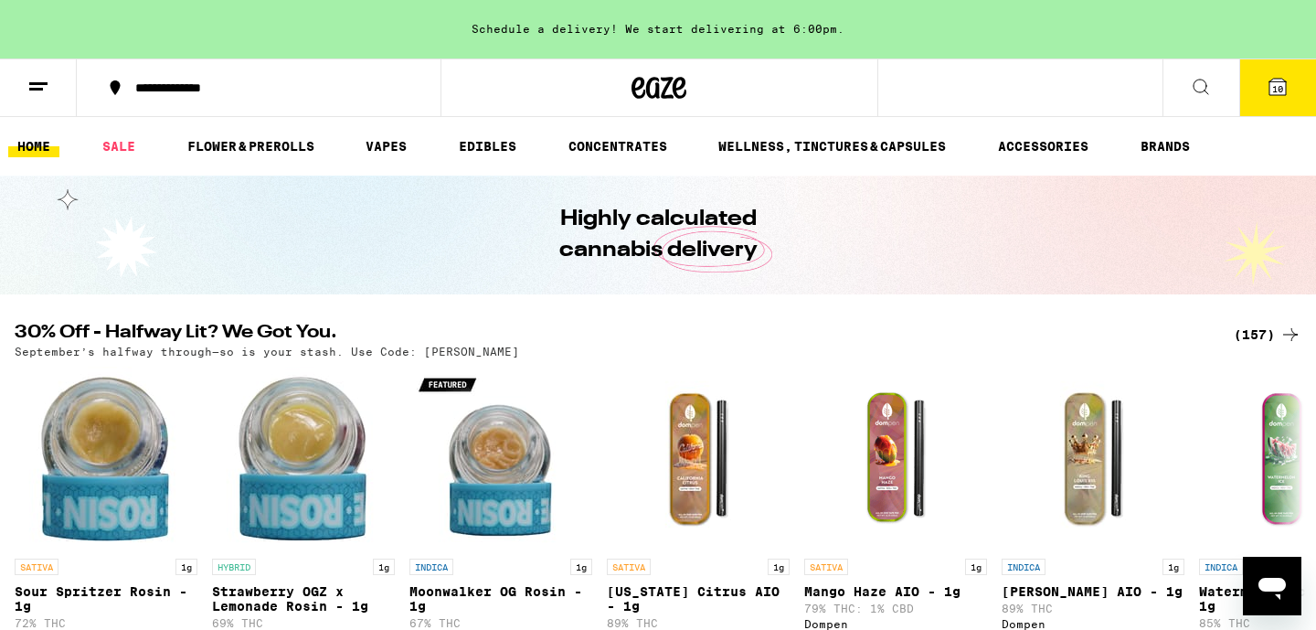
click at [1275, 90] on span "10" at bounding box center [1277, 88] width 11 height 11
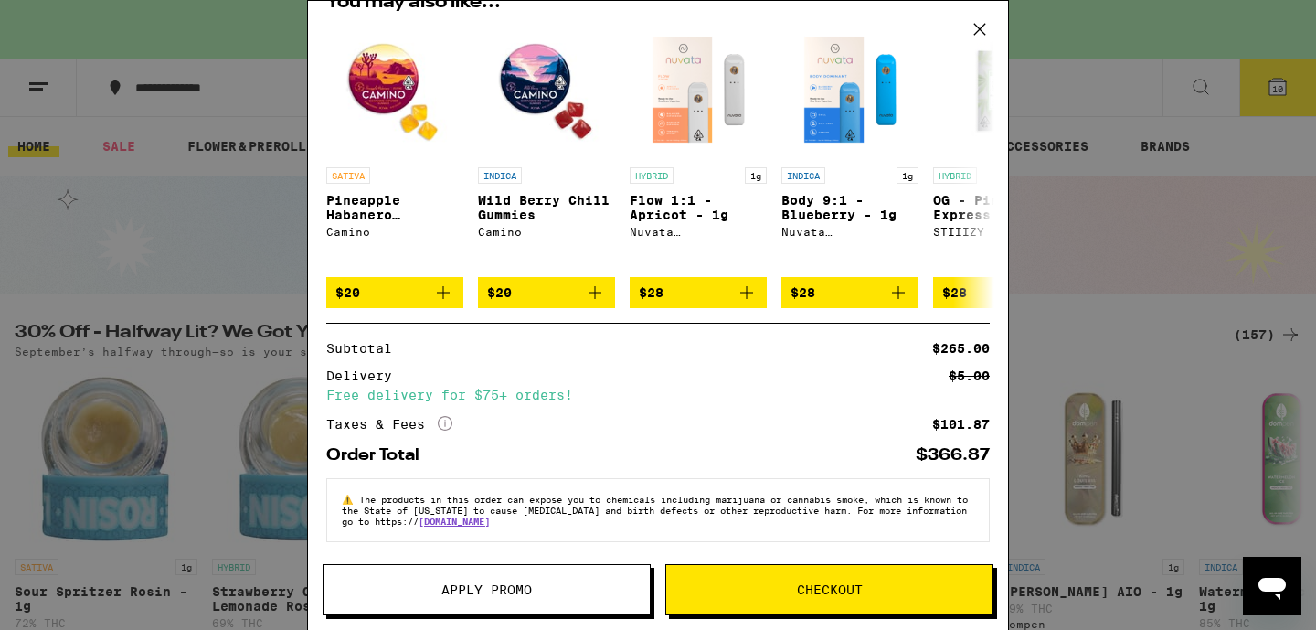
scroll to position [408, 0]
click at [852, 483] on span "Checkout" at bounding box center [830, 589] width 66 height 13
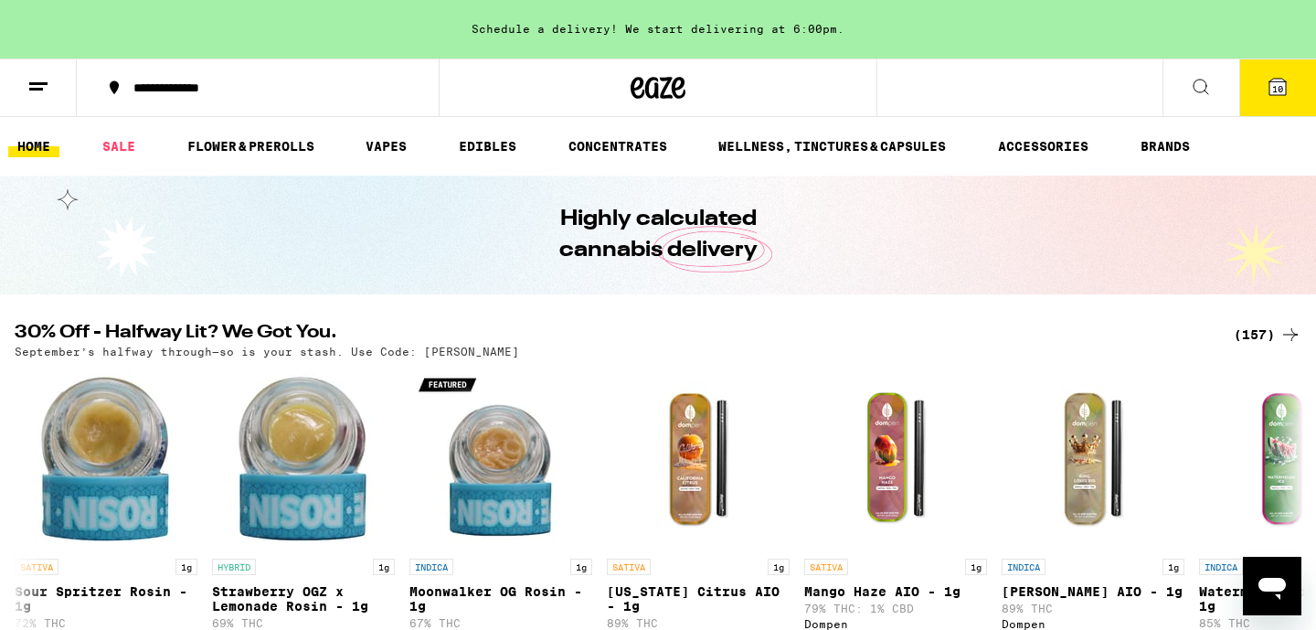
click at [1281, 88] on span "10" at bounding box center [1277, 88] width 11 height 11
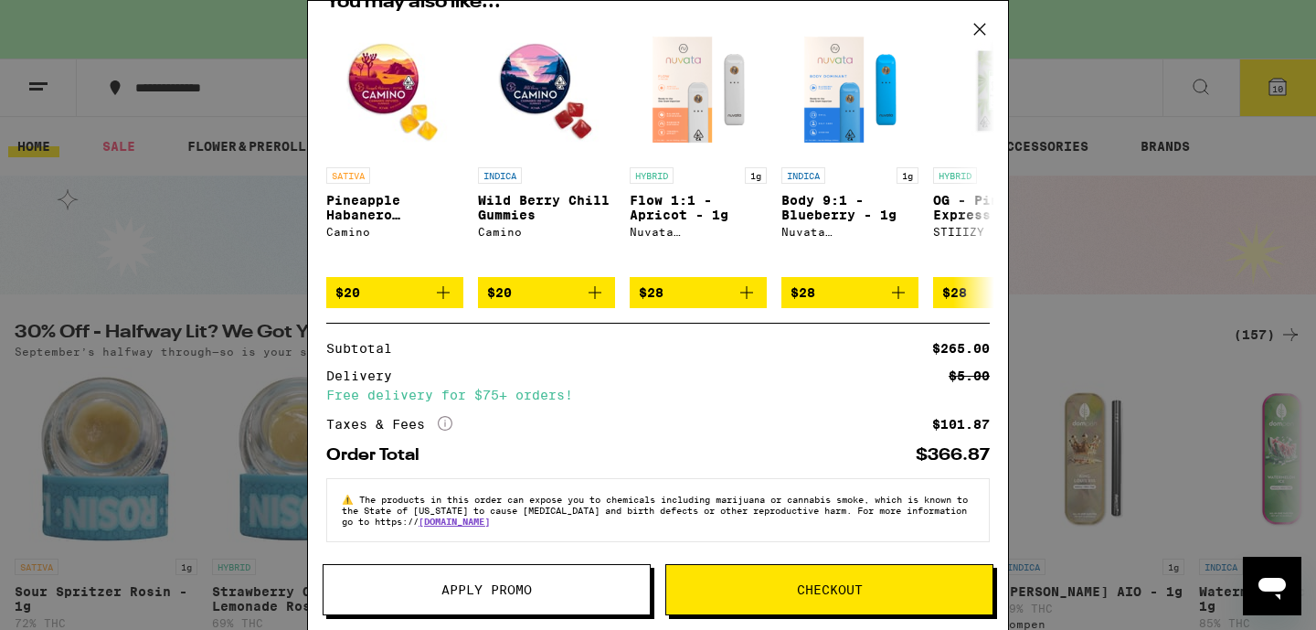
scroll to position [408, 0]
click at [811, 483] on span "Checkout" at bounding box center [830, 589] width 66 height 13
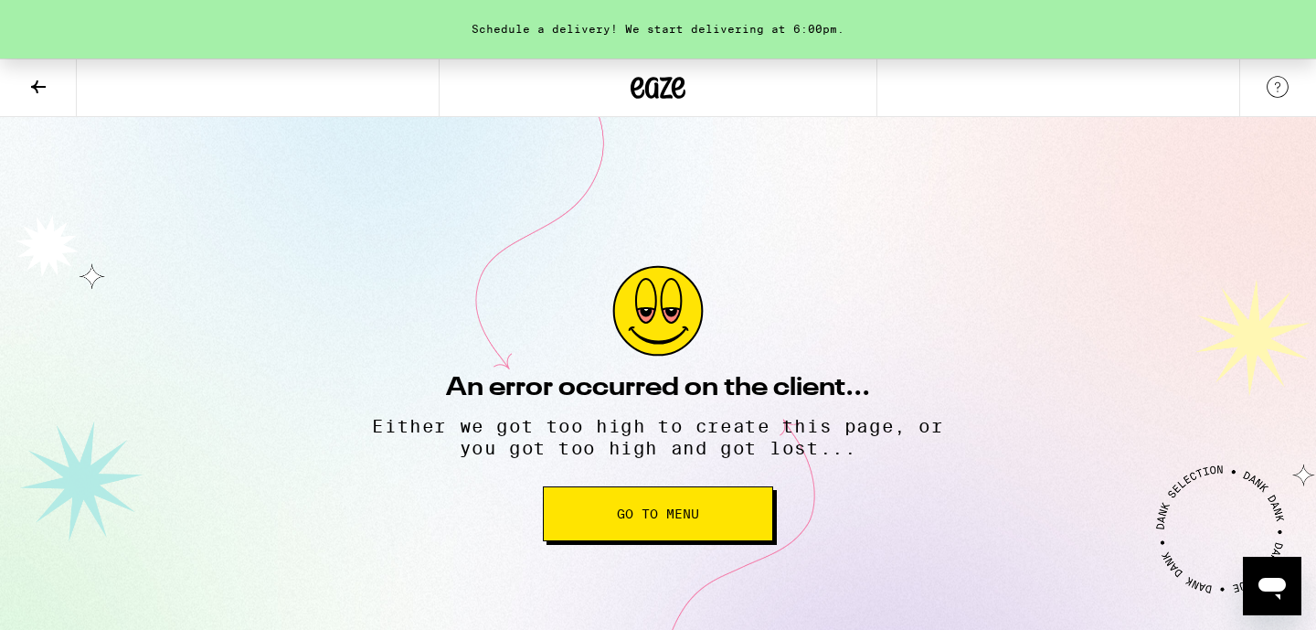
click at [682, 483] on span "Go to Menu" at bounding box center [658, 513] width 82 height 13
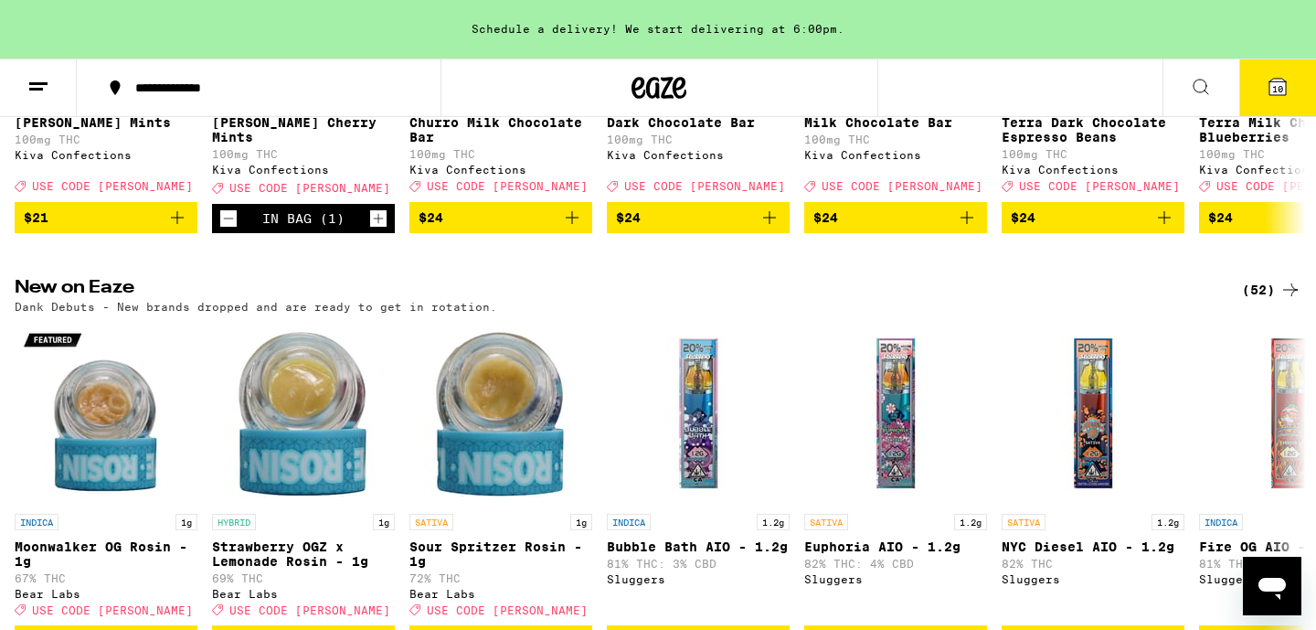
scroll to position [630, 0]
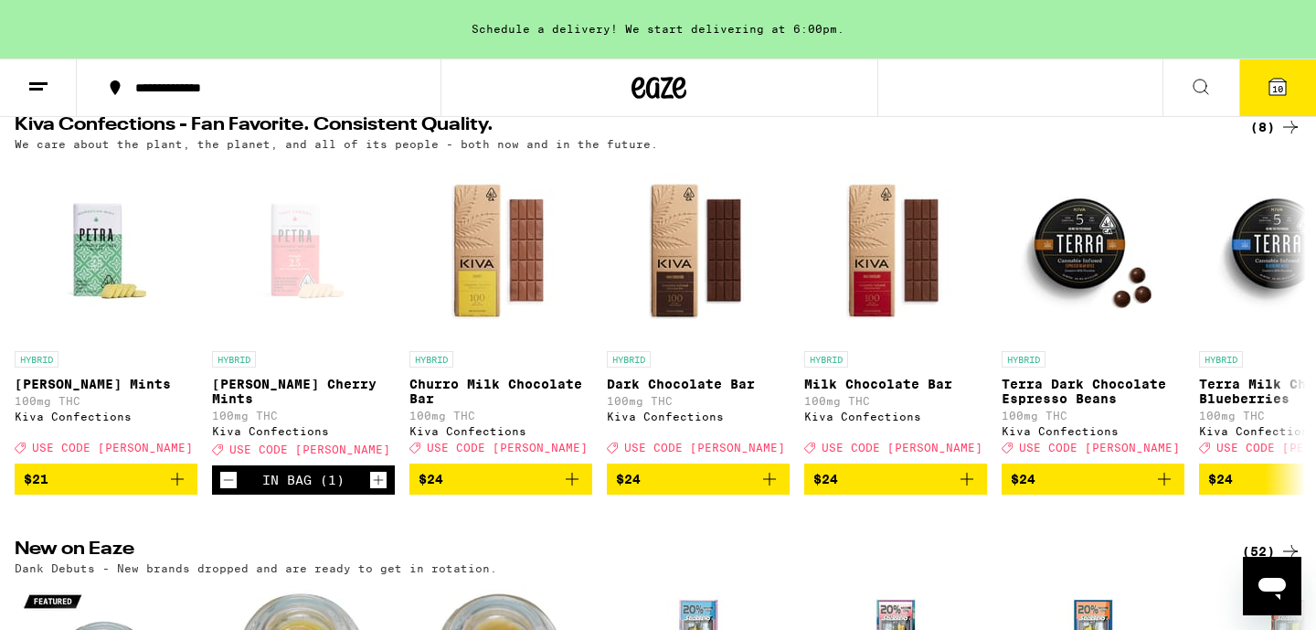
click at [1275, 84] on span "10" at bounding box center [1277, 88] width 11 height 11
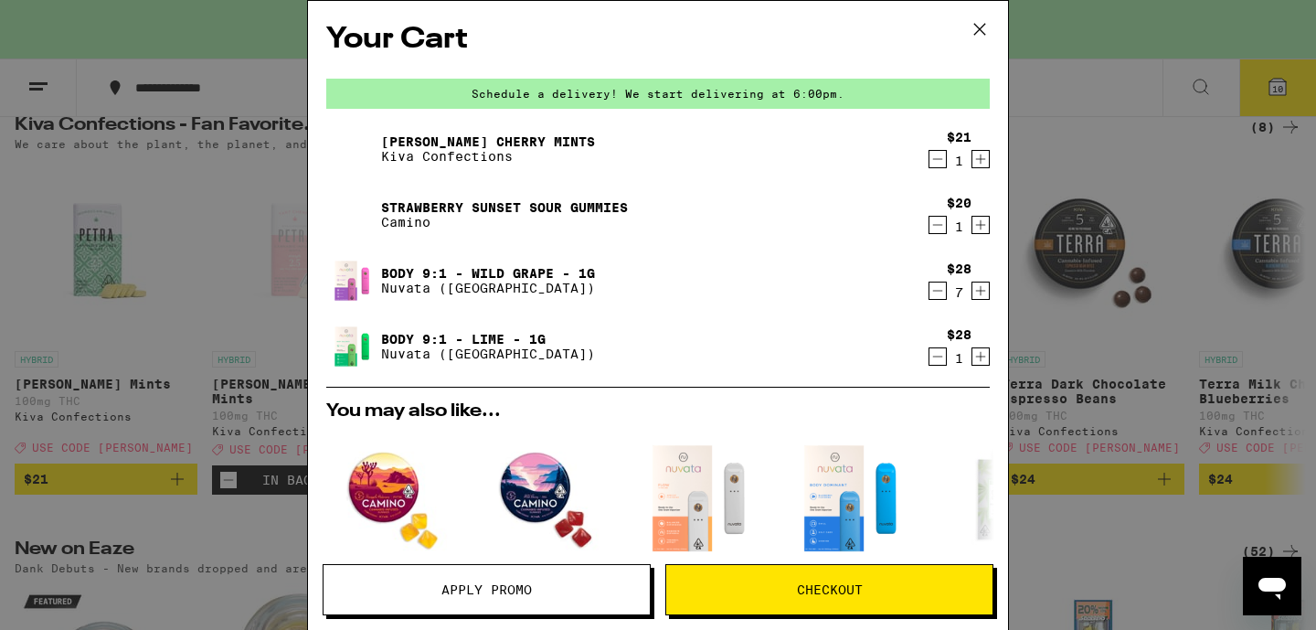
click at [841, 483] on span "Checkout" at bounding box center [830, 589] width 66 height 13
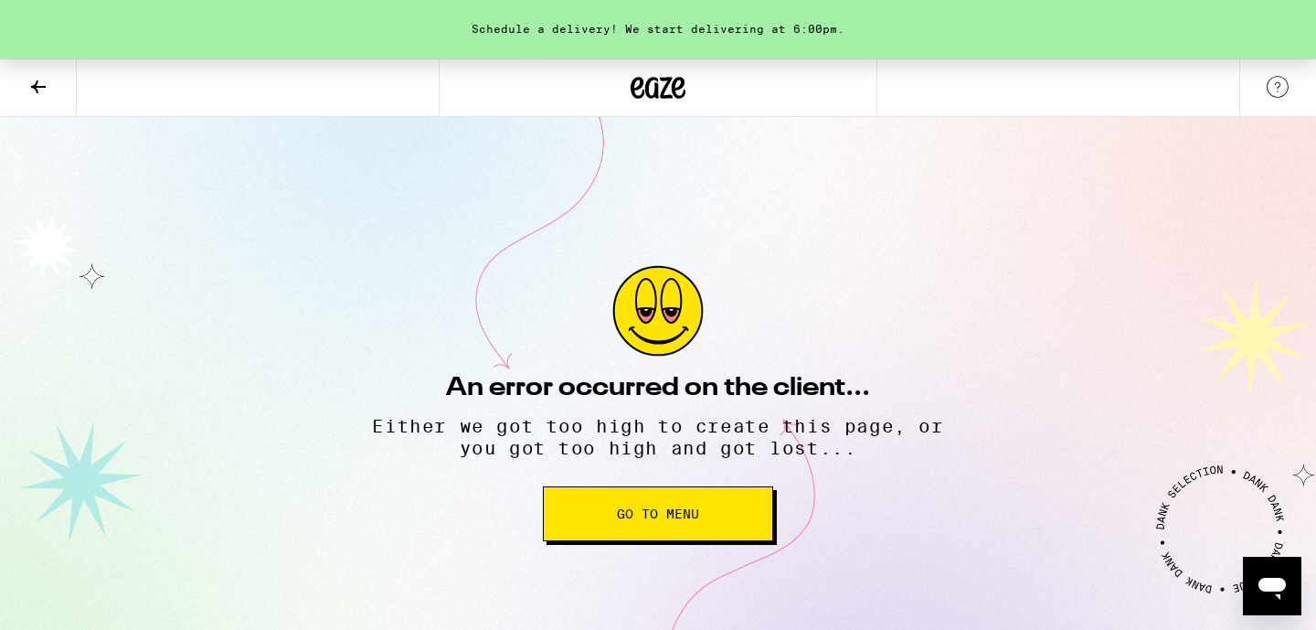
click at [657, 483] on span "Go to Menu" at bounding box center [658, 513] width 82 height 13
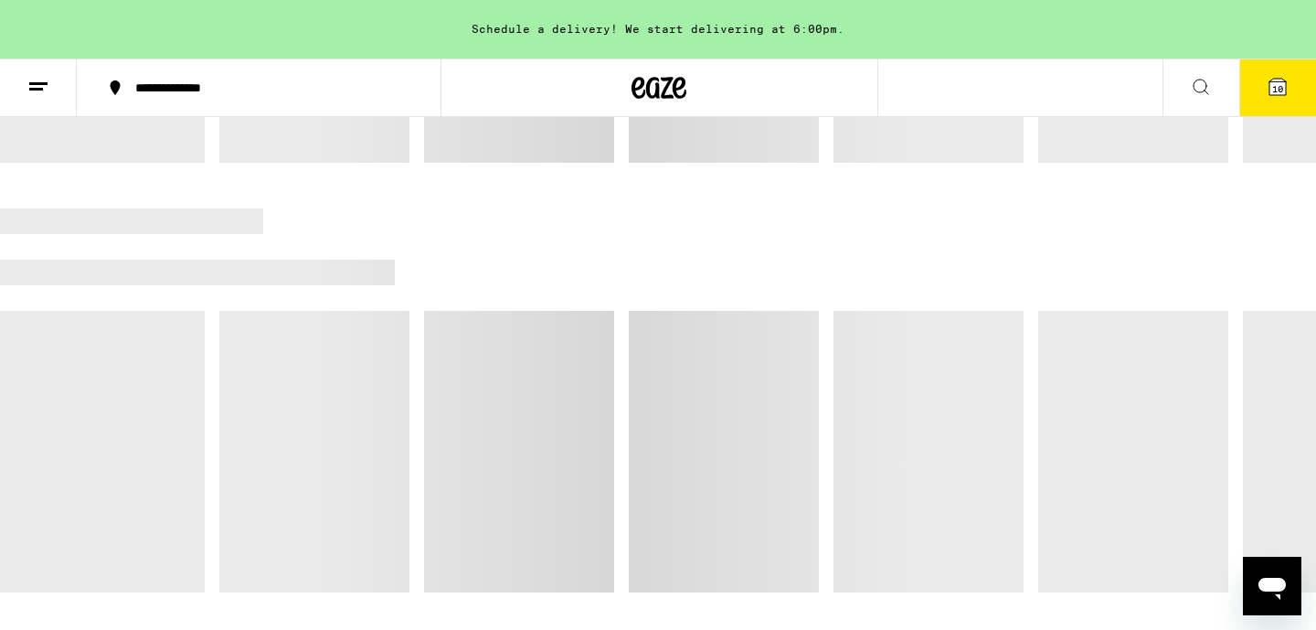
scroll to position [1430, 0]
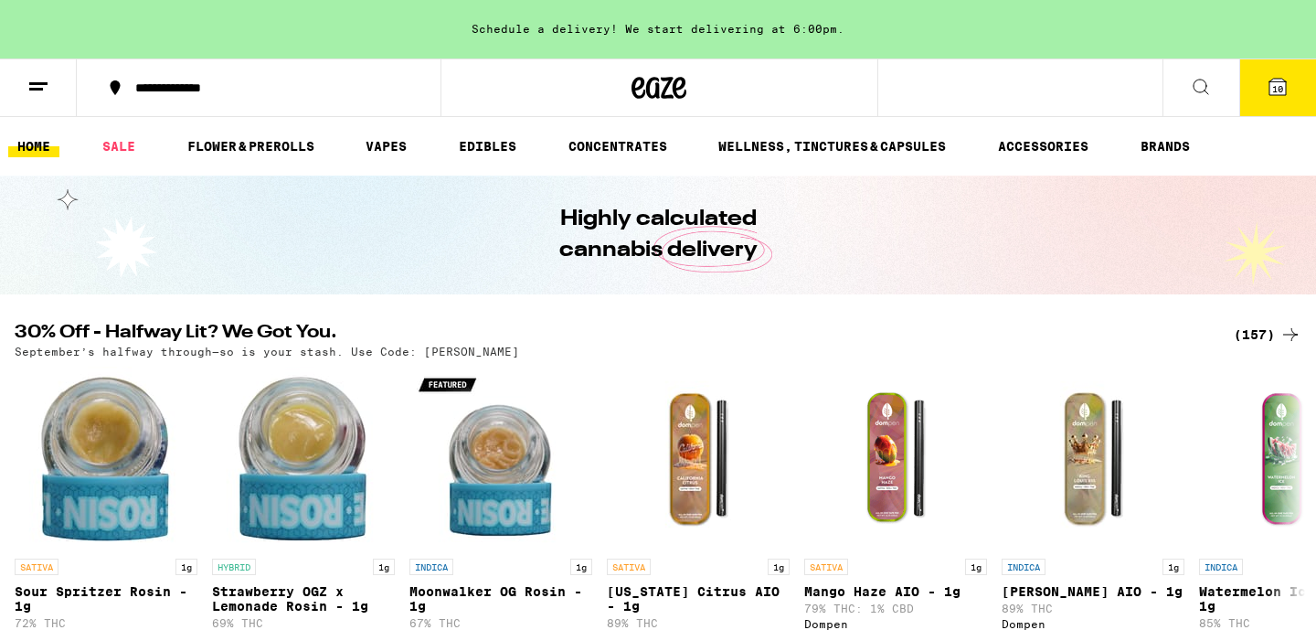
click at [1275, 90] on span "10" at bounding box center [1277, 88] width 11 height 11
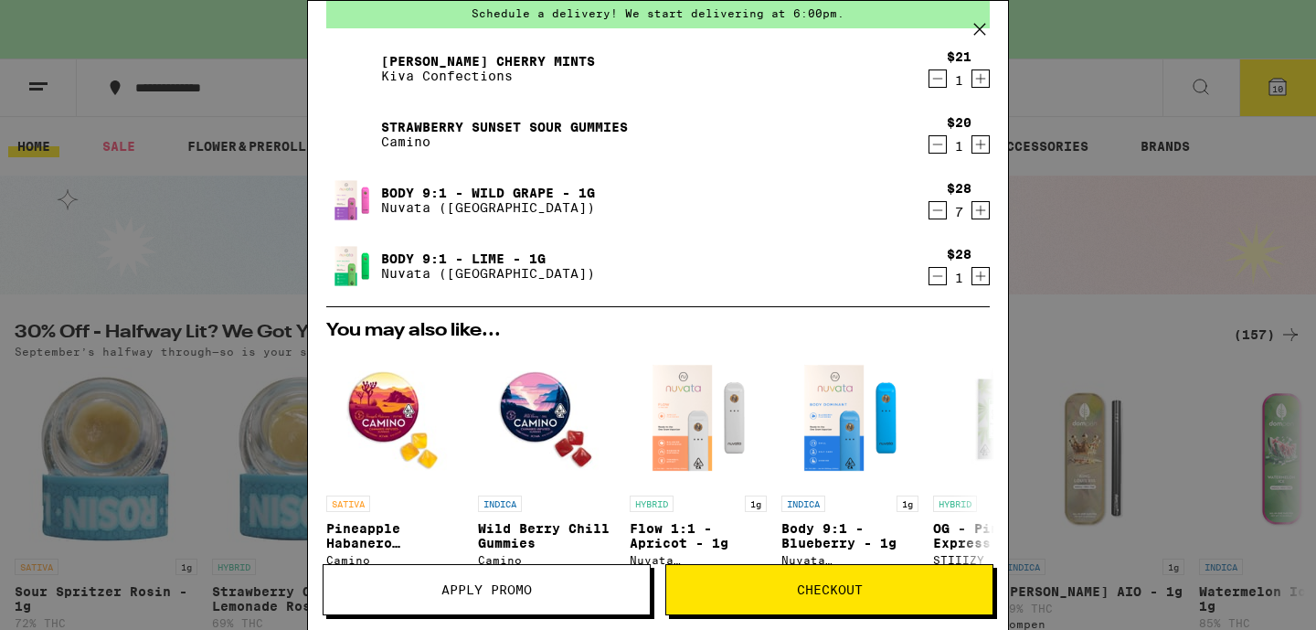
click at [845, 593] on span "Checkout" at bounding box center [830, 589] width 66 height 13
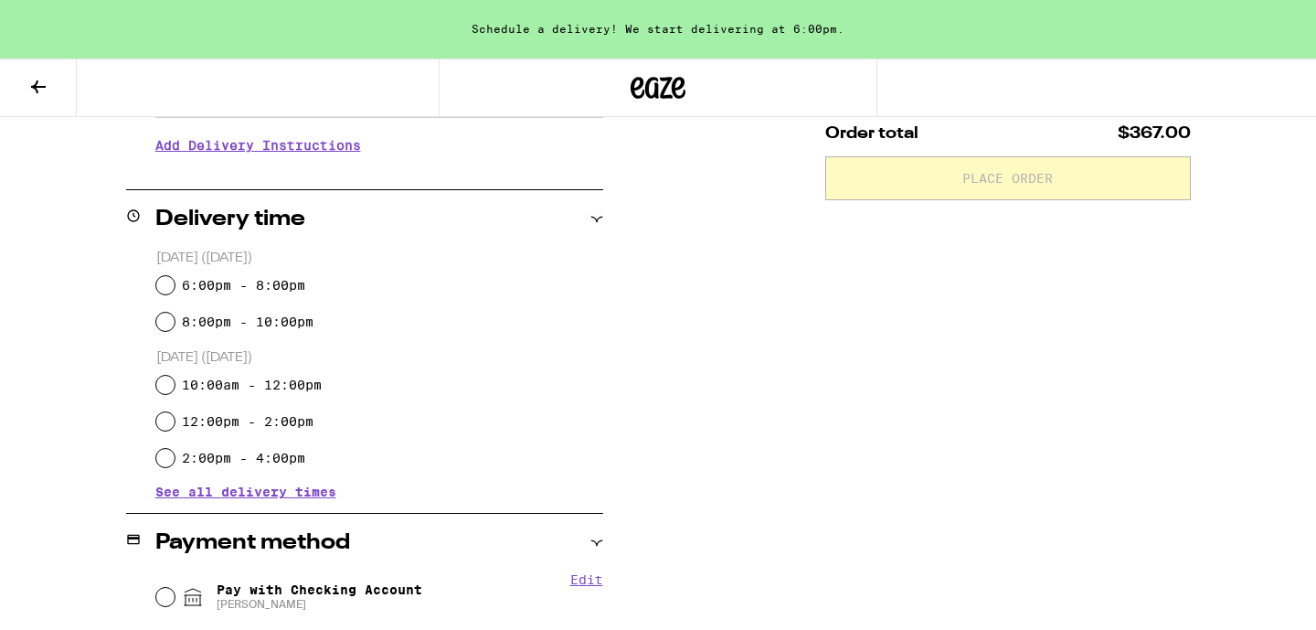
scroll to position [384, 0]
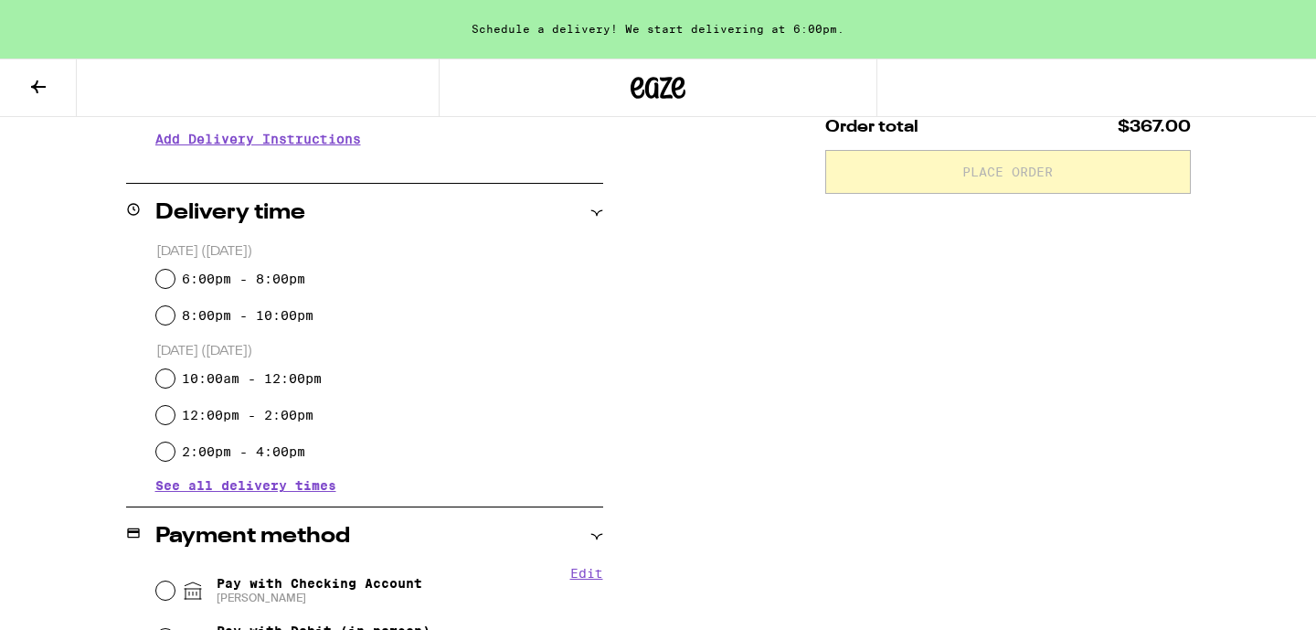
click at [162, 418] on input "12:00pm - 2:00pm" at bounding box center [165, 415] width 18 height 18
radio input "true"
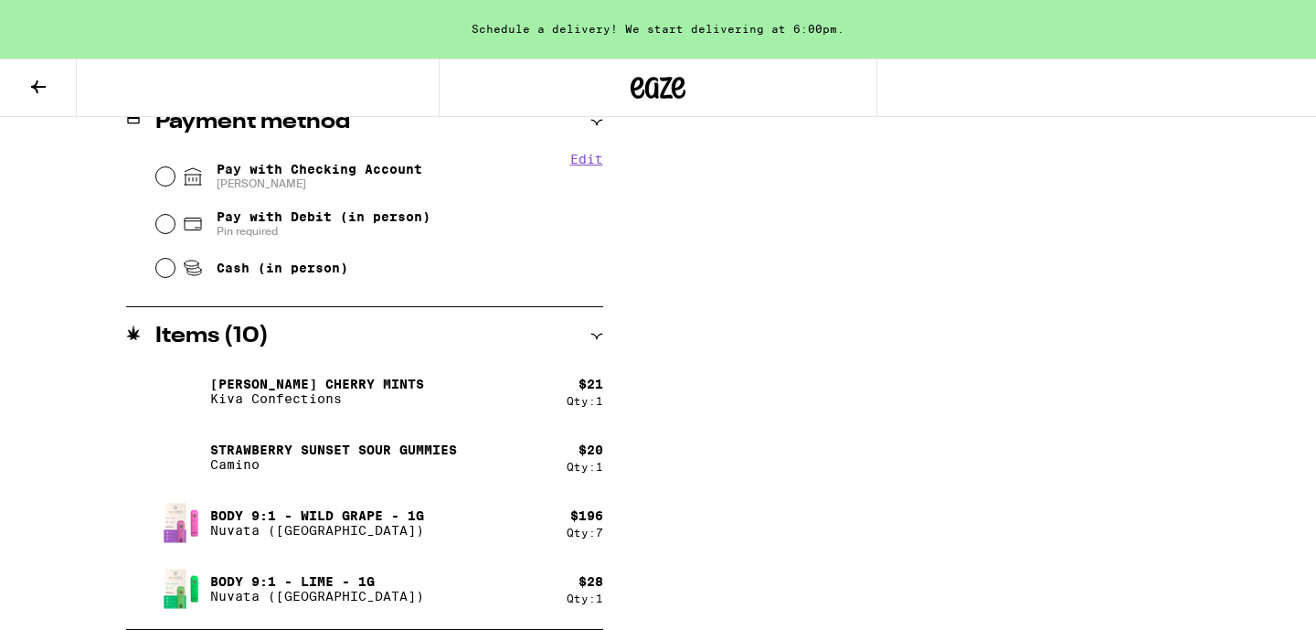
scroll to position [798, 0]
click at [168, 176] on input "Pay with Checking Account [PERSON_NAME]" at bounding box center [165, 176] width 18 height 18
radio input "true"
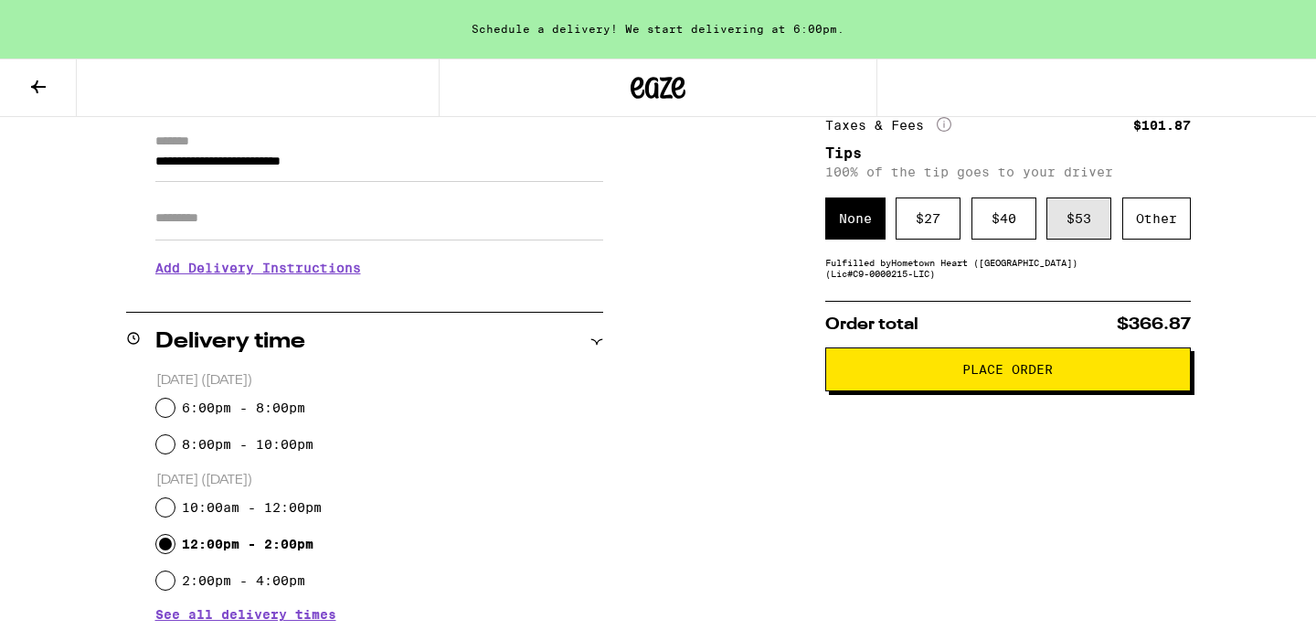
scroll to position [280, 0]
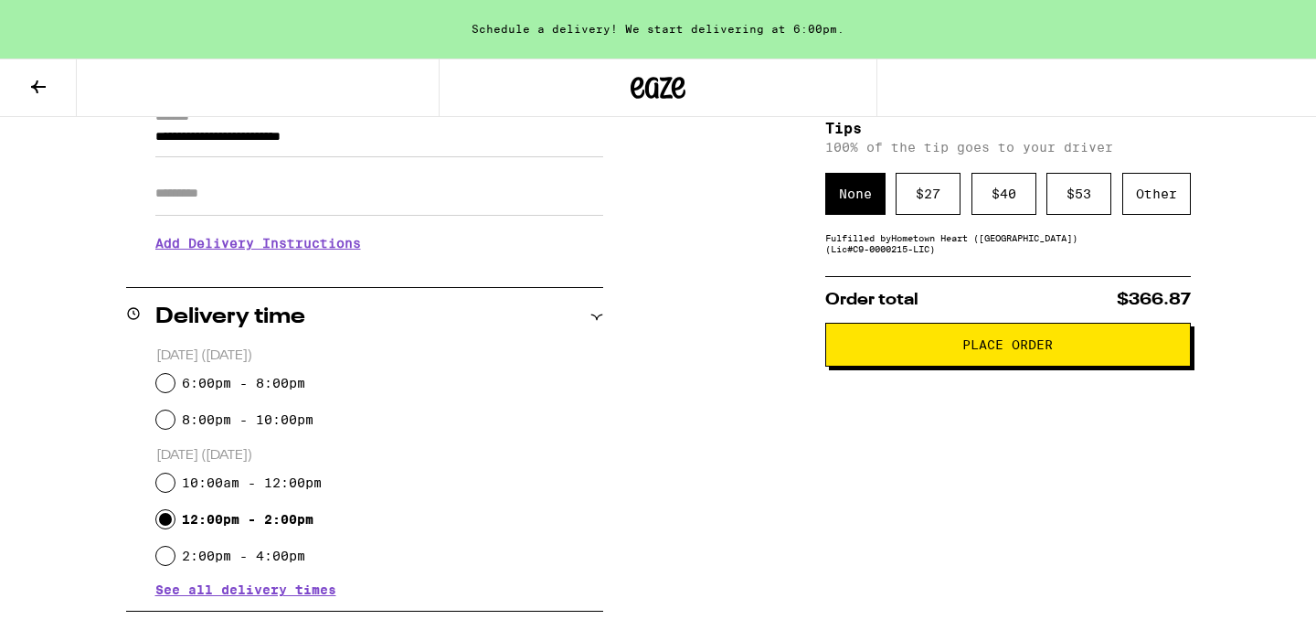
click at [1015, 351] on span "Place Order" at bounding box center [1007, 344] width 90 height 13
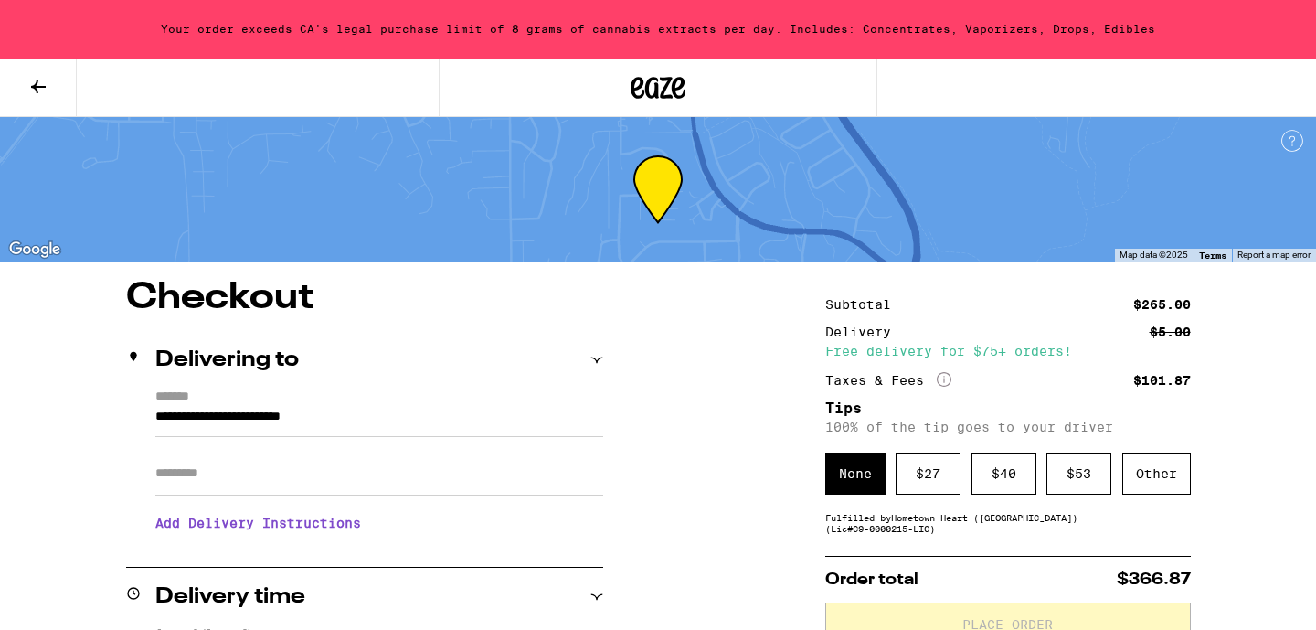
scroll to position [0, 0]
click at [42, 83] on icon at bounding box center [38, 87] width 22 height 22
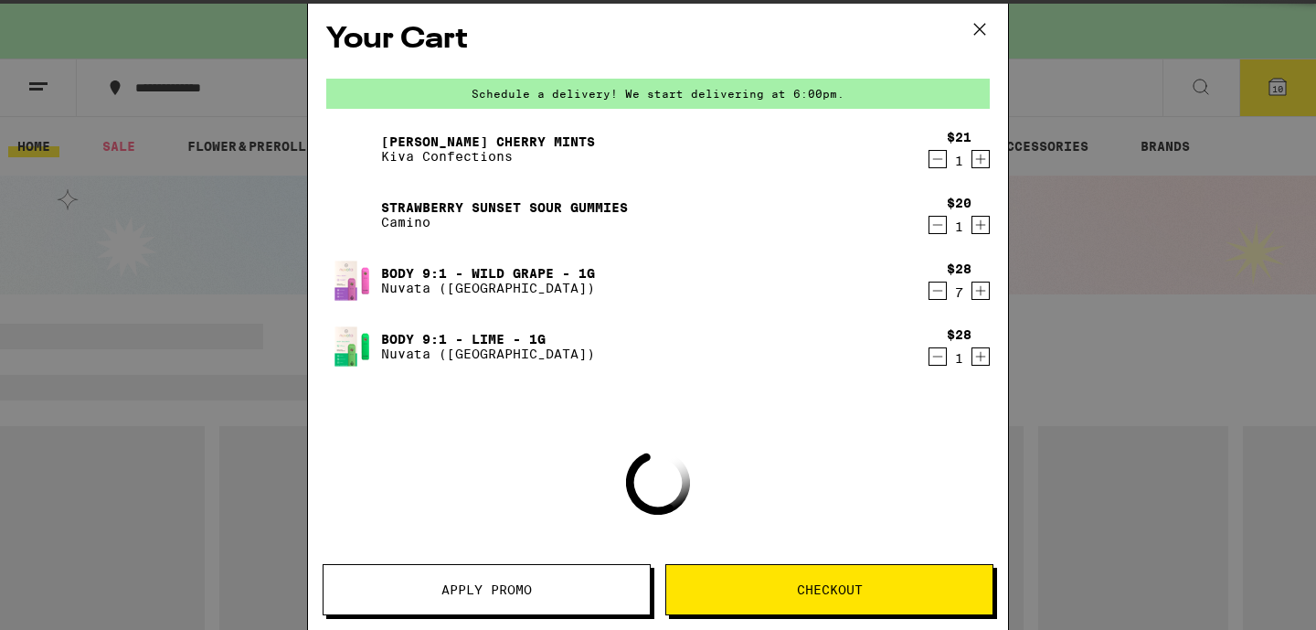
scroll to position [5, 0]
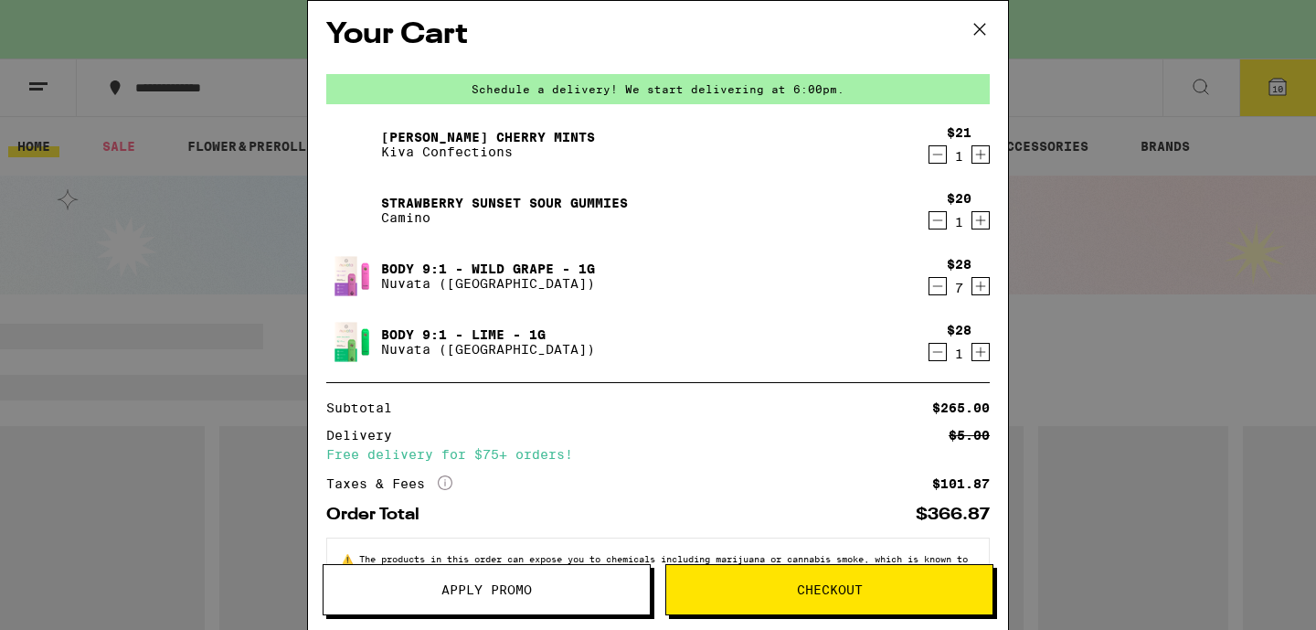
click at [935, 153] on icon "Decrement" at bounding box center [937, 154] width 16 height 22
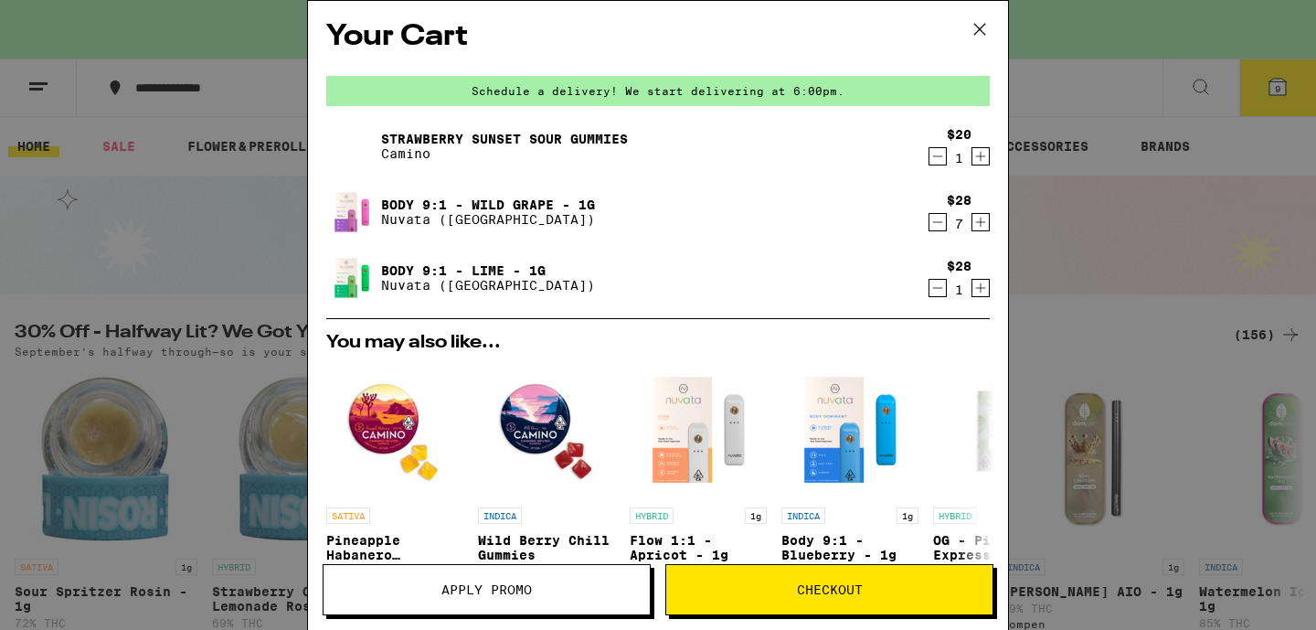
click at [890, 597] on button "Checkout" at bounding box center [829, 589] width 328 height 51
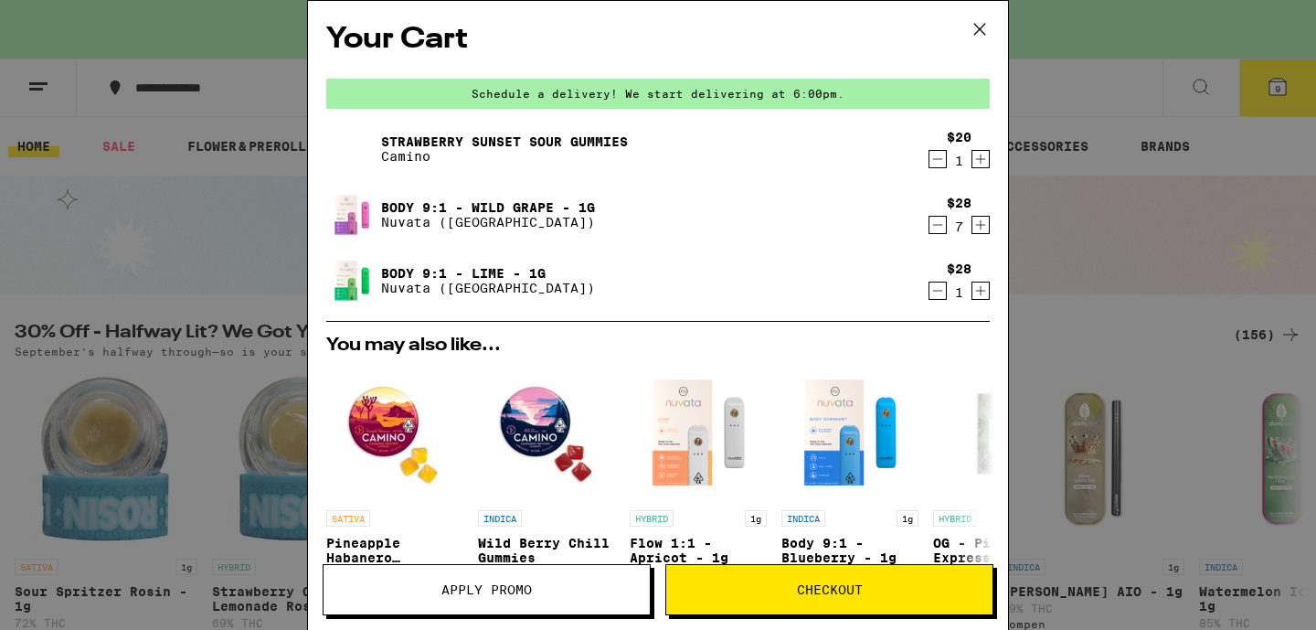
click at [939, 224] on icon "Decrement" at bounding box center [937, 225] width 16 height 22
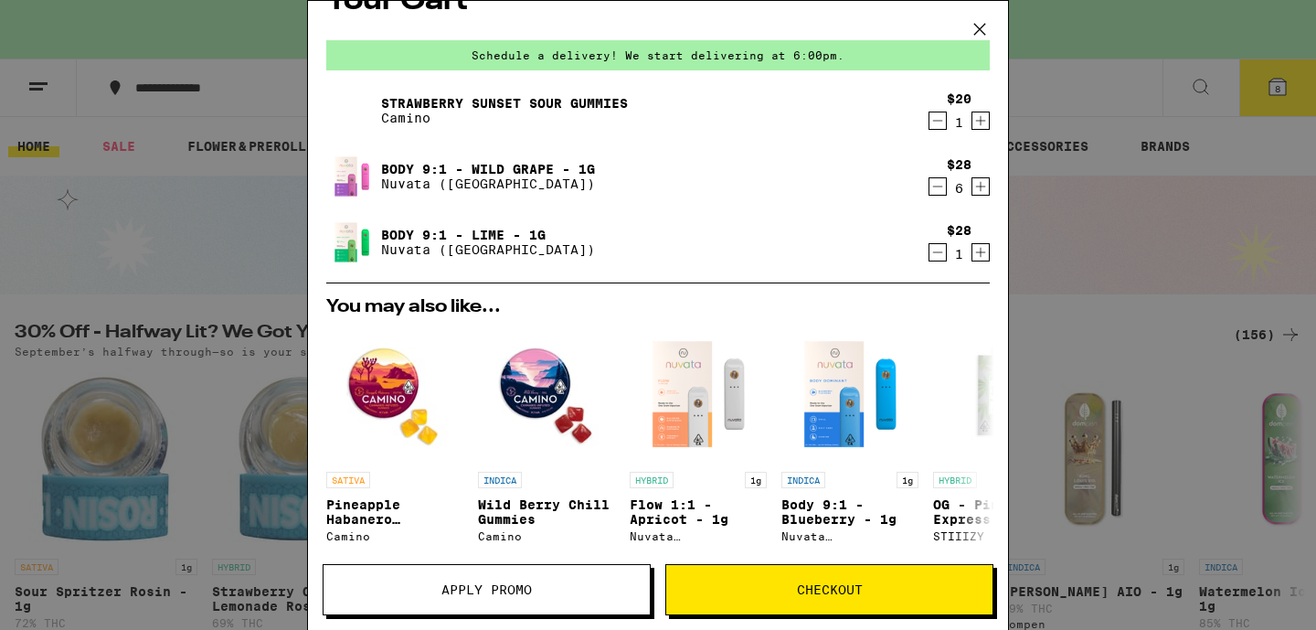
click at [809, 587] on span "Checkout" at bounding box center [830, 589] width 66 height 13
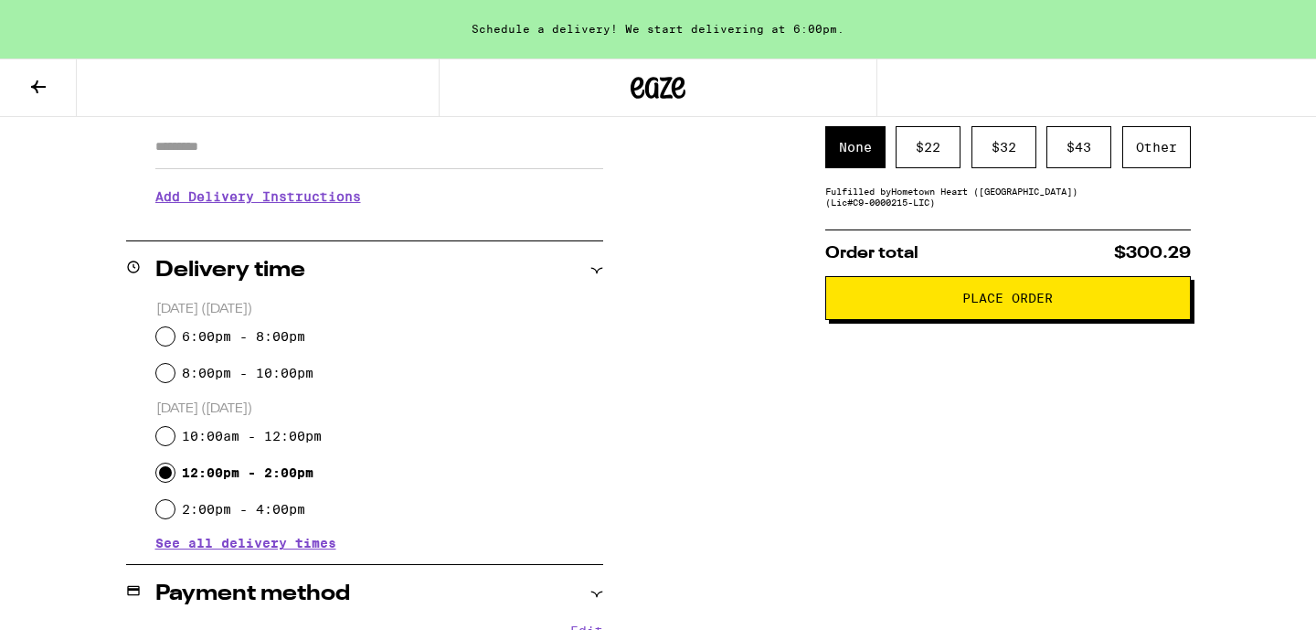
scroll to position [300, 0]
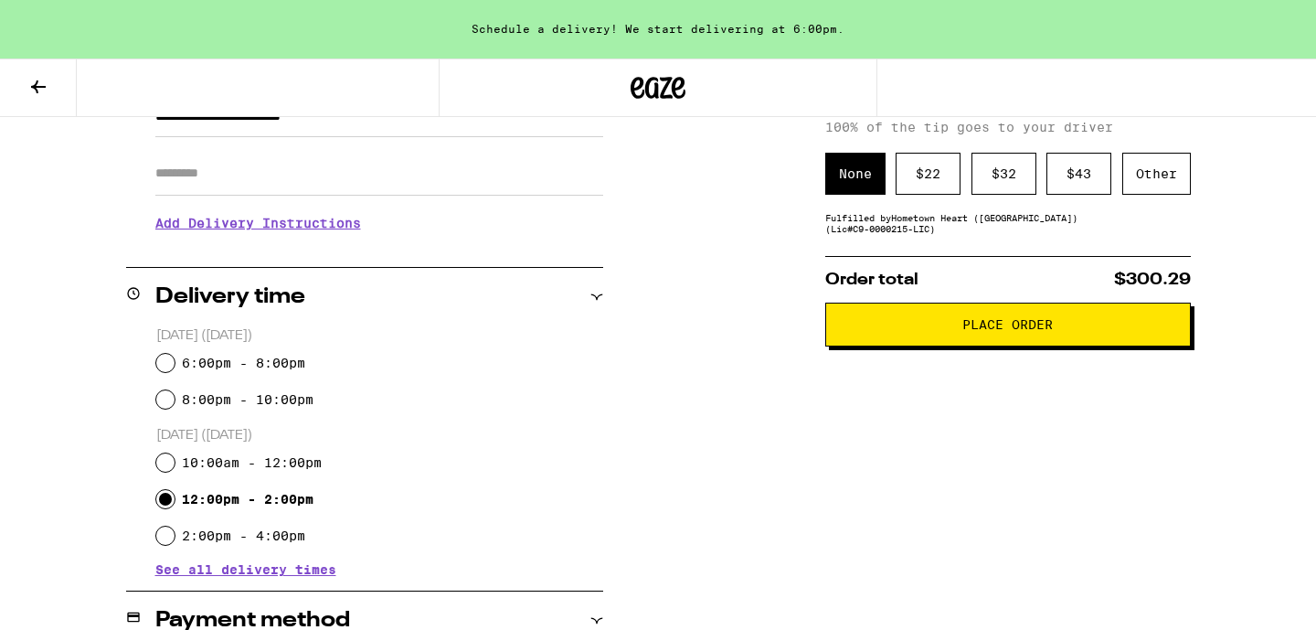
click at [1032, 331] on span "Place Order" at bounding box center [1007, 324] width 90 height 13
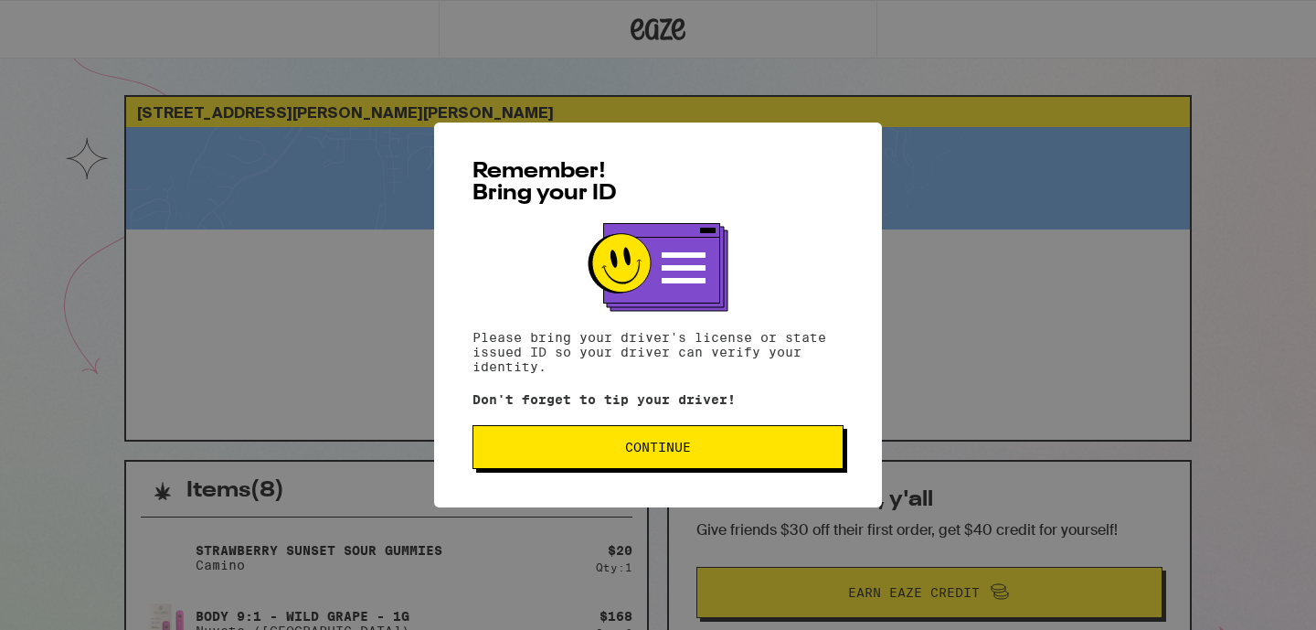
click at [654, 450] on span "Continue" at bounding box center [658, 446] width 66 height 13
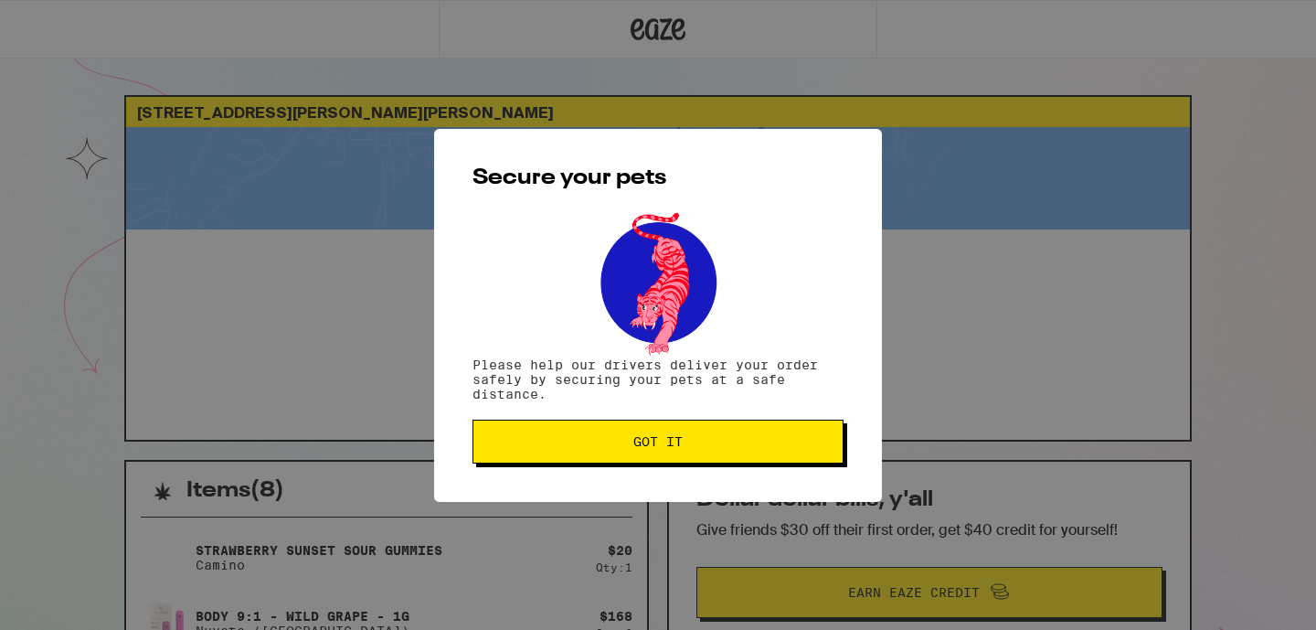
click at [654, 448] on span "Got it" at bounding box center [657, 441] width 49 height 13
